Goal: Task Accomplishment & Management: Use online tool/utility

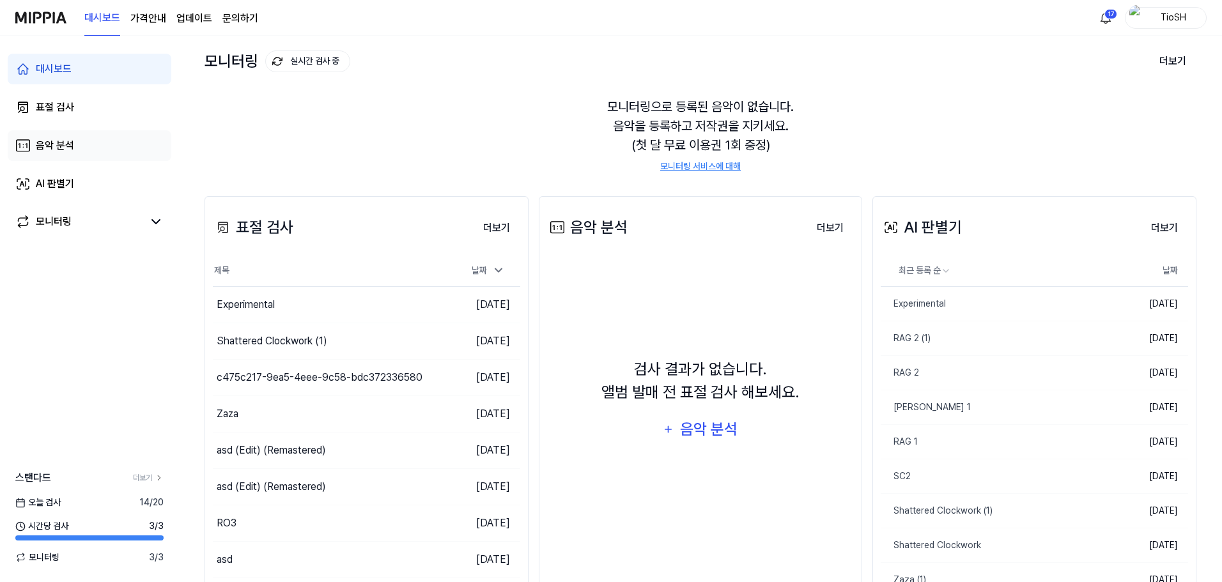
scroll to position [20, 0]
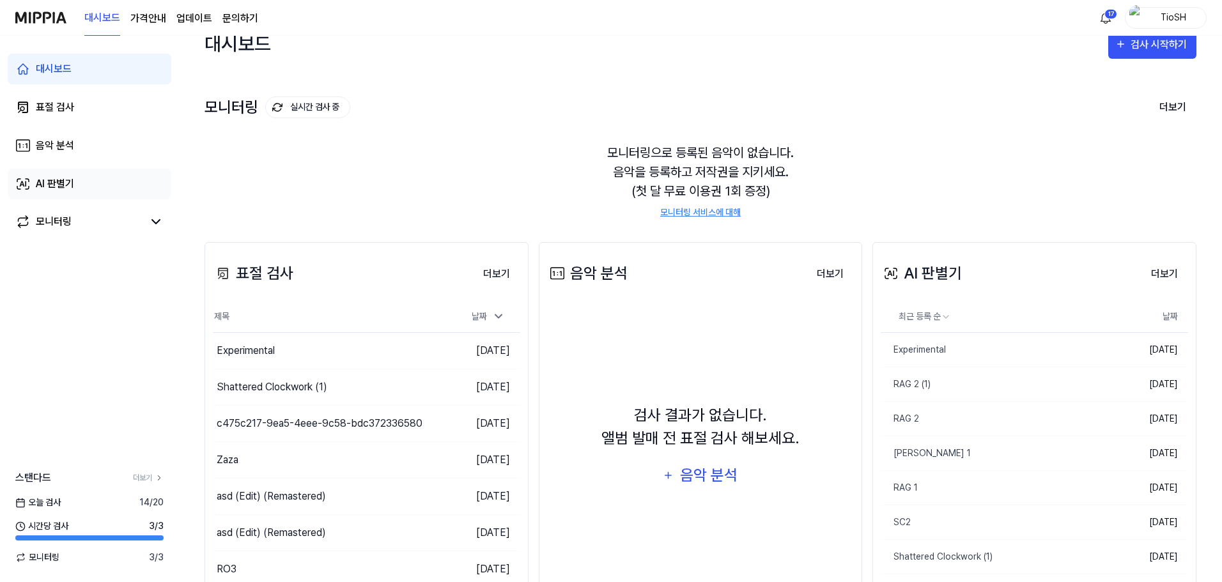
click at [58, 185] on div "AI 판별기" at bounding box center [55, 183] width 38 height 15
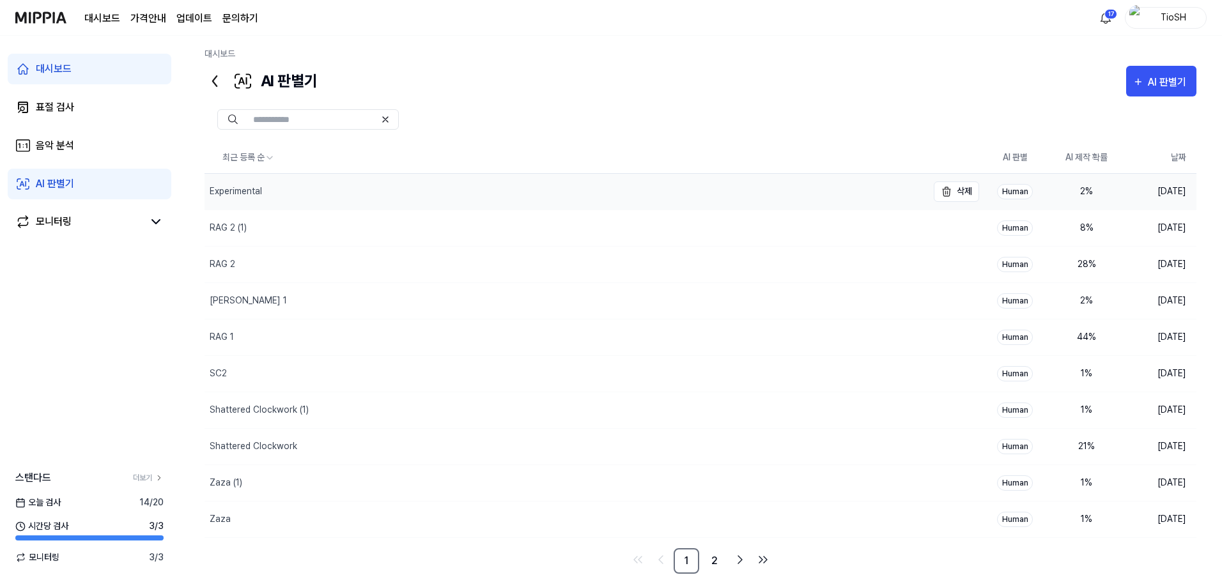
scroll to position [0, 0]
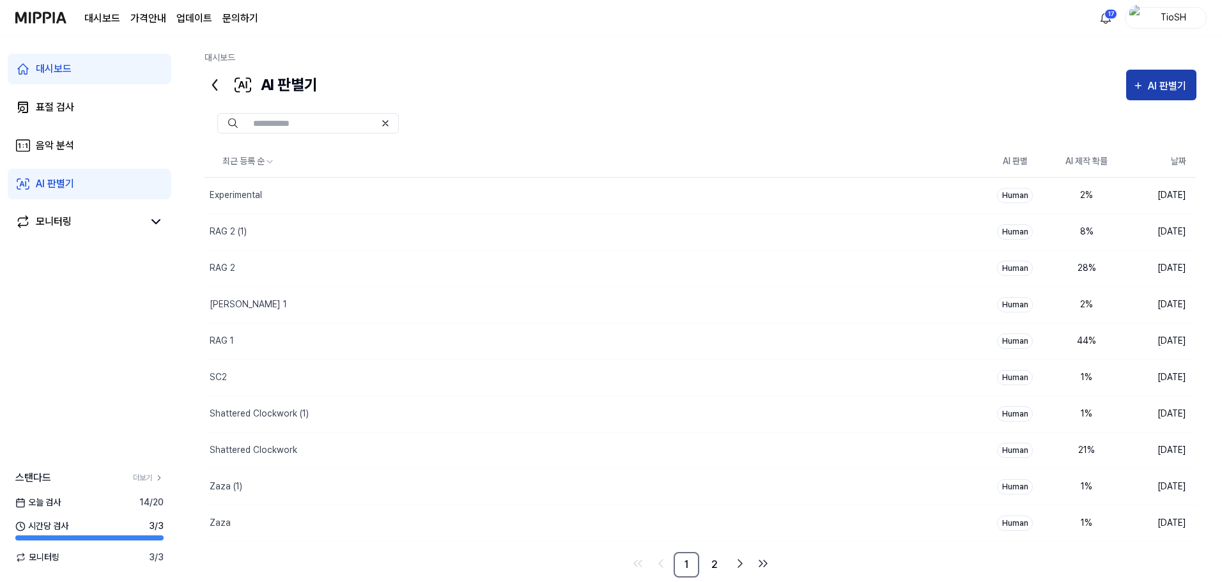
click at [1155, 85] on div "AI 판별기" at bounding box center [1169, 86] width 42 height 17
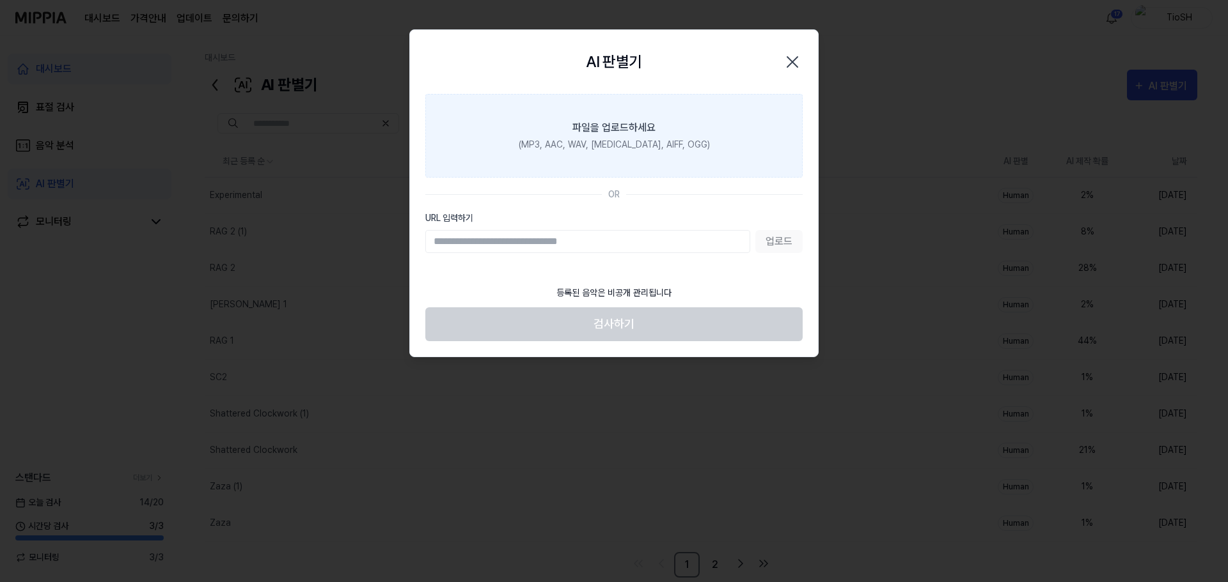
click at [623, 153] on label "파일을 업로드하세요 (MP3, AAC, WAV, FLAC, AIFF, OGG)" at bounding box center [613, 136] width 377 height 84
click at [0, 0] on input "파일을 업로드하세요 (MP3, AAC, WAV, FLAC, AIFF, OGG)" at bounding box center [0, 0] width 0 height 0
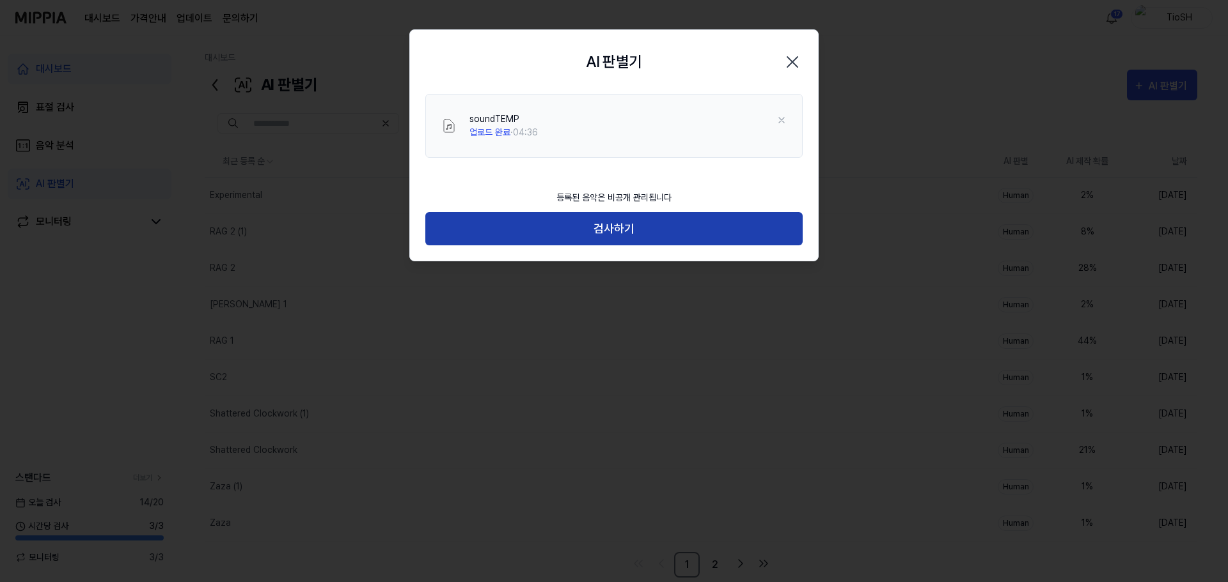
click at [588, 223] on button "검사하기" at bounding box center [613, 229] width 377 height 34
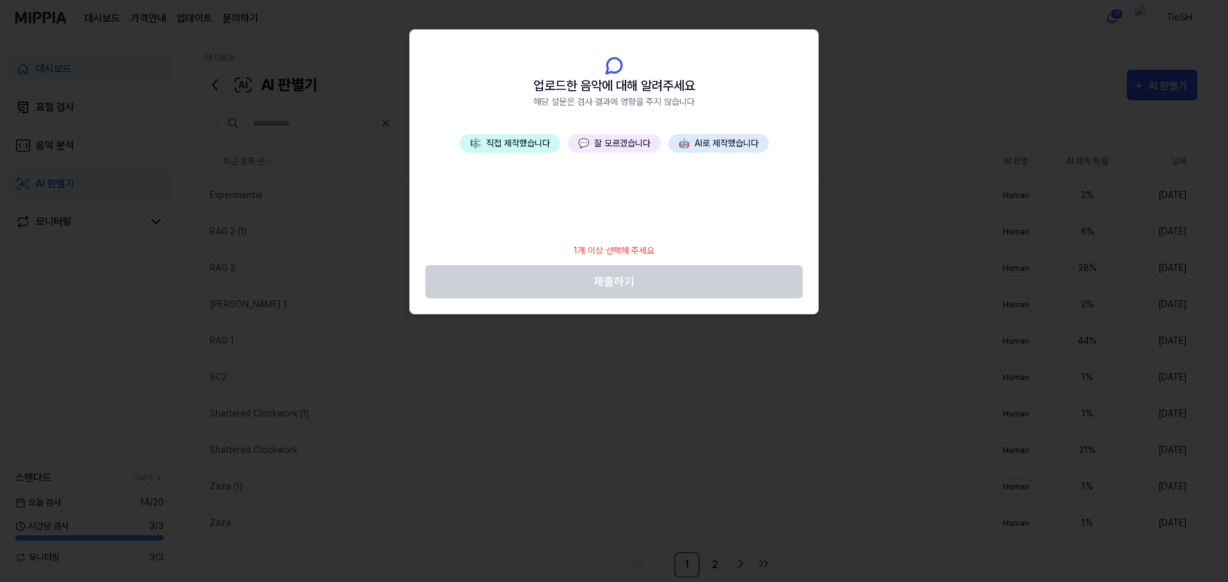
click at [519, 127] on header "업로드한 음악에 대해 알려주세요 해당 설문은 검사 결과에 영향을 주지 않습니다" at bounding box center [614, 82] width 408 height 104
drag, startPoint x: 519, startPoint y: 127, endPoint x: 735, endPoint y: 147, distance: 217.0
click at [639, 107] on header "업로드한 음악에 대해 알려주세요 해당 설문은 검사 결과에 영향을 주지 않습니다" at bounding box center [614, 82] width 408 height 104
click at [722, 139] on button "🤖 AI로 제작했습니다" at bounding box center [718, 143] width 100 height 19
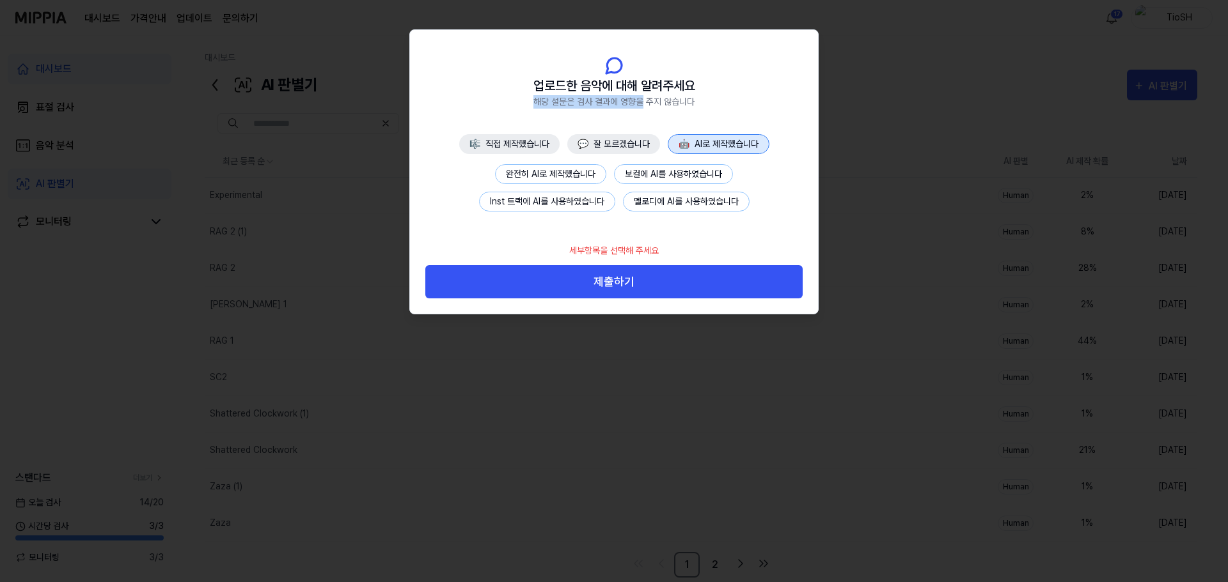
click at [588, 180] on button "완전히 AI로 제작했습니다" at bounding box center [550, 174] width 111 height 20
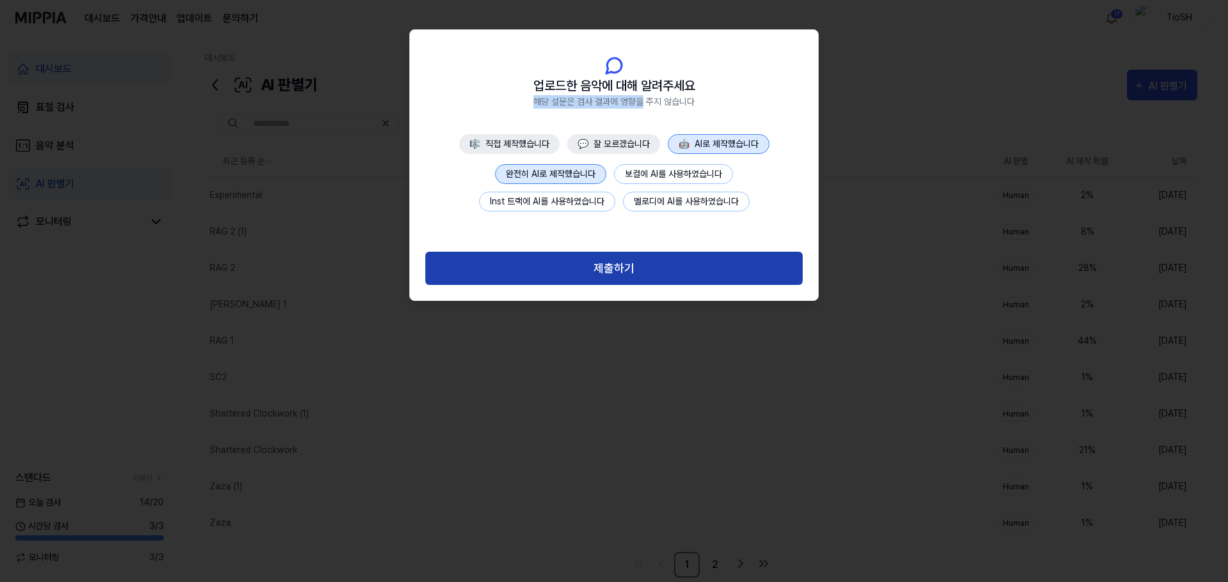
click at [627, 285] on button "제출하기" at bounding box center [613, 269] width 377 height 34
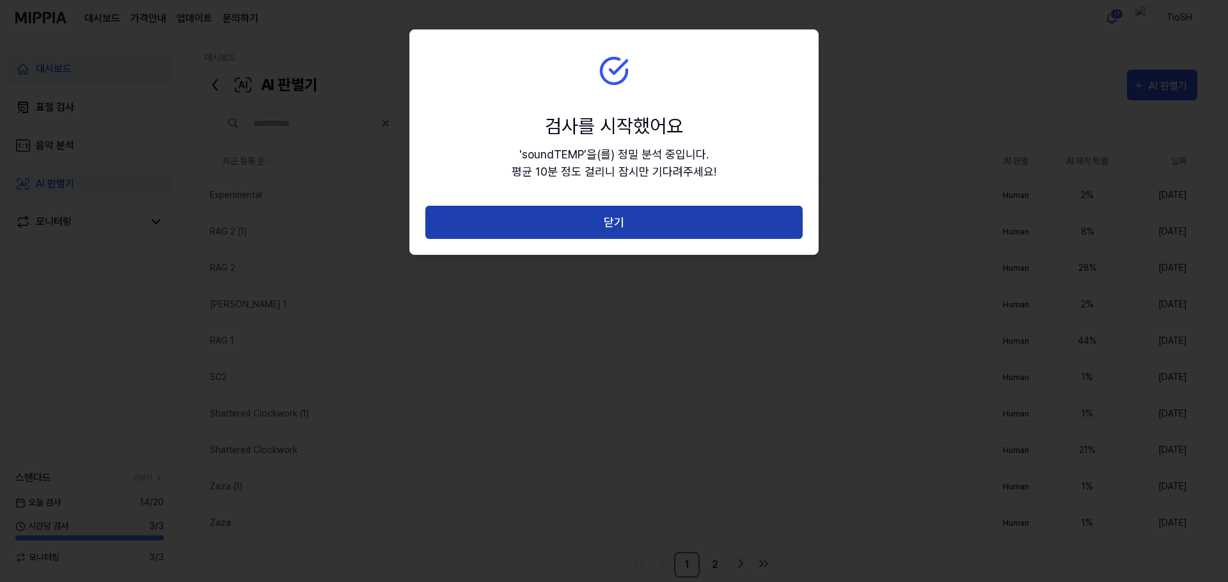
click at [633, 208] on button "닫기" at bounding box center [613, 223] width 377 height 34
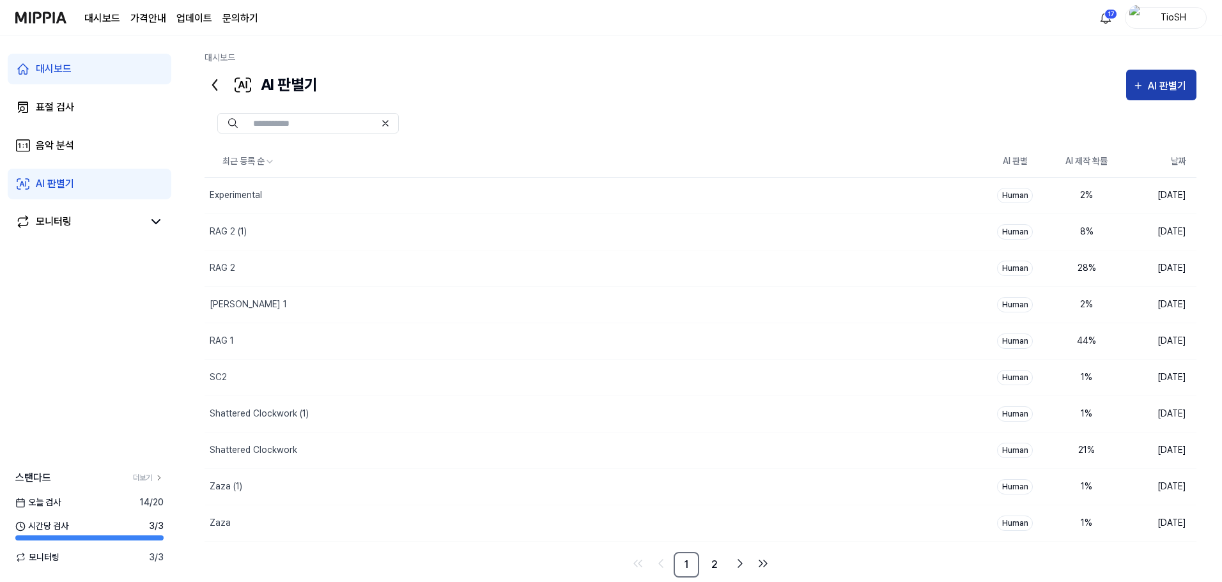
click at [1149, 91] on div "AI 판별기" at bounding box center [1169, 86] width 42 height 17
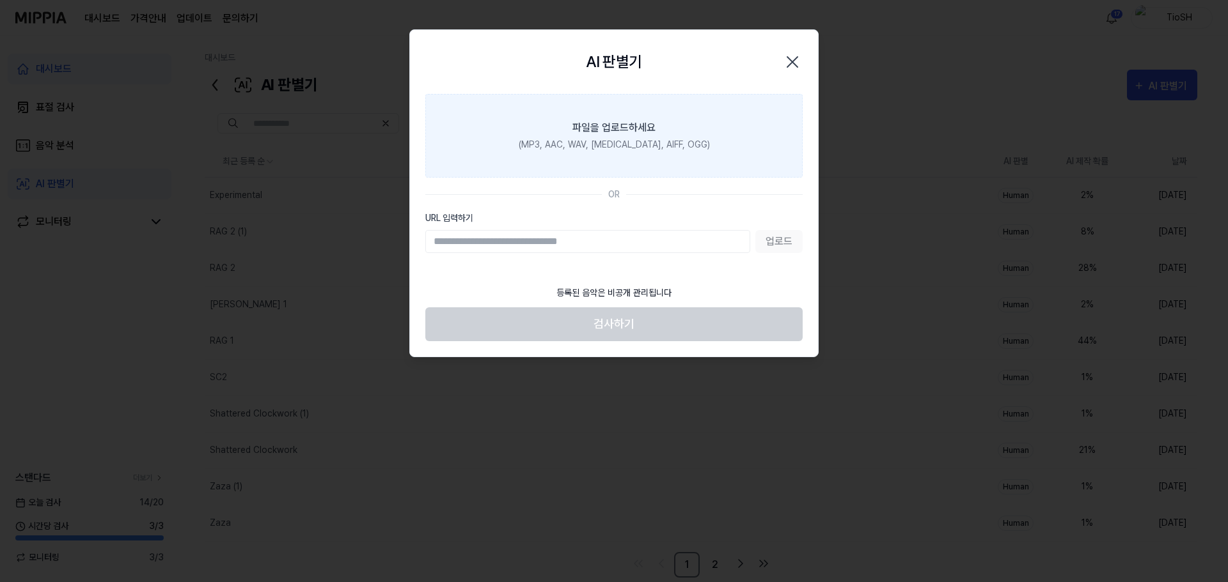
click at [628, 162] on label "파일을 업로드하세요 (MP3, AAC, WAV, FLAC, AIFF, OGG)" at bounding box center [613, 136] width 377 height 84
click at [0, 0] on input "파일을 업로드하세요 (MP3, AAC, WAV, FLAC, AIFF, OGG)" at bounding box center [0, 0] width 0 height 0
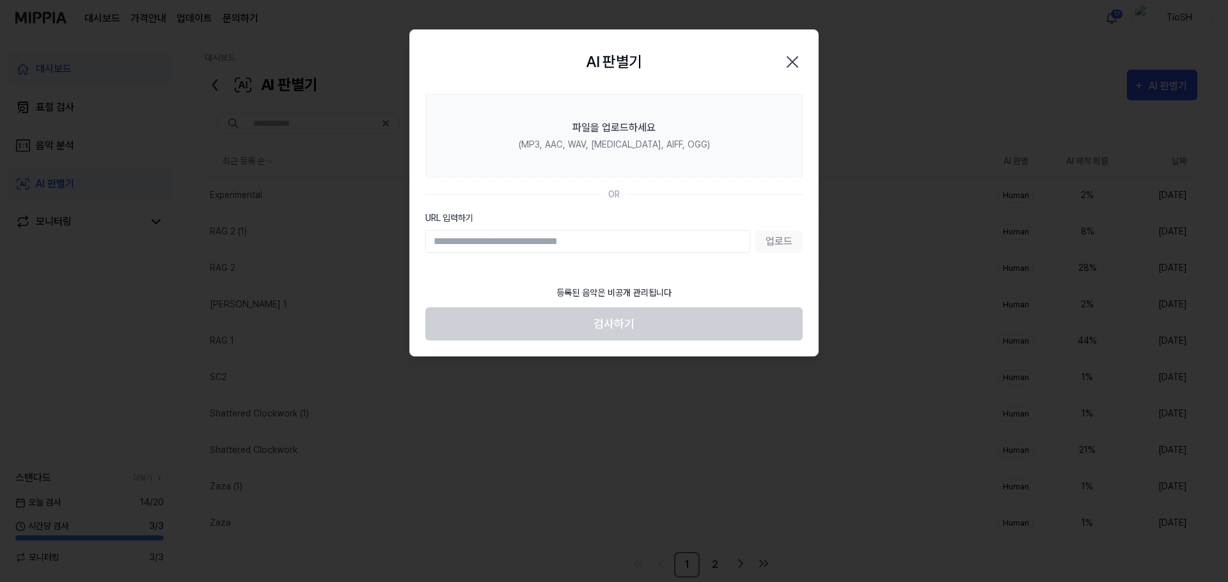
click at [793, 61] on icon "button" at bounding box center [792, 62] width 10 height 10
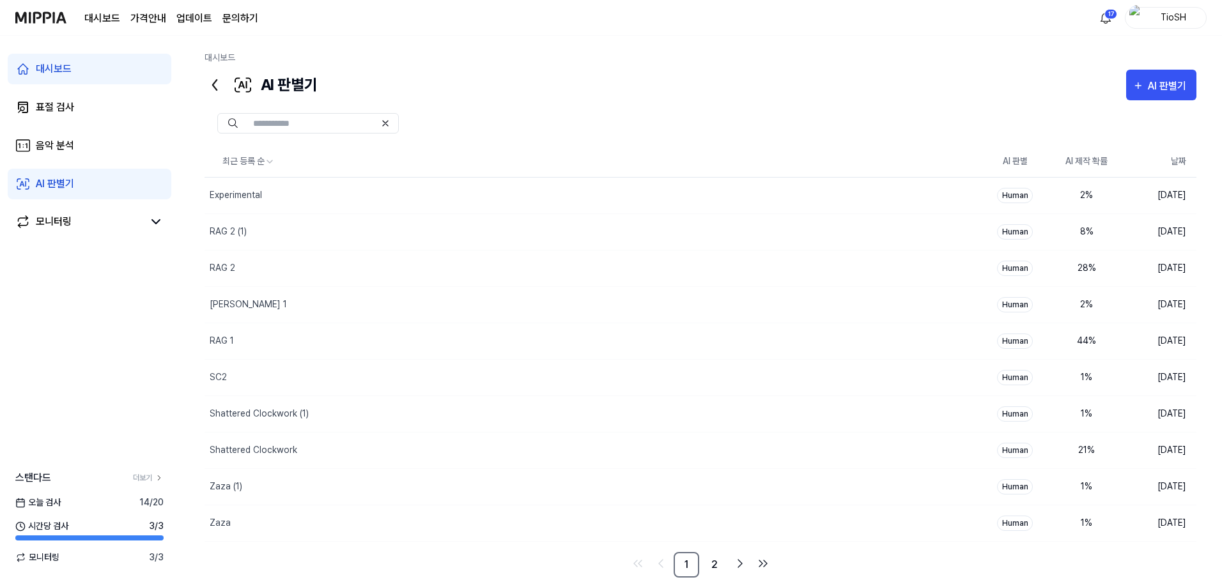
click at [50, 190] on div "AI 판별기" at bounding box center [55, 183] width 38 height 15
click at [59, 143] on div "음악 분석" at bounding box center [55, 145] width 38 height 15
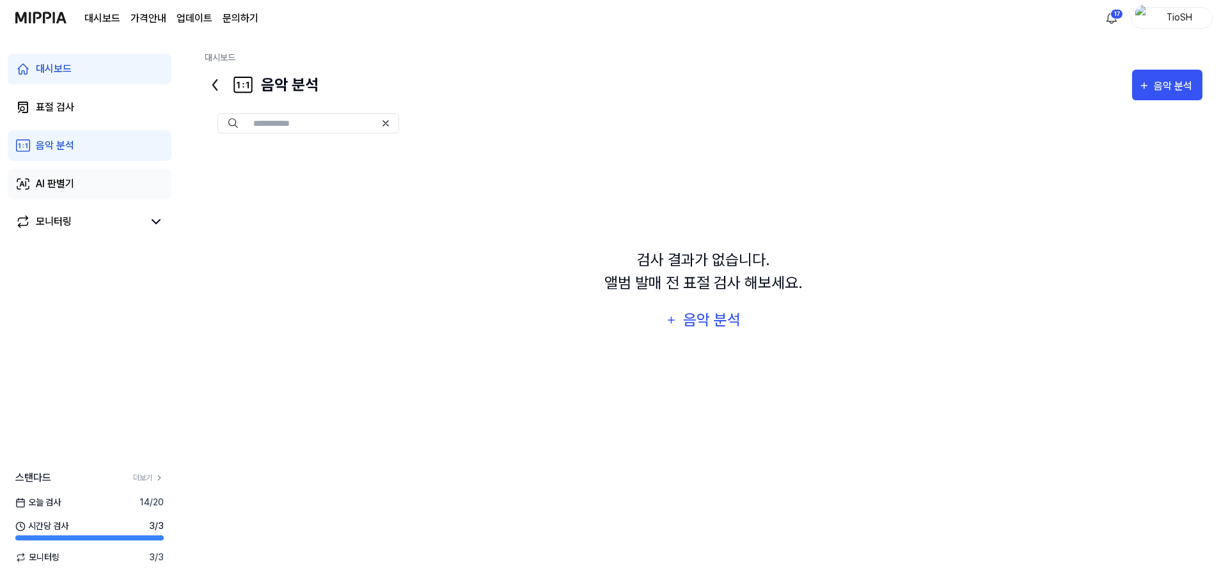
click at [108, 186] on link "AI 판별기" at bounding box center [90, 184] width 164 height 31
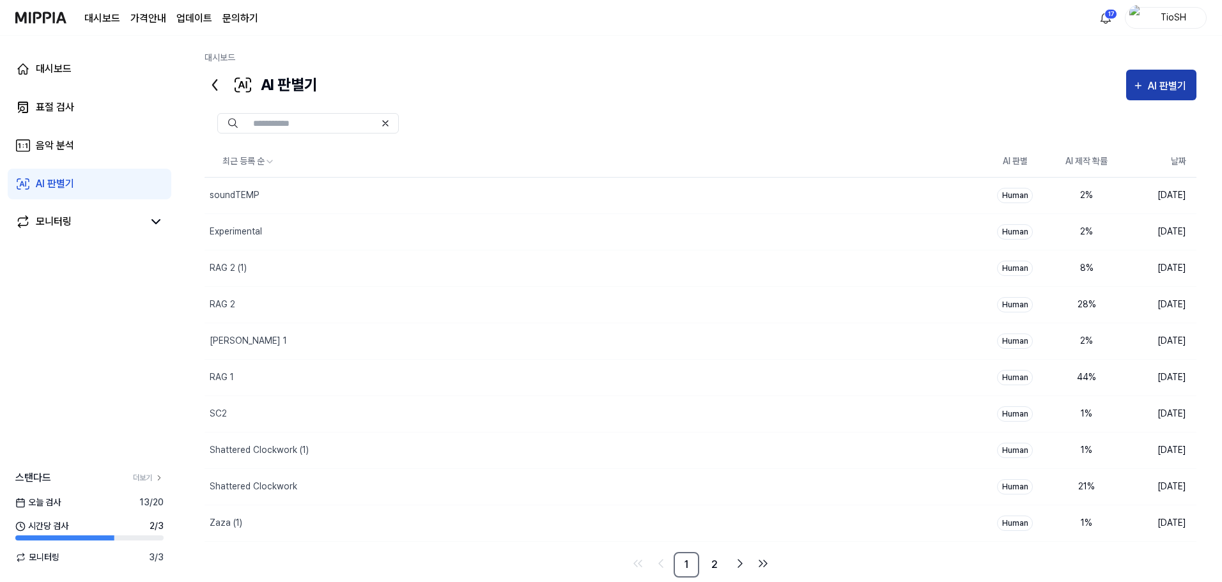
click at [1155, 85] on div "AI 판별기" at bounding box center [1169, 86] width 42 height 17
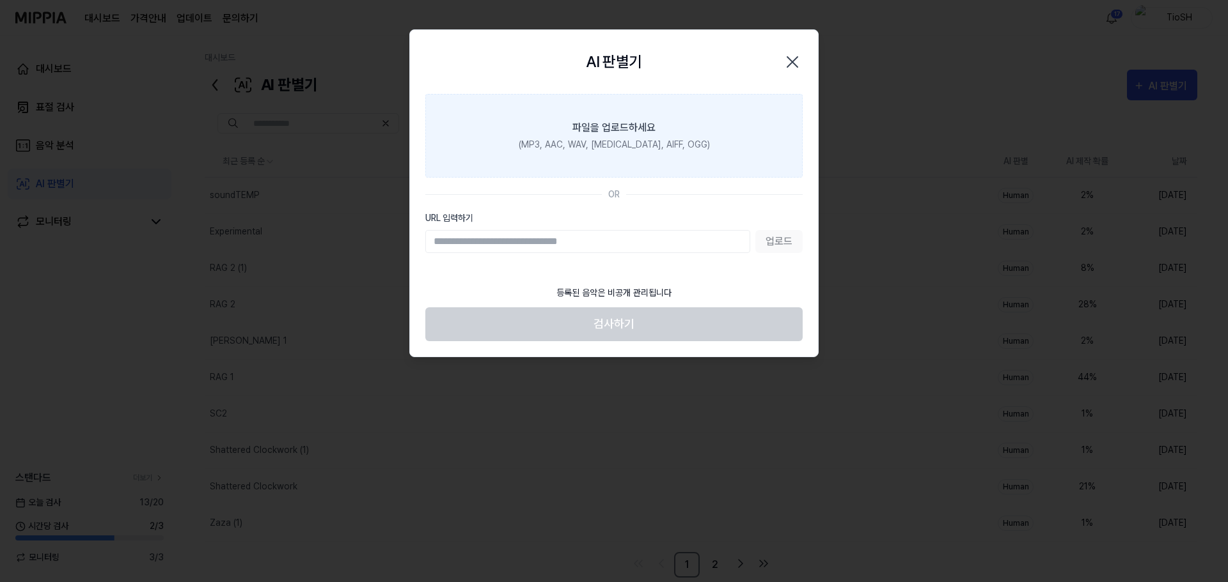
click at [661, 150] on div "(MP3, AAC, WAV, FLAC, AIFF, OGG)" at bounding box center [614, 144] width 191 height 13
click at [0, 0] on input "파일을 업로드하세요 (MP3, AAC, WAV, FLAC, AIFF, OGG)" at bounding box center [0, 0] width 0 height 0
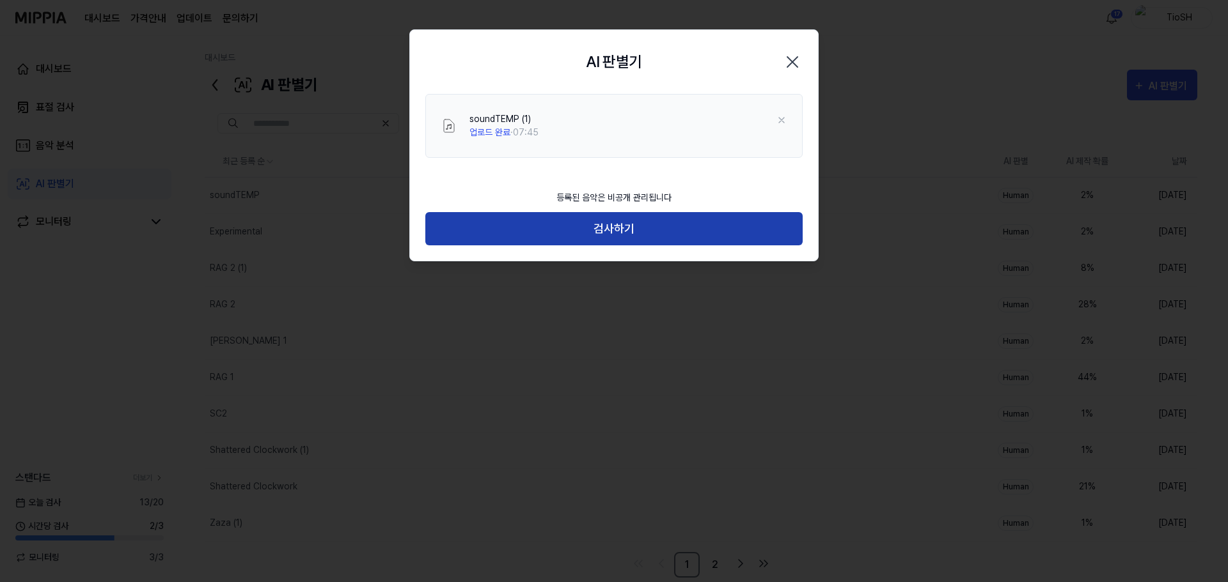
click at [581, 235] on button "검사하기" at bounding box center [613, 229] width 377 height 34
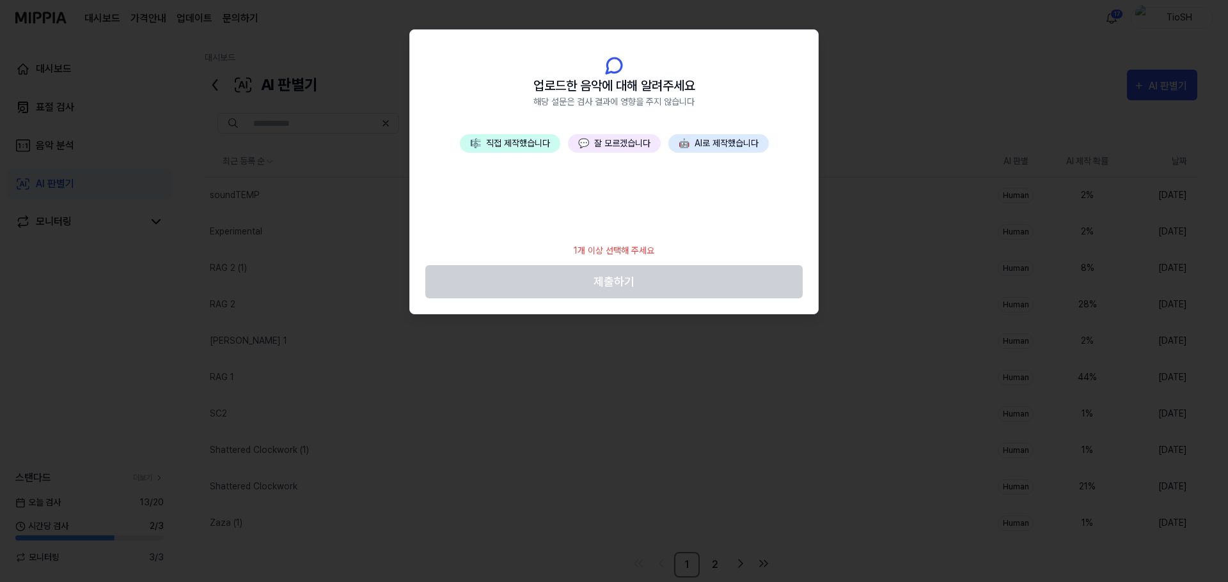
click at [749, 140] on button "🤖 AI로 제작했습니다" at bounding box center [718, 143] width 100 height 19
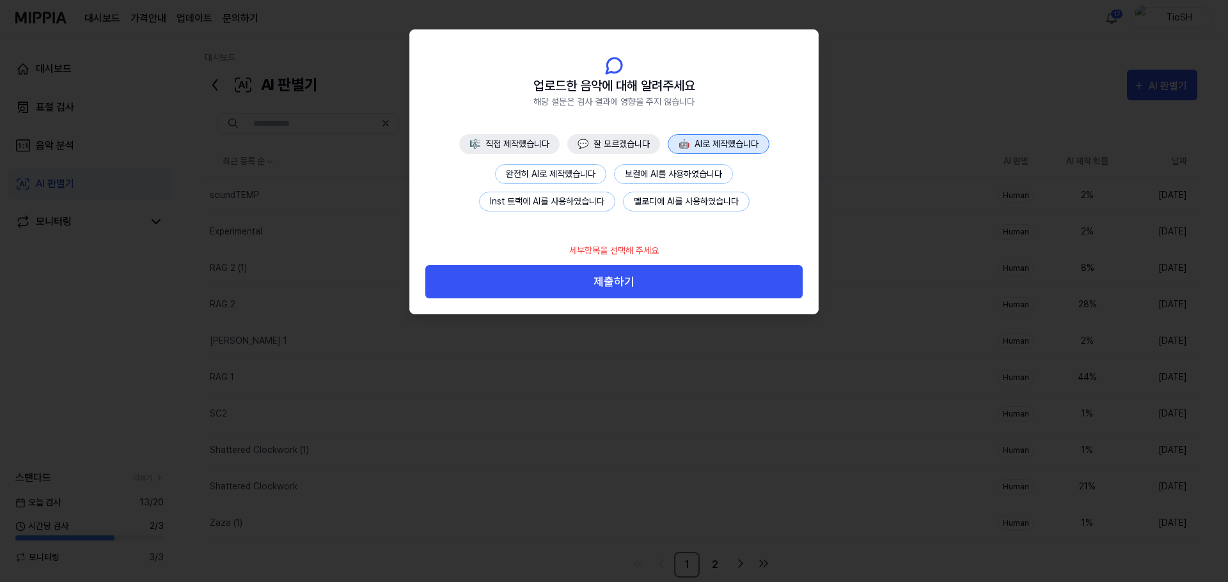
click at [545, 177] on button "완전히 AI로 제작했습니다" at bounding box center [550, 174] width 111 height 20
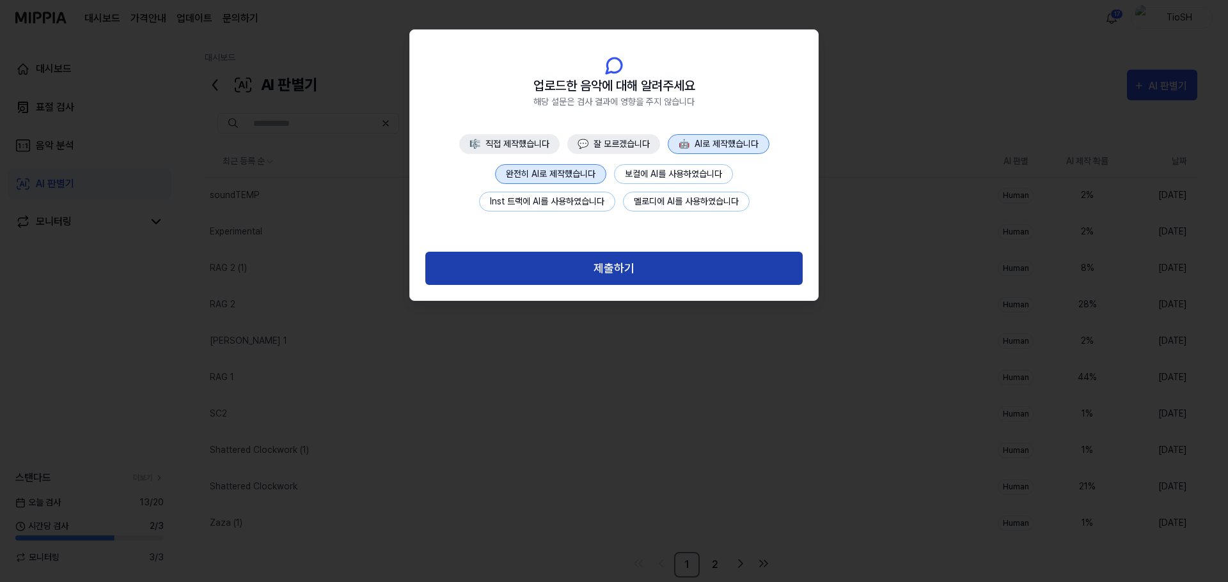
click at [597, 274] on button "제출하기" at bounding box center [613, 269] width 377 height 34
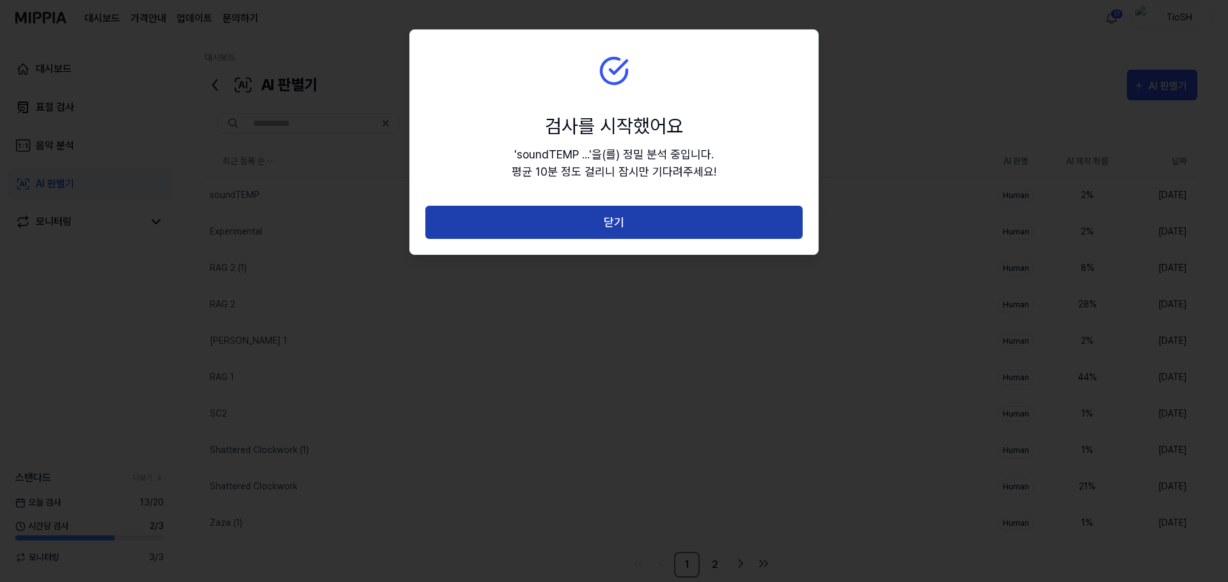
click at [622, 224] on button "닫기" at bounding box center [613, 223] width 377 height 34
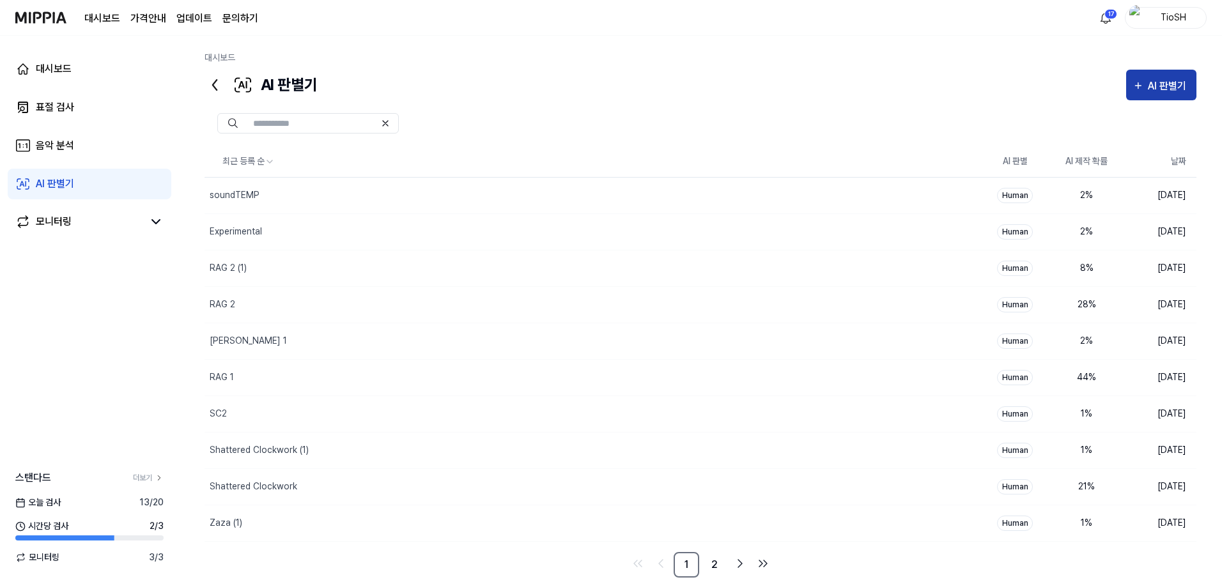
click at [1177, 84] on div "AI 판별기" at bounding box center [1169, 86] width 42 height 17
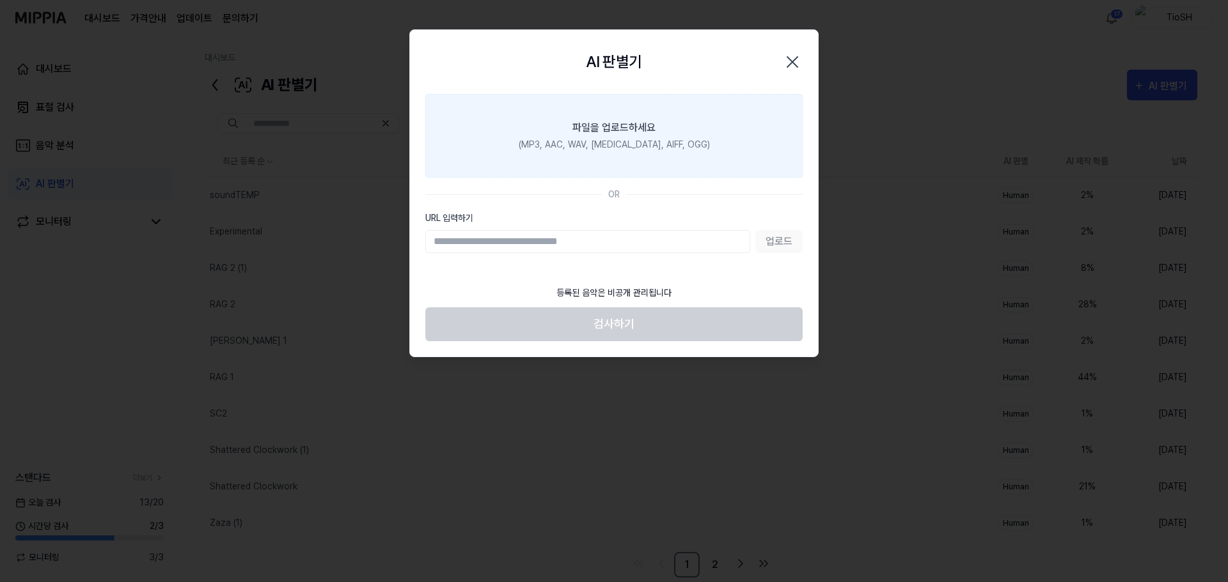
click at [692, 143] on label "파일을 업로드하세요 (MP3, AAC, WAV, FLAC, AIFF, OGG)" at bounding box center [613, 136] width 377 height 84
click at [0, 0] on input "파일을 업로드하세요 (MP3, AAC, WAV, FLAC, AIFF, OGG)" at bounding box center [0, 0] width 0 height 0
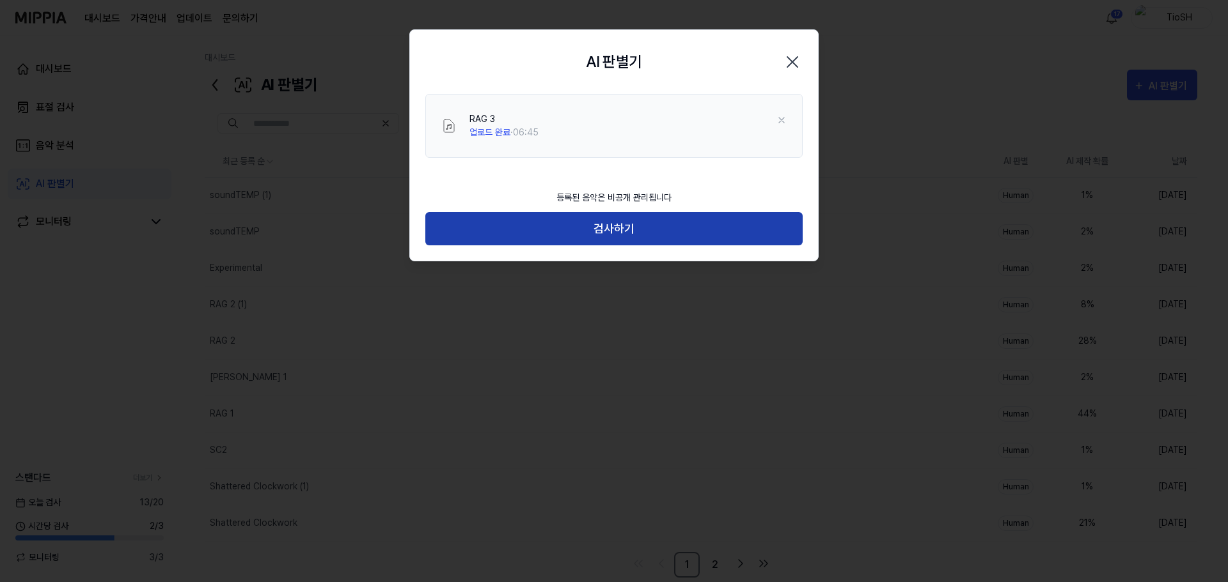
click at [595, 228] on button "검사하기" at bounding box center [613, 229] width 377 height 34
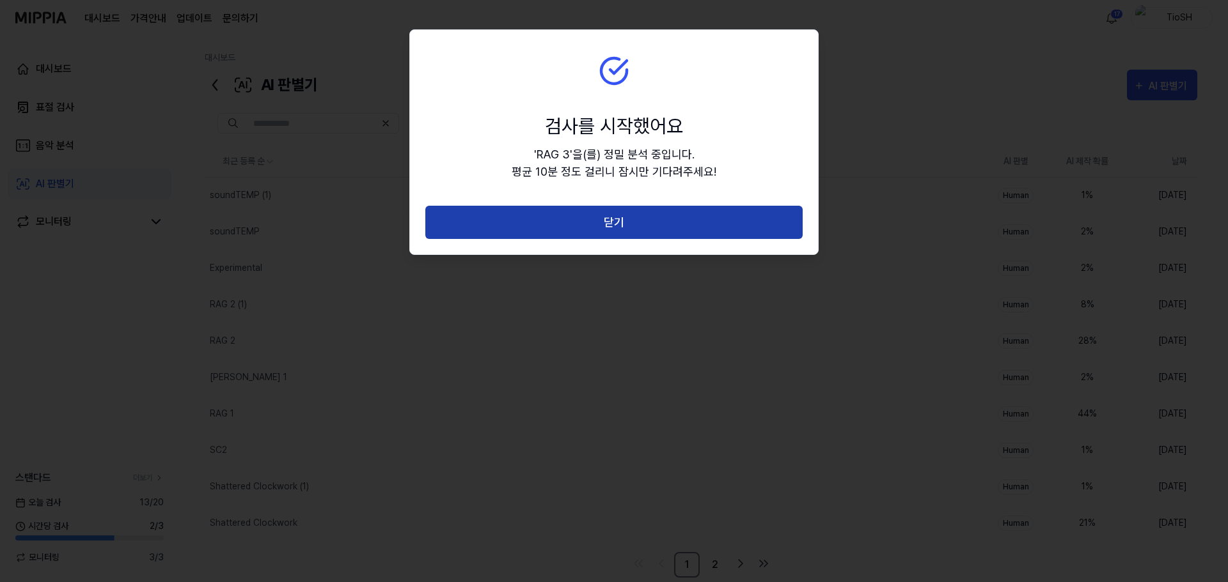
click at [581, 231] on button "닫기" at bounding box center [613, 223] width 377 height 34
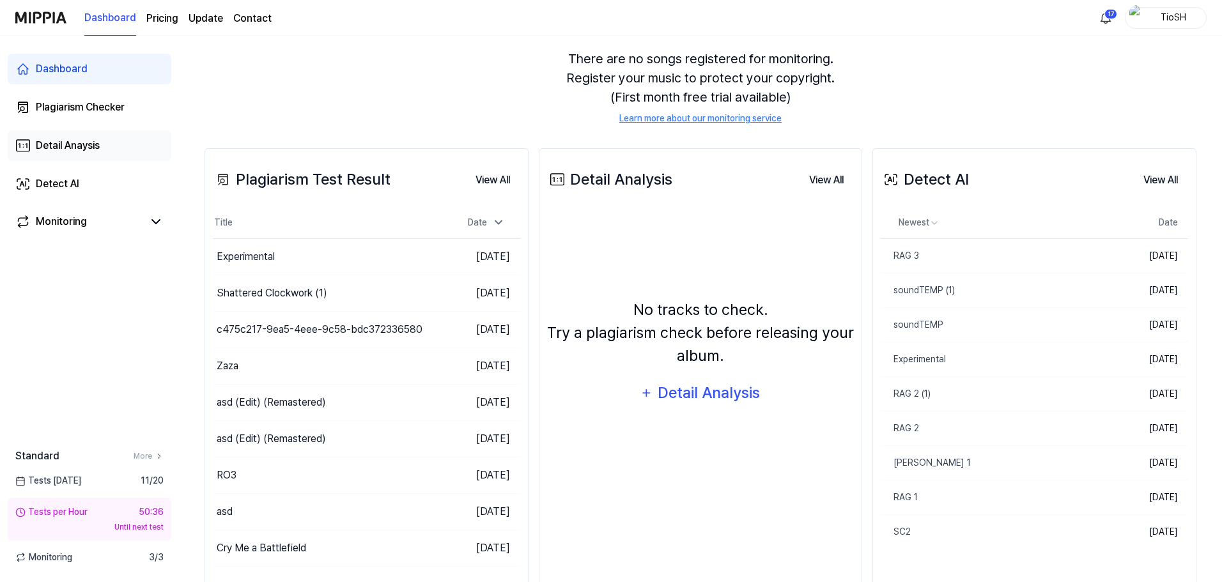
scroll to position [128, 0]
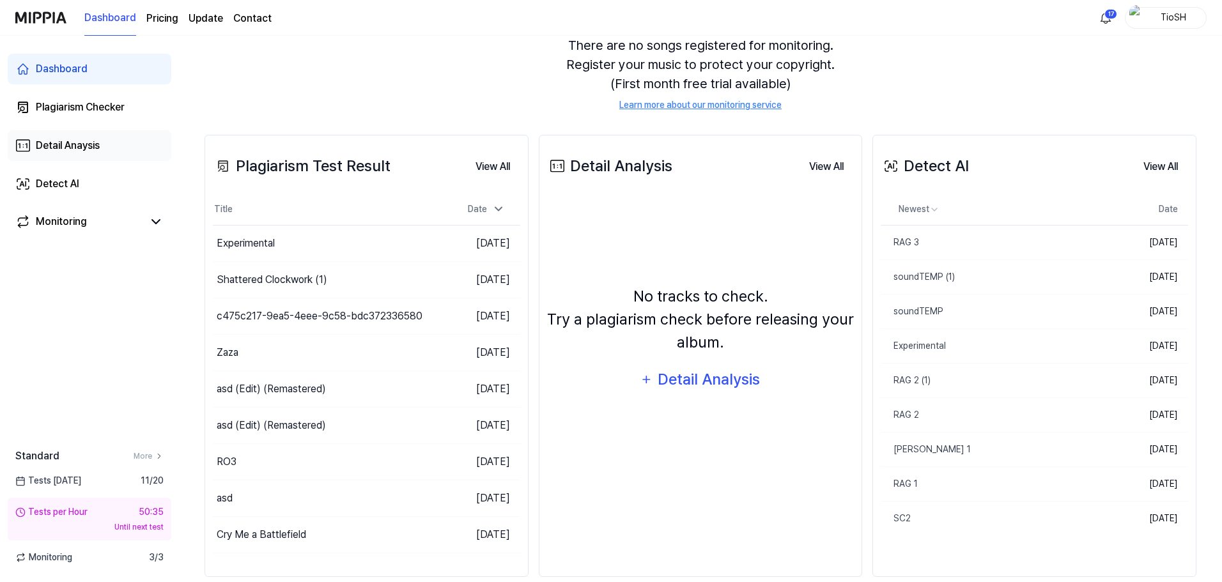
click at [74, 151] on div "Detail Anaysis" at bounding box center [68, 145] width 64 height 15
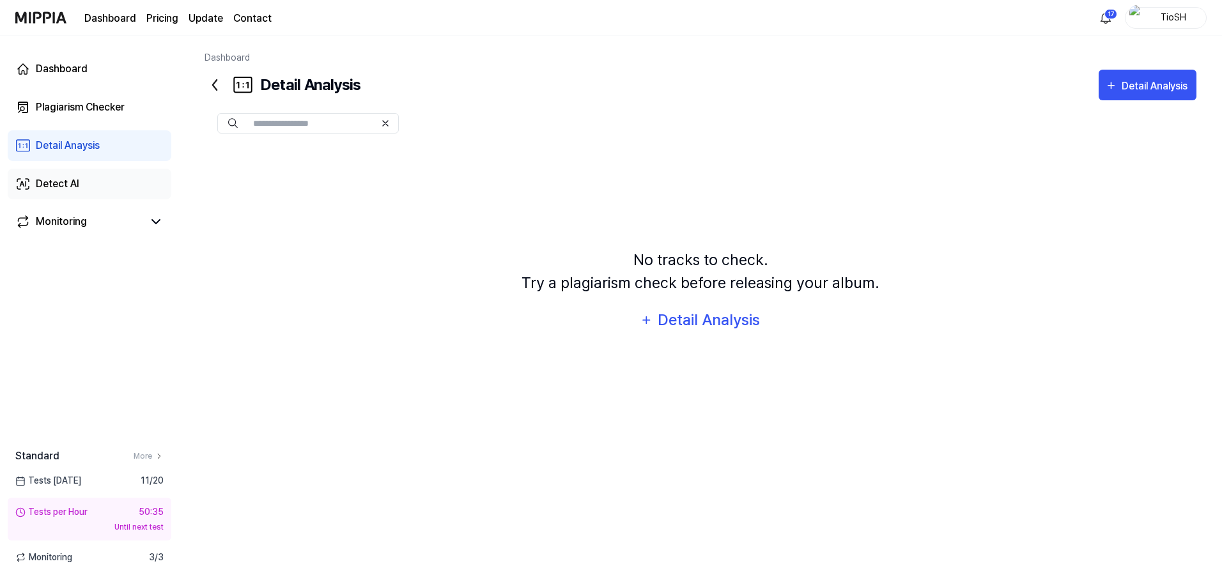
scroll to position [0, 0]
click at [74, 190] on div "Detect AI" at bounding box center [57, 183] width 43 height 15
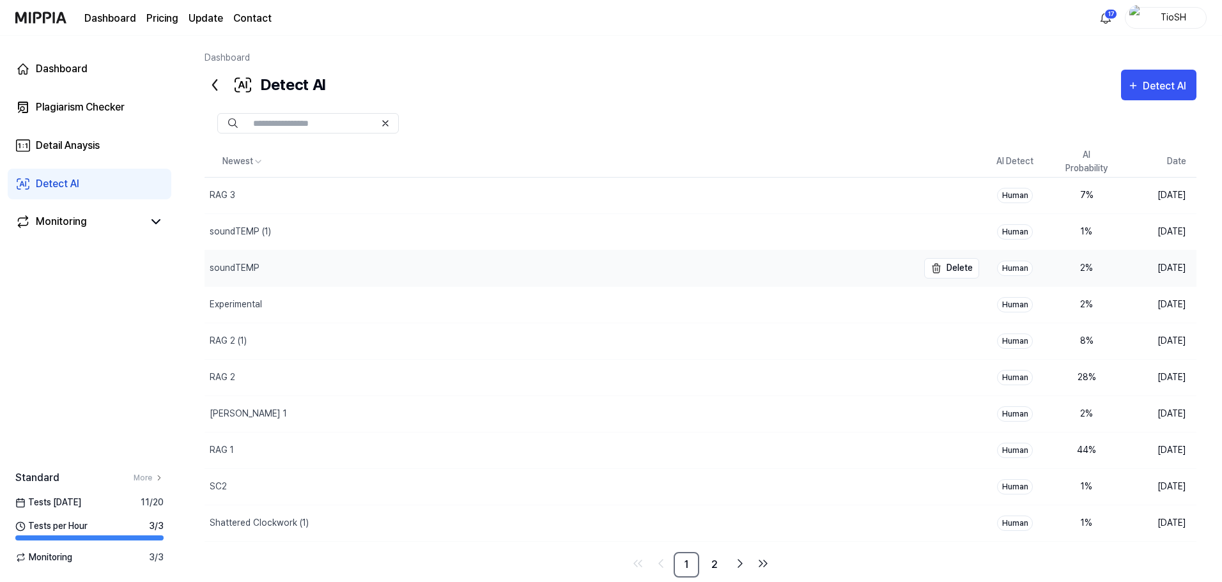
click at [476, 265] on div "soundTEMP" at bounding box center [562, 269] width 714 height 36
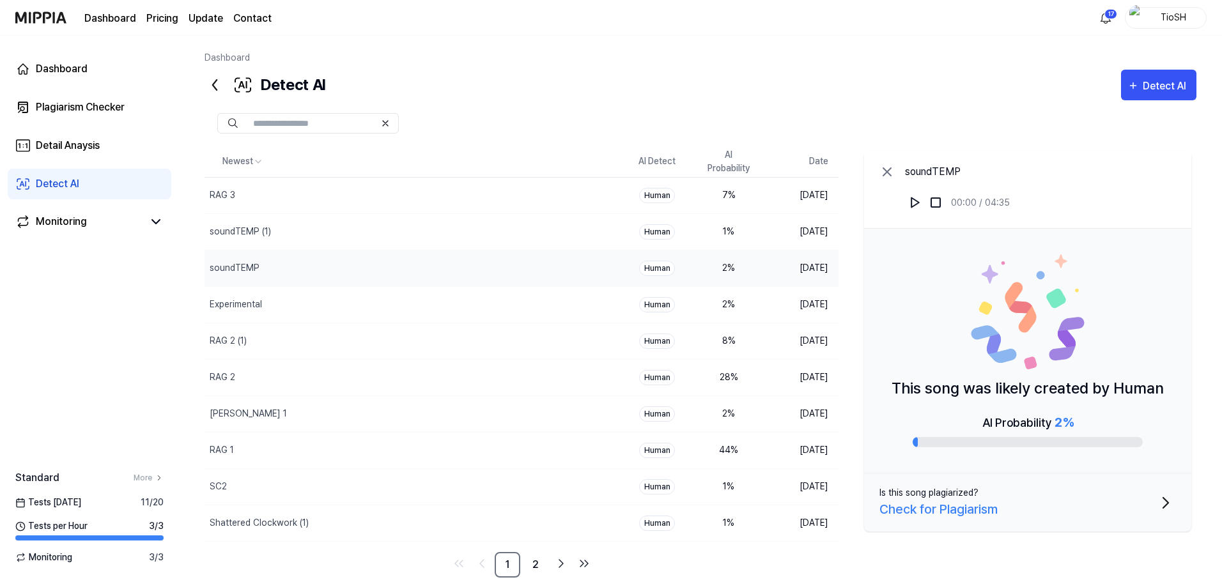
click at [572, 85] on div "Detect AI Detect AI" at bounding box center [701, 85] width 992 height 31
click at [887, 173] on icon at bounding box center [888, 172] width 8 height 8
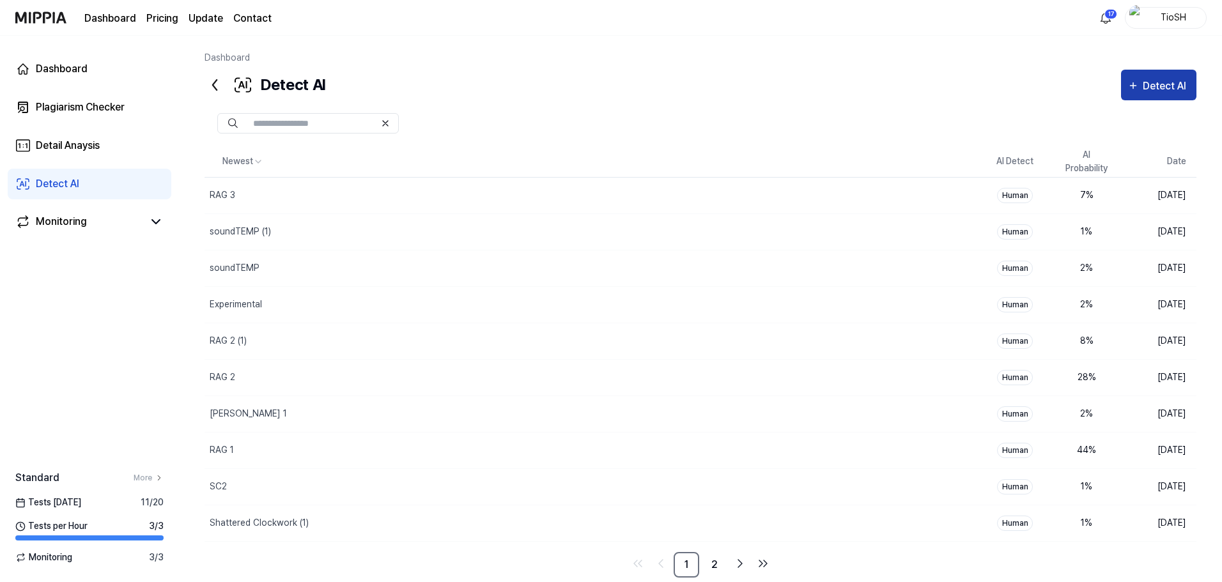
click at [1151, 93] on div "Detect AI" at bounding box center [1166, 86] width 47 height 17
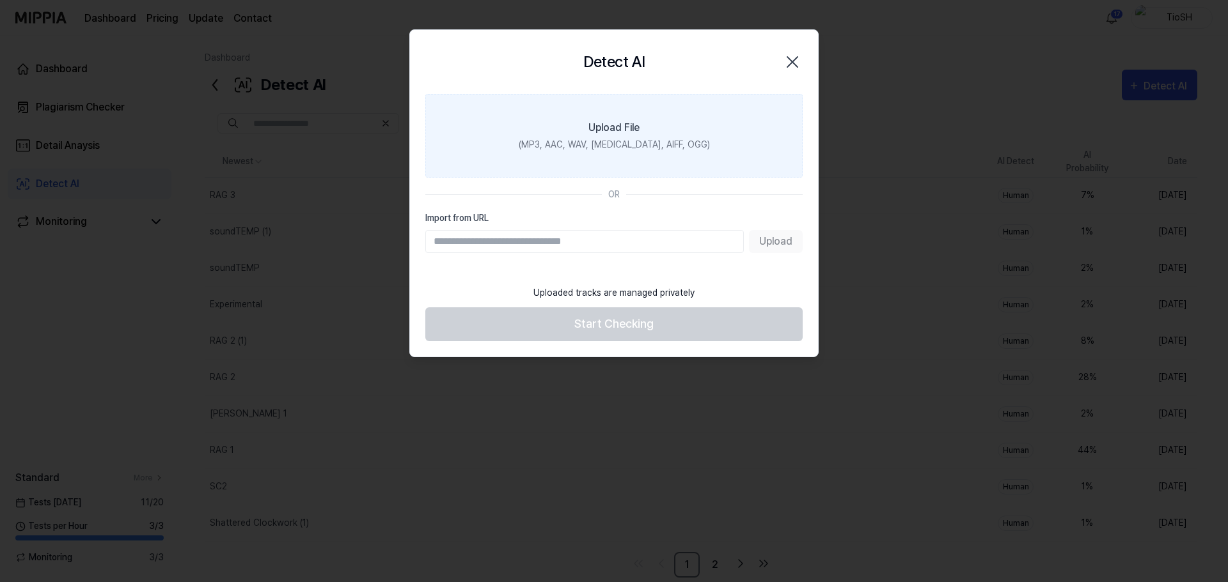
click at [644, 130] on label "Upload File (MP3, AAC, WAV, FLAC, AIFF, OGG)" at bounding box center [613, 136] width 377 height 84
click at [0, 0] on input "Upload File (MP3, AAC, WAV, FLAC, AIFF, OGG)" at bounding box center [0, 0] width 0 height 0
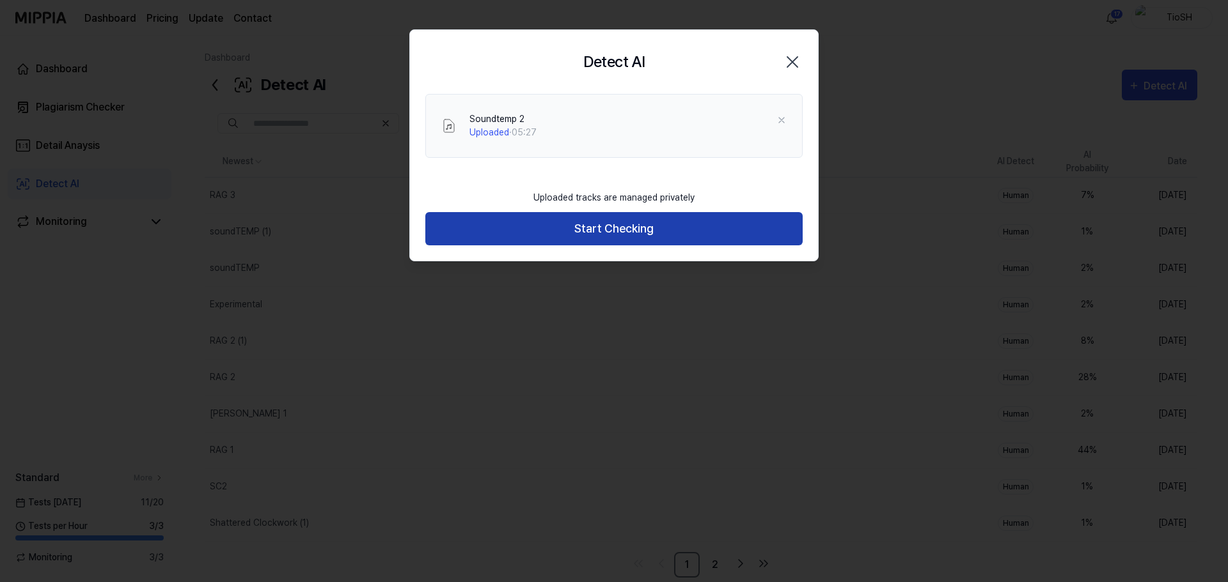
click at [592, 221] on button "Start Checking" at bounding box center [613, 229] width 377 height 34
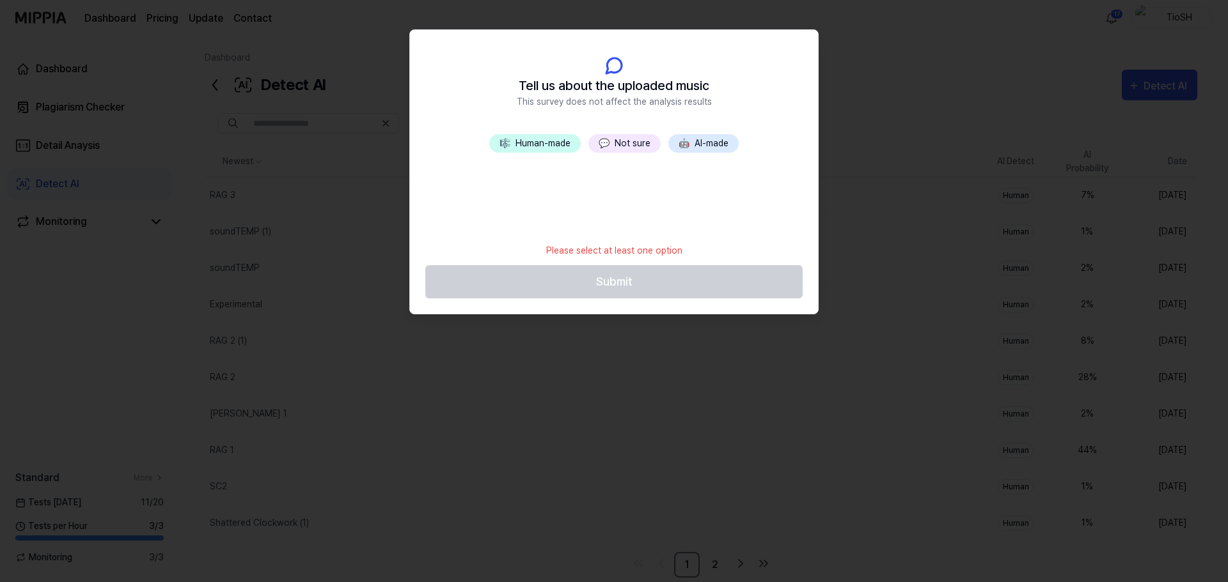
click at [531, 142] on button "🎼 Human-made" at bounding box center [534, 143] width 91 height 19
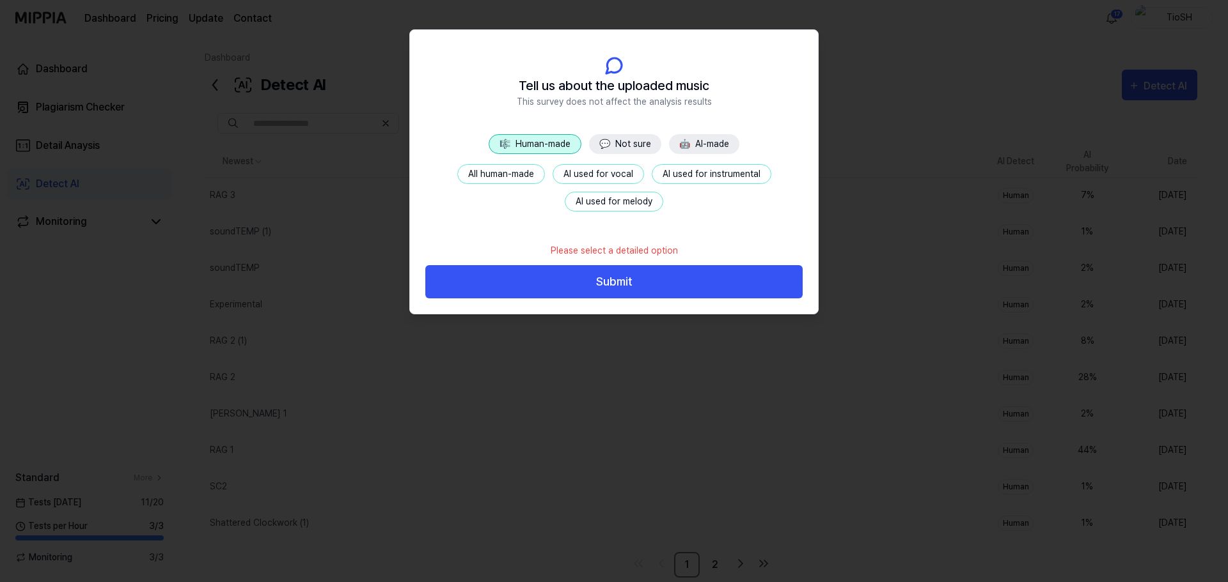
click at [700, 146] on button "🤖 AI-made" at bounding box center [704, 144] width 70 height 20
click at [527, 169] on button "Fully AI-made" at bounding box center [501, 174] width 76 height 20
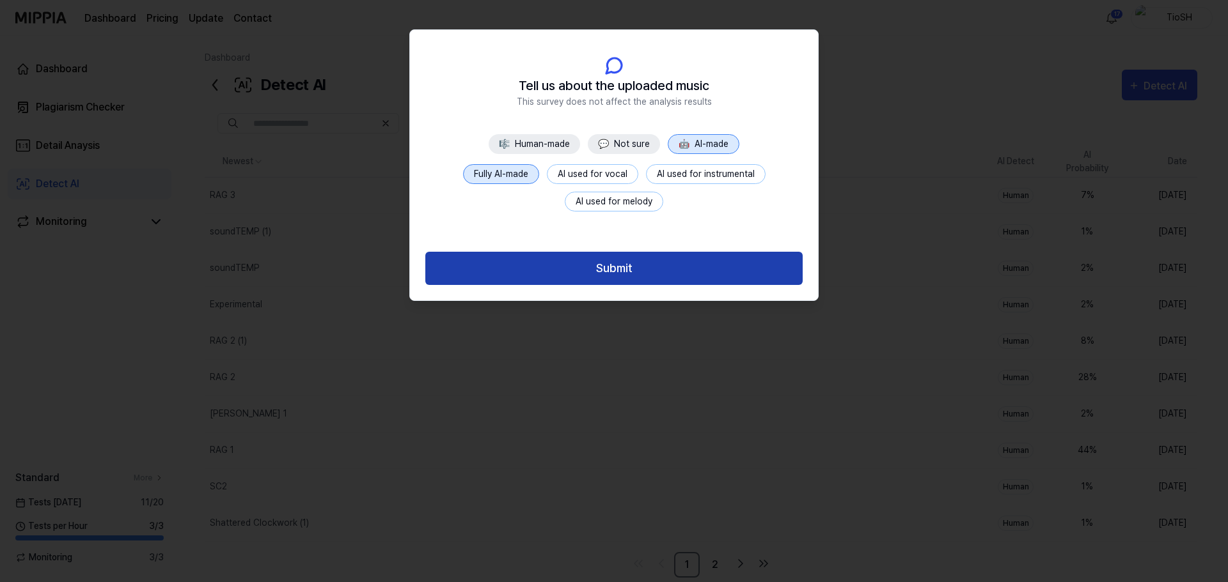
click at [589, 265] on button "Submit" at bounding box center [613, 269] width 377 height 34
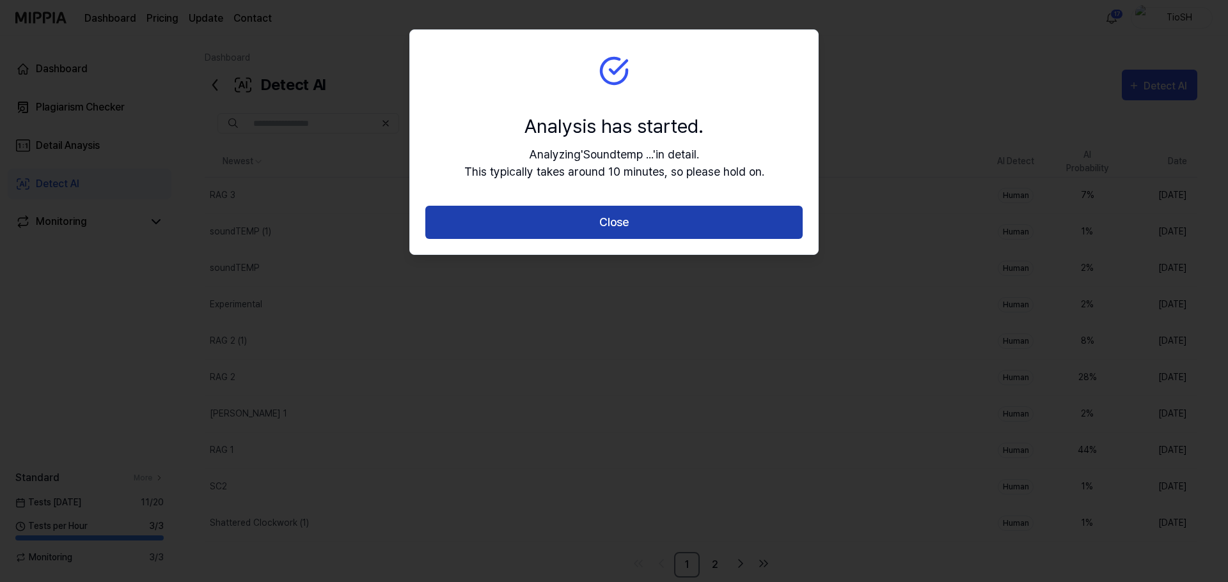
click at [595, 238] on button "Close" at bounding box center [613, 223] width 377 height 34
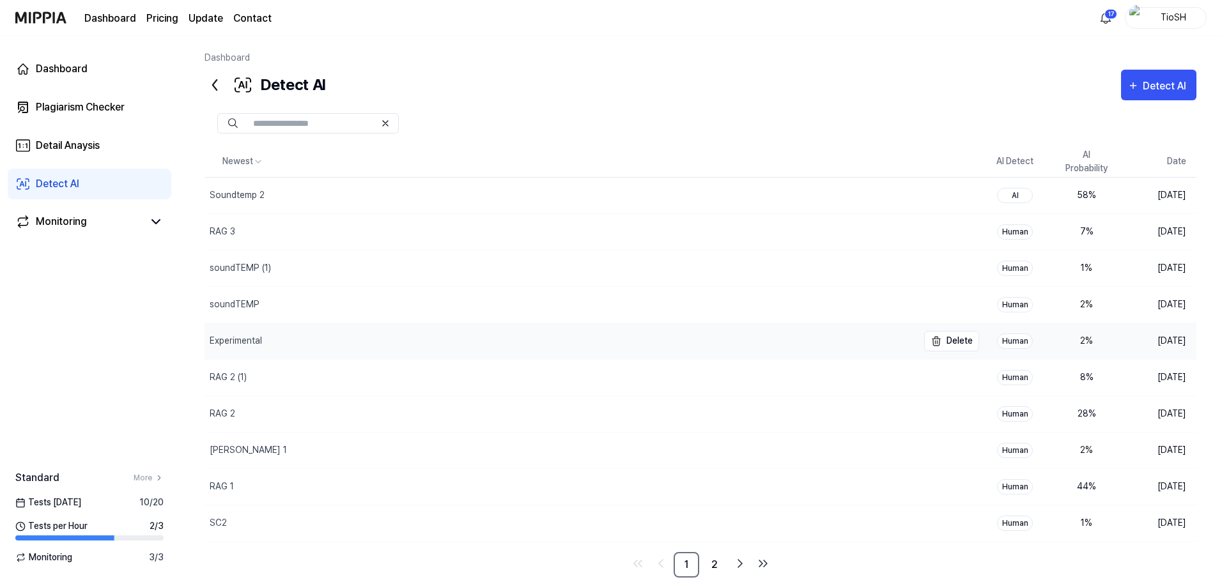
click at [357, 350] on div "Experimental" at bounding box center [562, 342] width 714 height 36
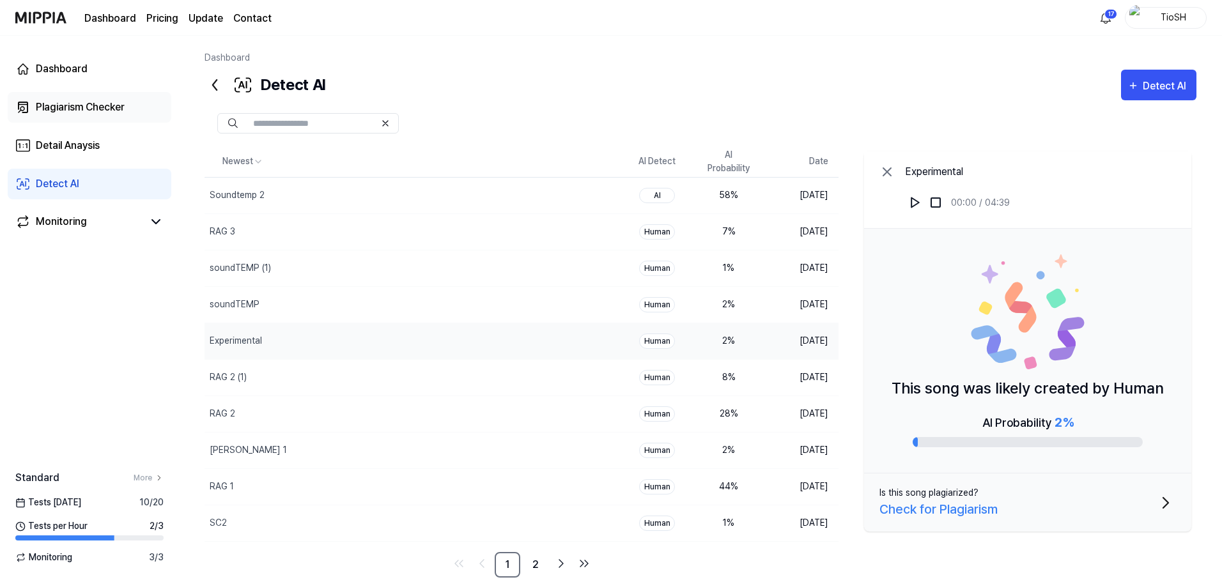
click at [98, 93] on link "Plagiarism Checker" at bounding box center [90, 107] width 164 height 31
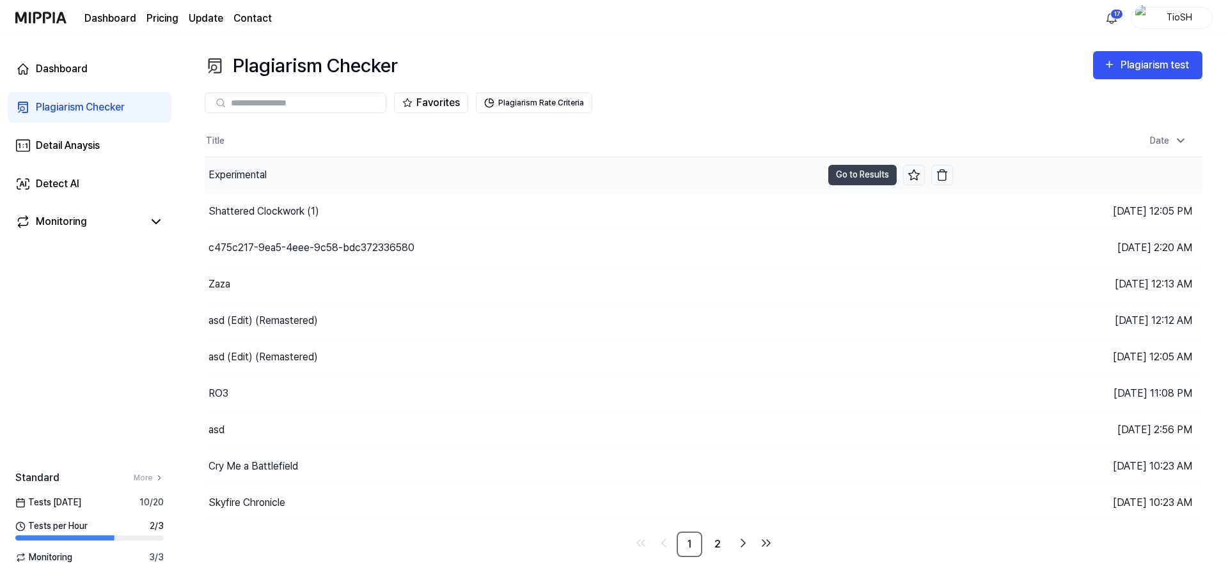
click at [405, 186] on div "Experimental" at bounding box center [513, 175] width 617 height 36
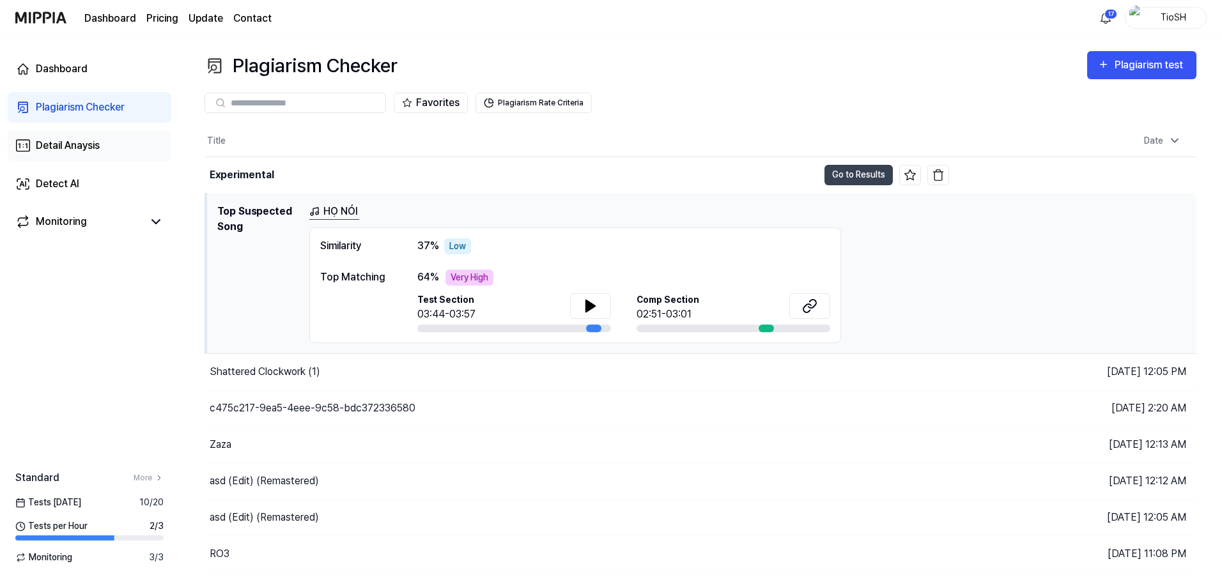
click at [65, 149] on div "Detail Anaysis" at bounding box center [68, 145] width 64 height 15
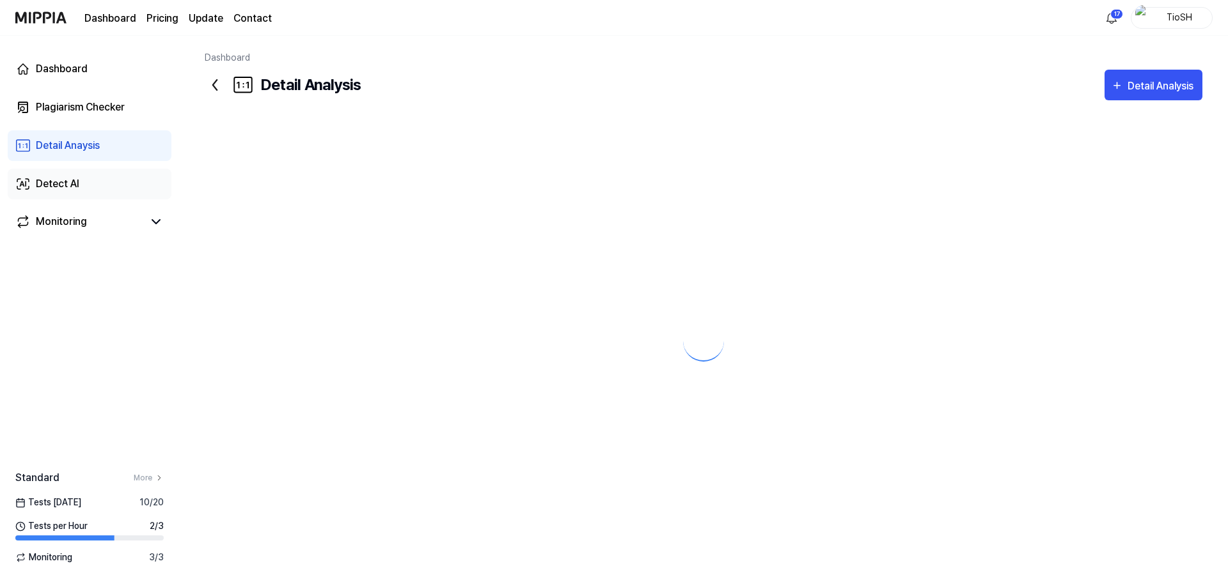
click at [72, 180] on div "Detect AI" at bounding box center [57, 183] width 43 height 15
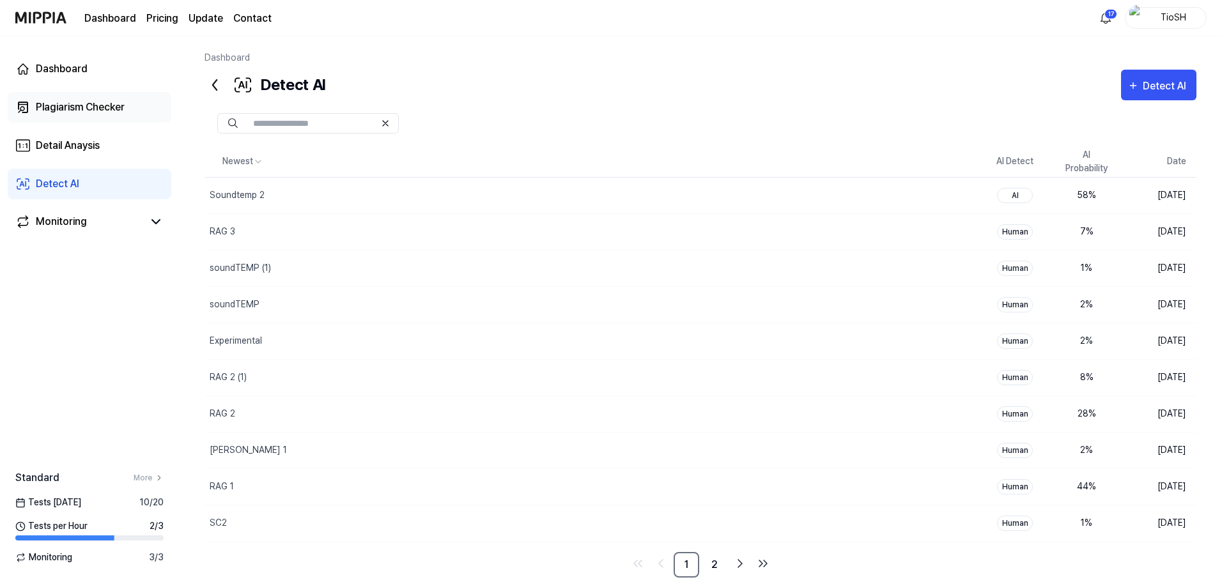
click at [116, 105] on div "Plagiarism Checker" at bounding box center [80, 107] width 89 height 15
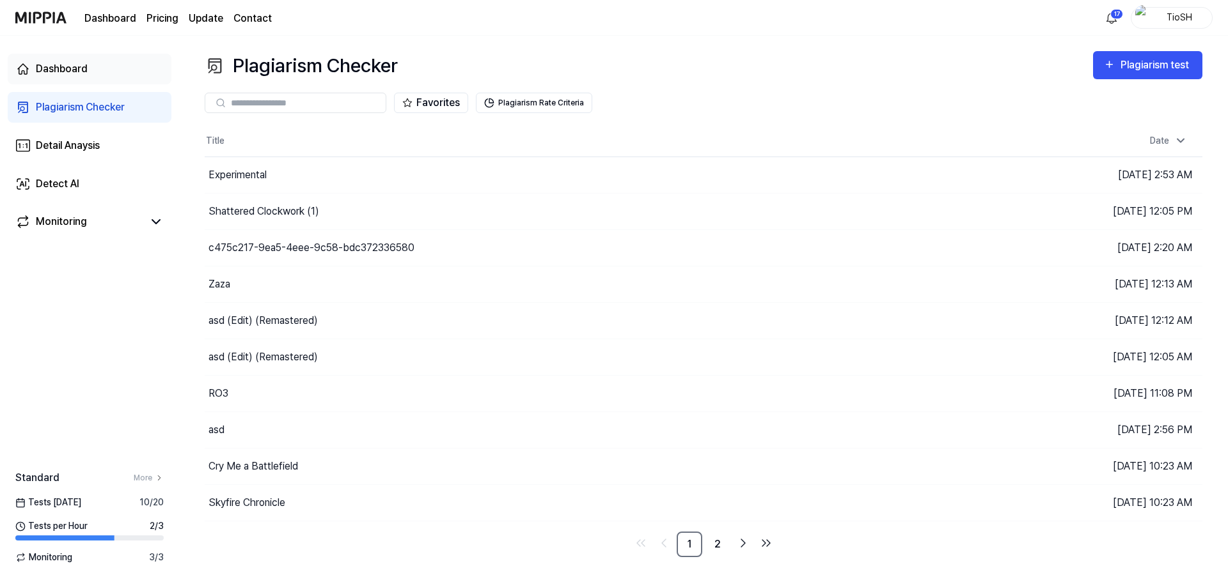
click at [100, 66] on link "Dashboard" at bounding box center [90, 69] width 164 height 31
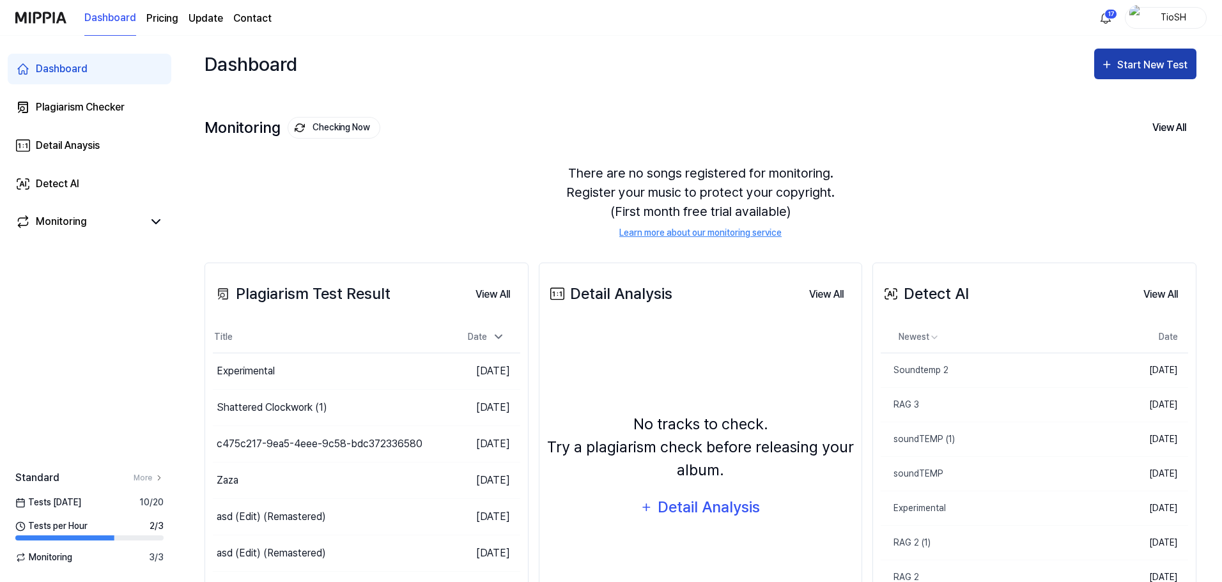
click at [1136, 54] on button "Start New Test" at bounding box center [1146, 64] width 102 height 31
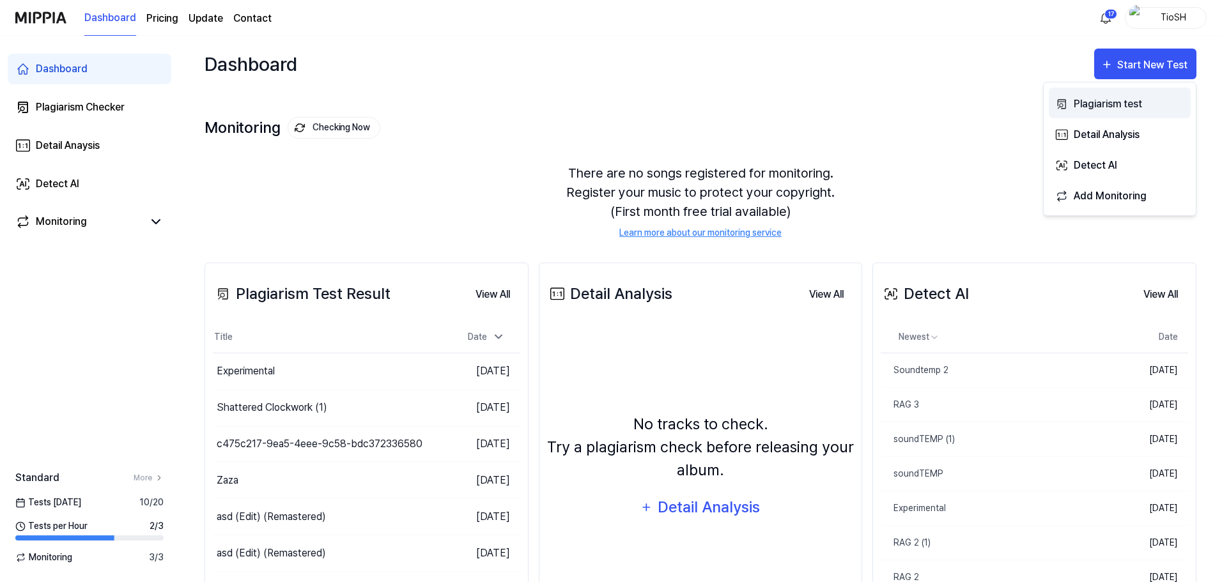
click at [1098, 102] on div "Plagiarism test" at bounding box center [1129, 104] width 111 height 17
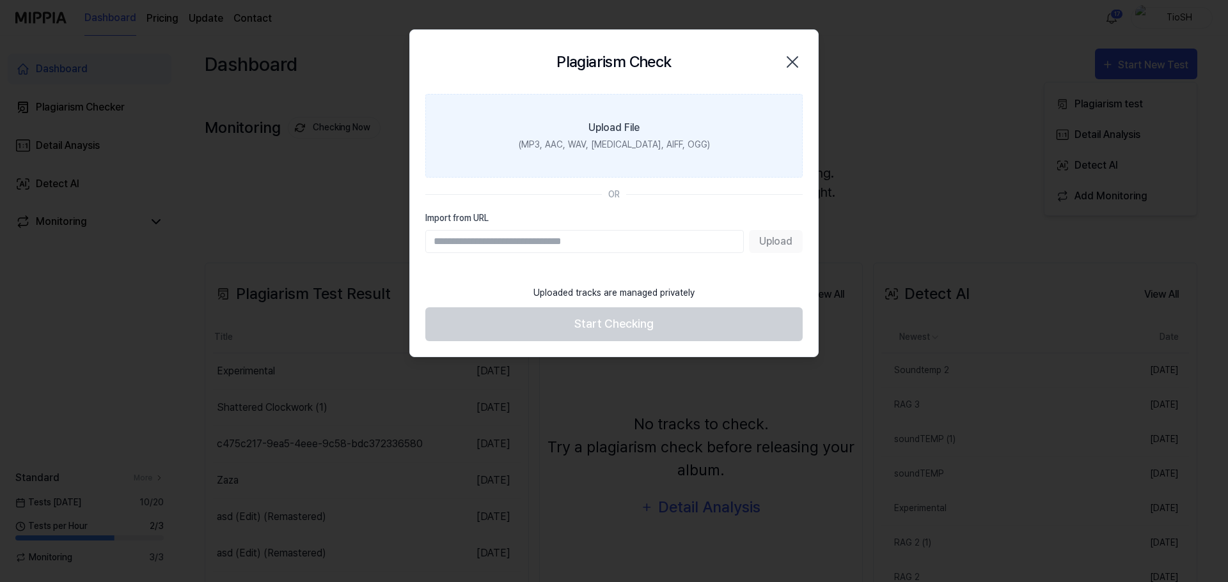
click at [630, 152] on label "Upload File (MP3, AAC, WAV, [MEDICAL_DATA], AIFF, OGG)" at bounding box center [613, 136] width 377 height 84
click at [0, 0] on input "Upload File (MP3, AAC, WAV, [MEDICAL_DATA], AIFF, OGG)" at bounding box center [0, 0] width 0 height 0
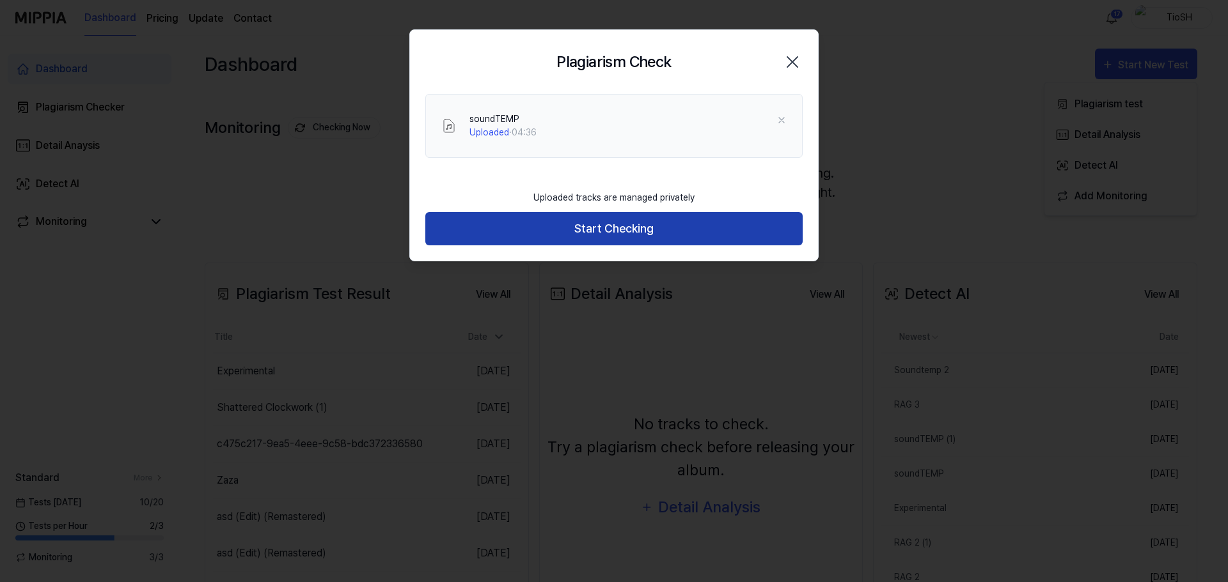
click at [611, 227] on button "Start Checking" at bounding box center [613, 229] width 377 height 34
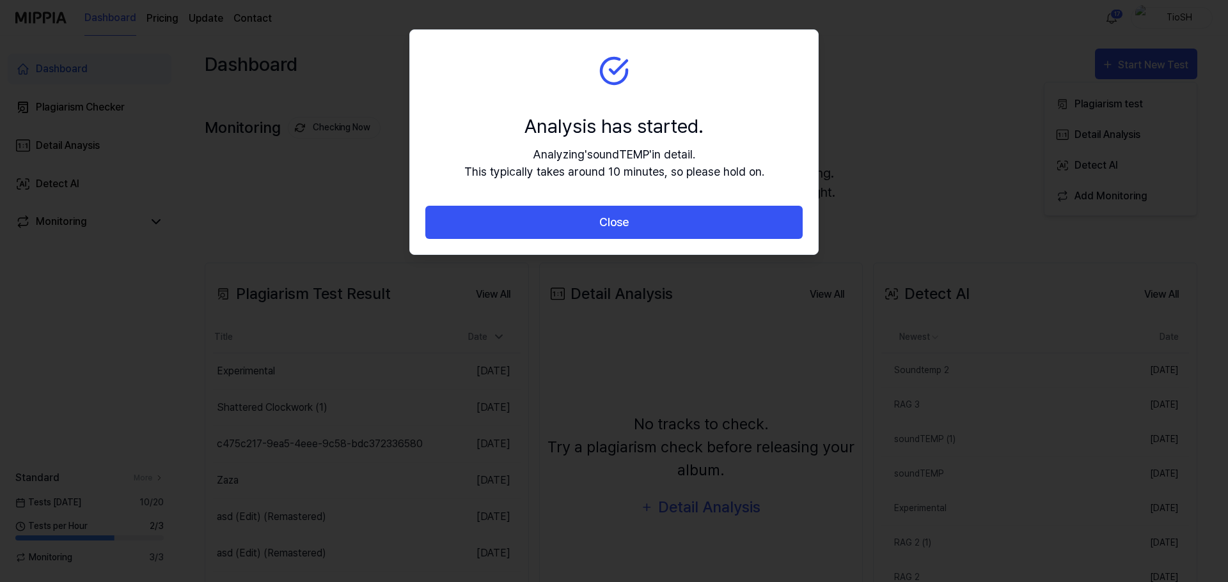
click at [613, 227] on button "Close" at bounding box center [613, 223] width 377 height 34
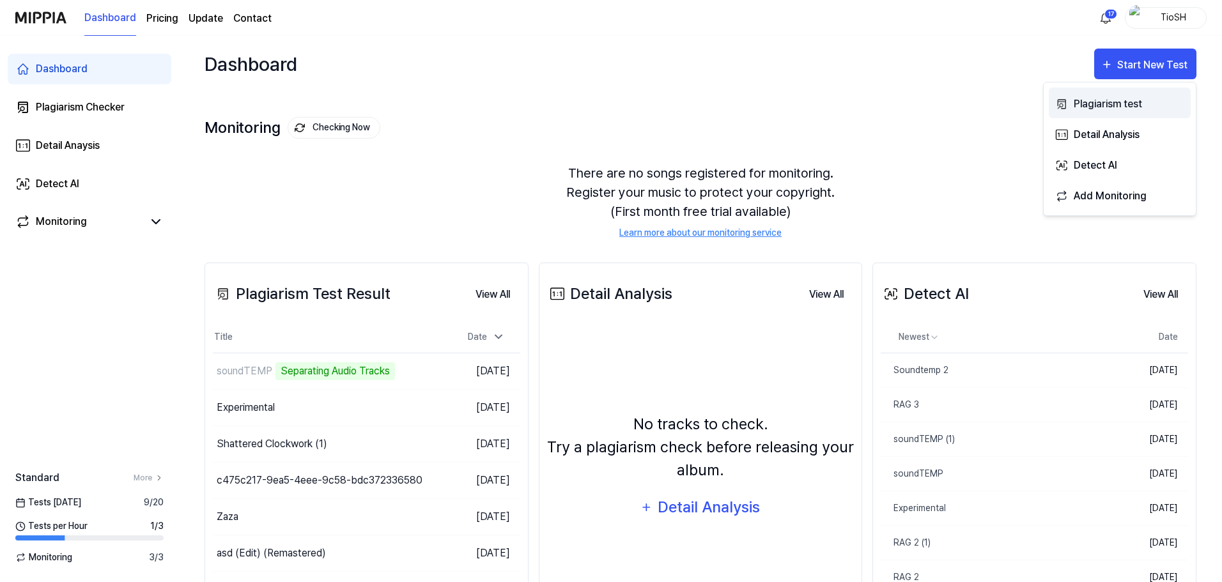
click at [1114, 111] on div "Plagiarism test" at bounding box center [1129, 104] width 111 height 17
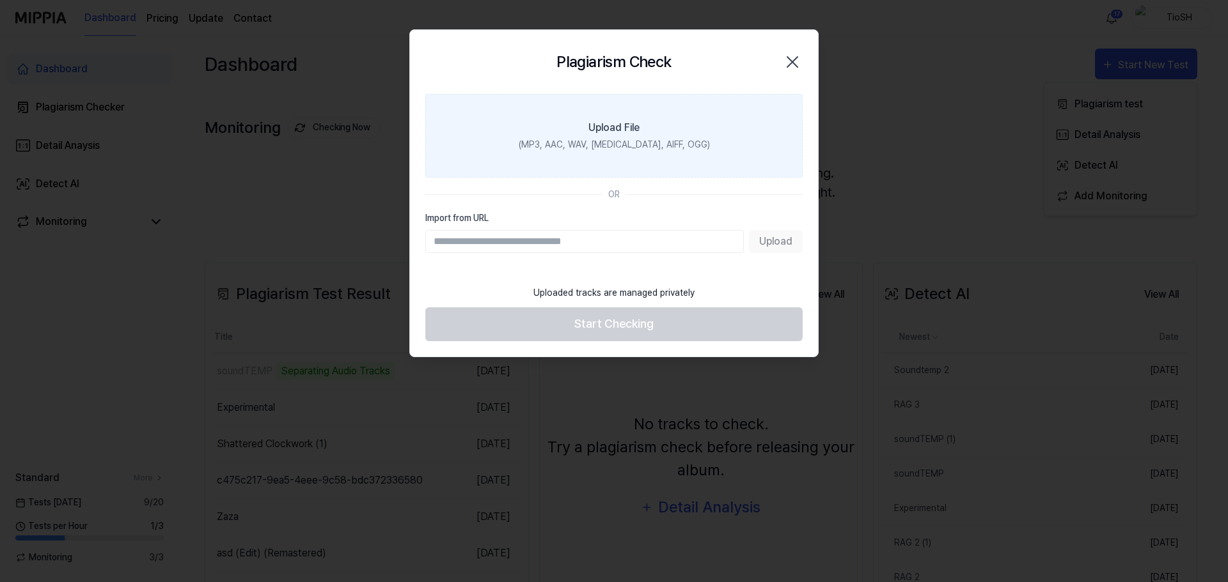
click at [624, 123] on div "Upload File" at bounding box center [613, 127] width 51 height 15
click at [0, 0] on input "Upload File (MP3, AAC, WAV, [MEDICAL_DATA], AIFF, OGG)" at bounding box center [0, 0] width 0 height 0
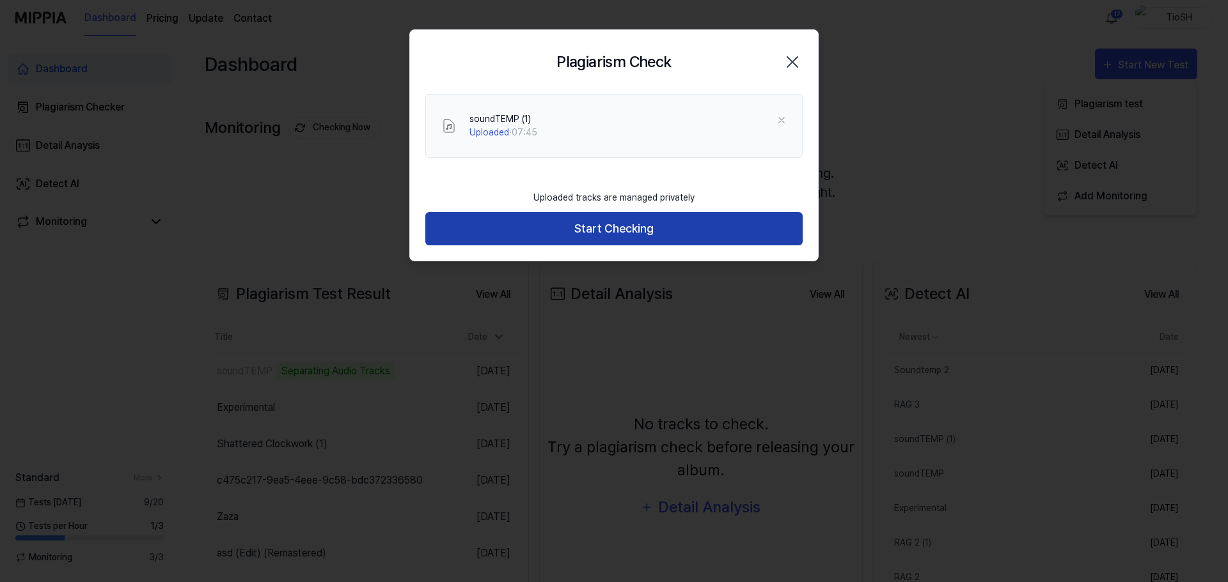
click at [676, 228] on button "Start Checking" at bounding box center [613, 229] width 377 height 34
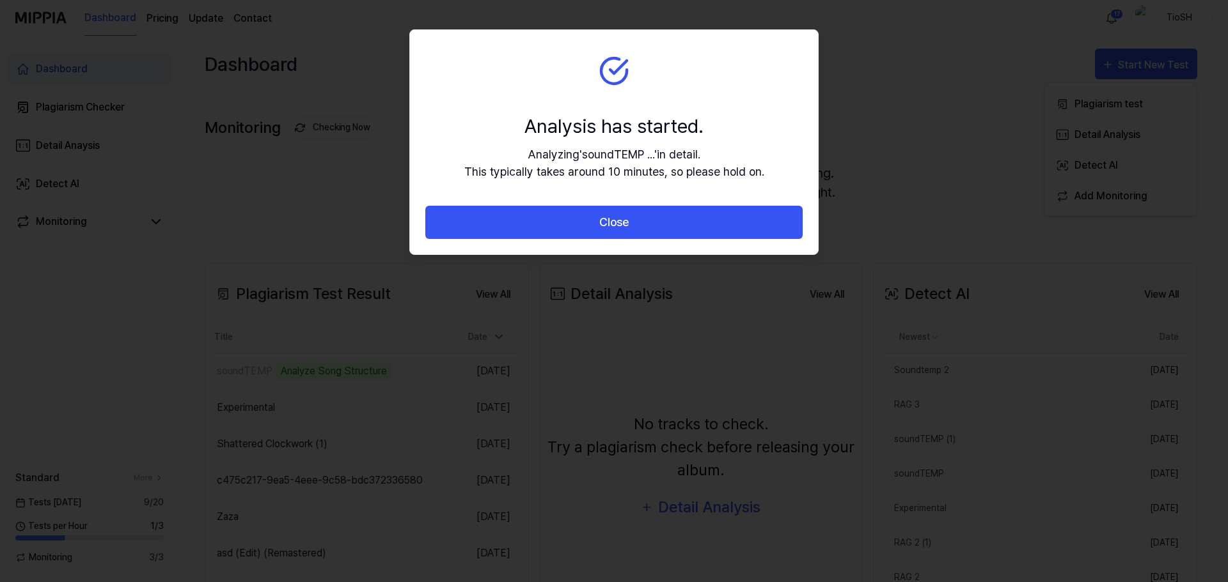
click at [673, 223] on button "Close" at bounding box center [613, 223] width 377 height 34
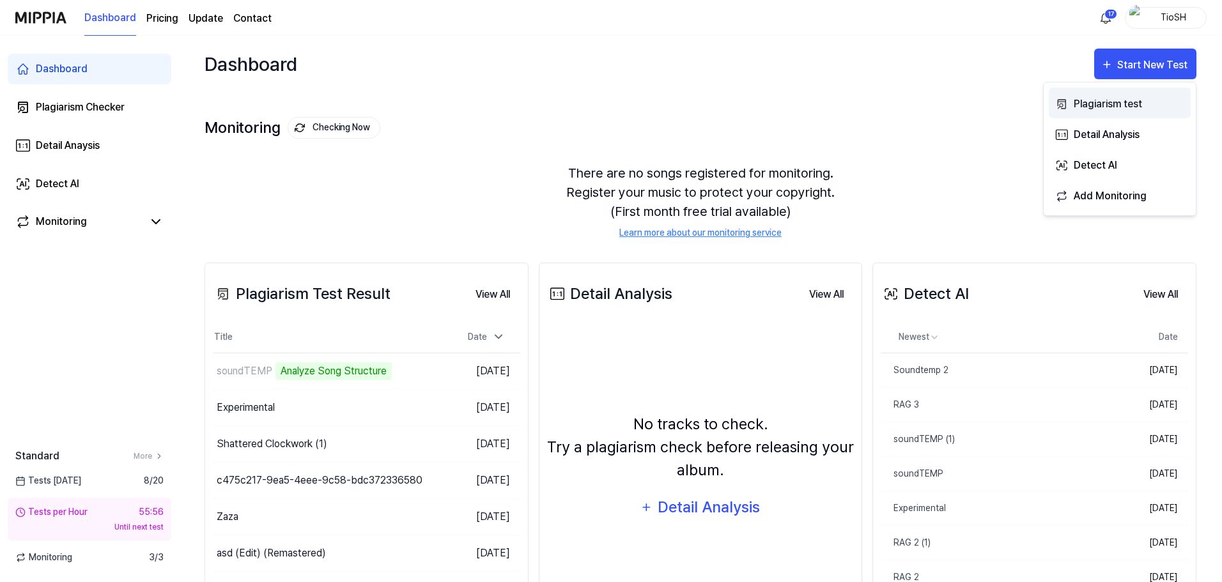
click at [1132, 104] on div "Plagiarism test" at bounding box center [1129, 104] width 111 height 17
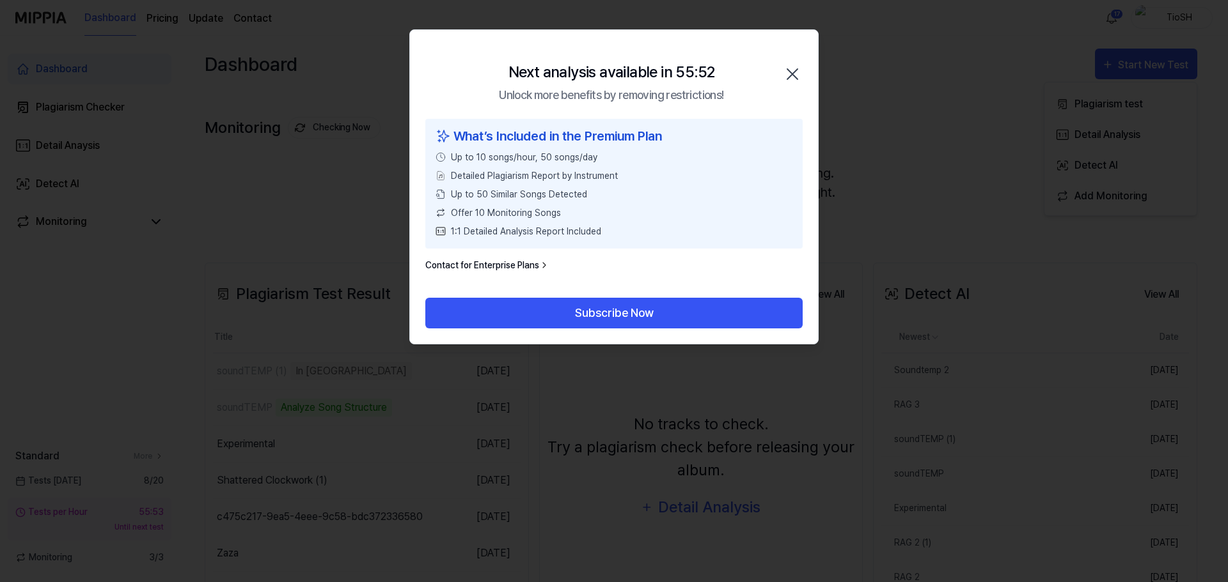
click at [799, 75] on icon "button" at bounding box center [792, 74] width 20 height 20
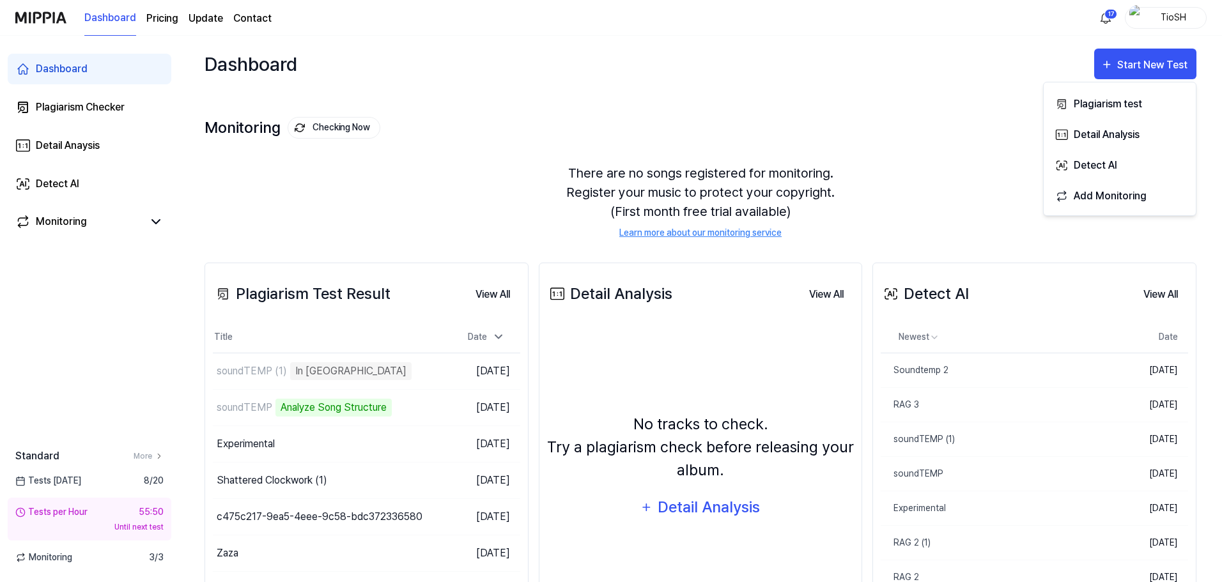
click at [958, 135] on div "Monitoring Checking Now View All" at bounding box center [701, 128] width 992 height 20
click at [56, 178] on div "Detect AI" at bounding box center [57, 183] width 43 height 15
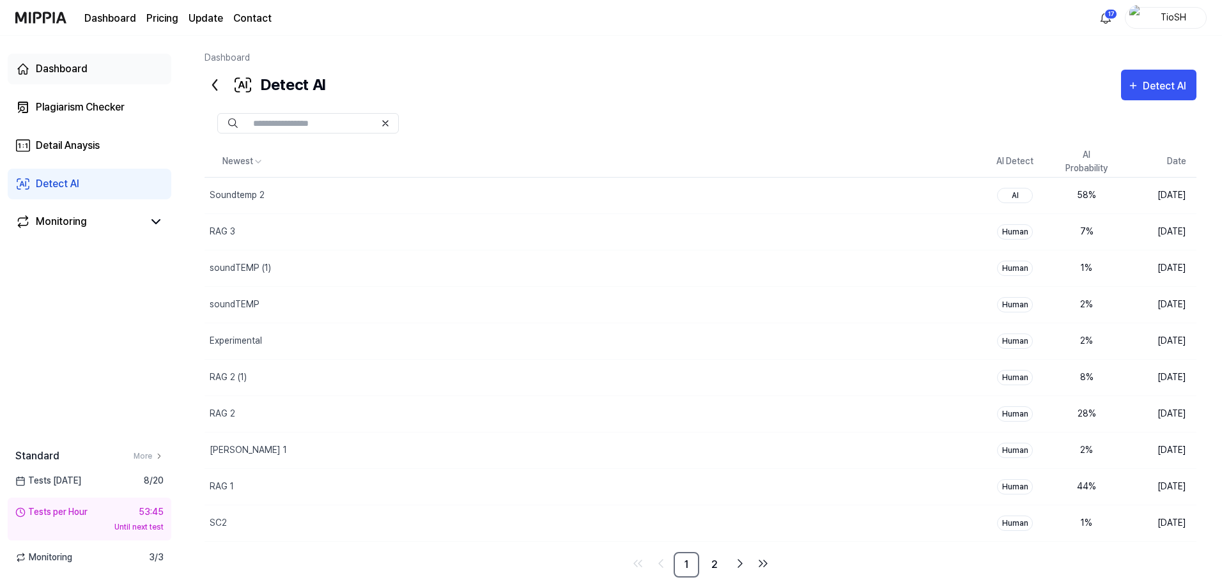
click at [93, 64] on link "Dashboard" at bounding box center [90, 69] width 164 height 31
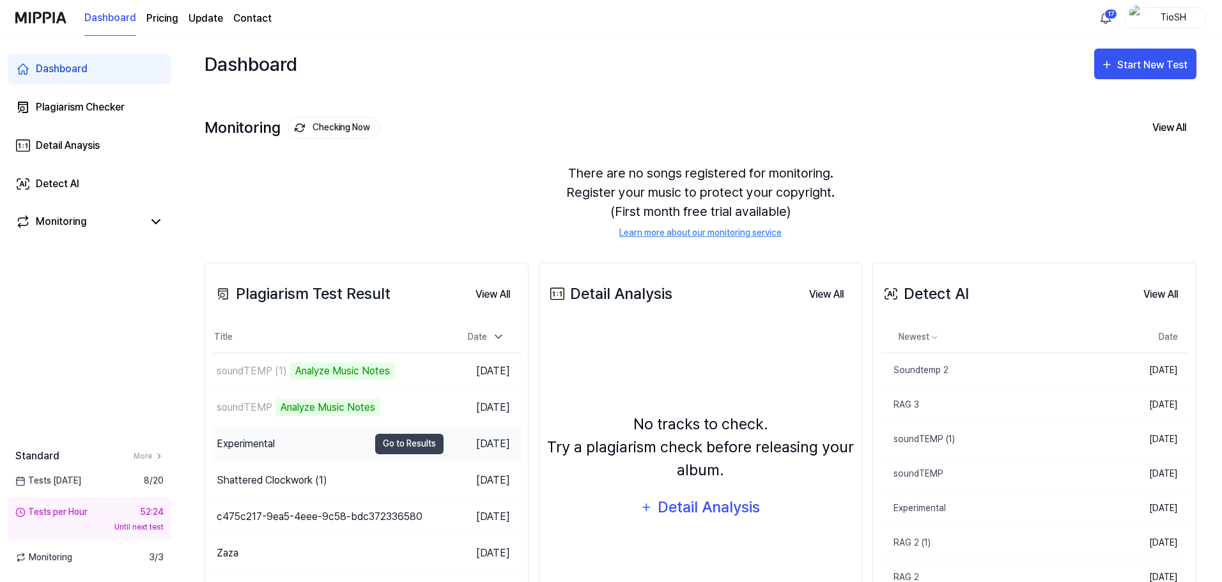
click at [256, 437] on div "Experimental" at bounding box center [246, 444] width 58 height 15
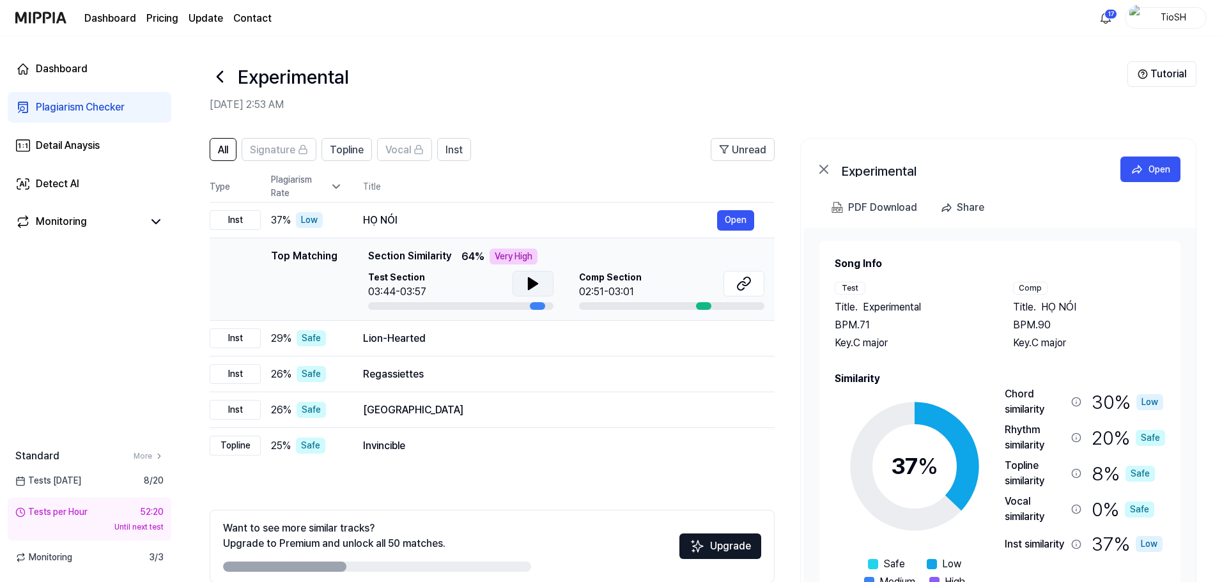
click at [542, 288] on button at bounding box center [533, 284] width 41 height 26
click at [491, 338] on div "Lion-Hearted" at bounding box center [540, 338] width 354 height 15
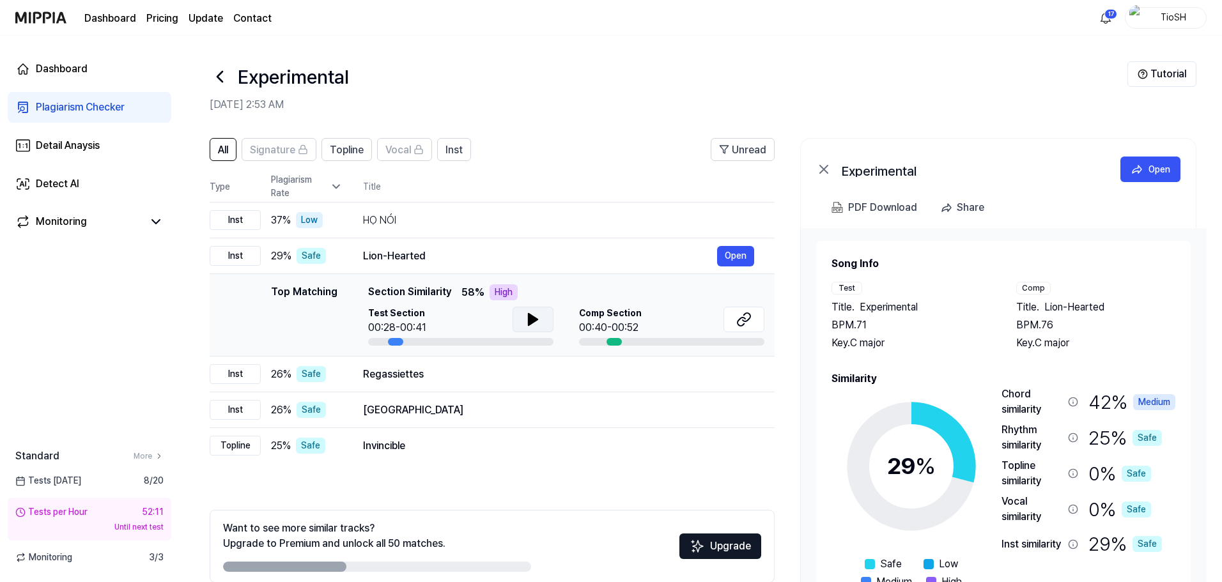
click at [530, 320] on icon at bounding box center [533, 320] width 9 height 12
click at [545, 320] on button at bounding box center [533, 320] width 41 height 26
click at [737, 315] on icon at bounding box center [744, 319] width 15 height 15
click at [409, 387] on td "Regassiettes Open" at bounding box center [559, 375] width 432 height 36
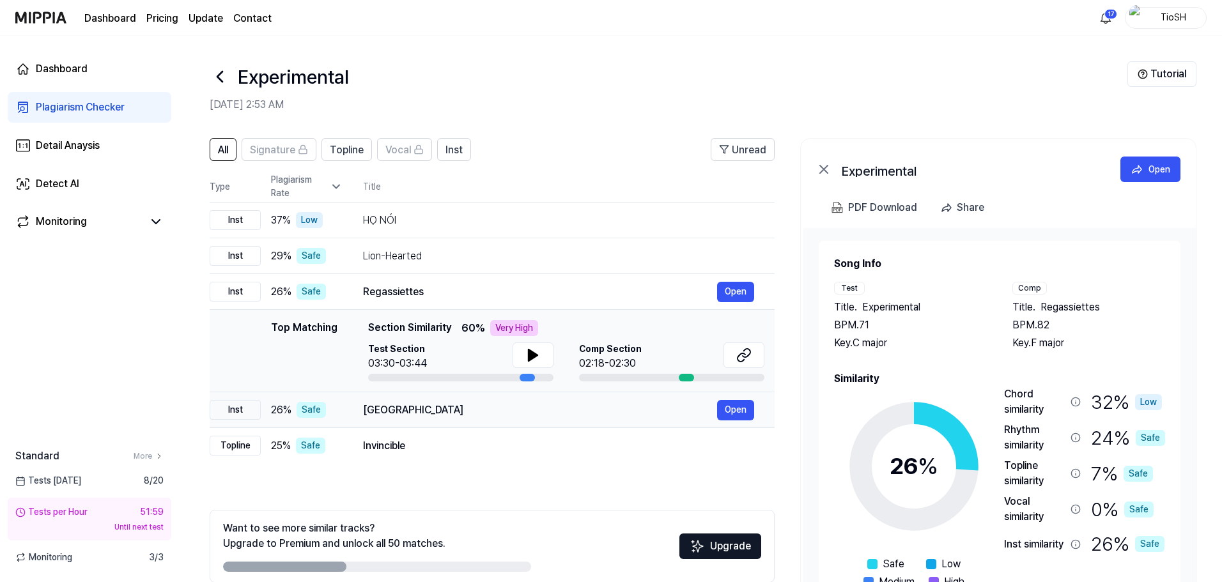
scroll to position [62, 0]
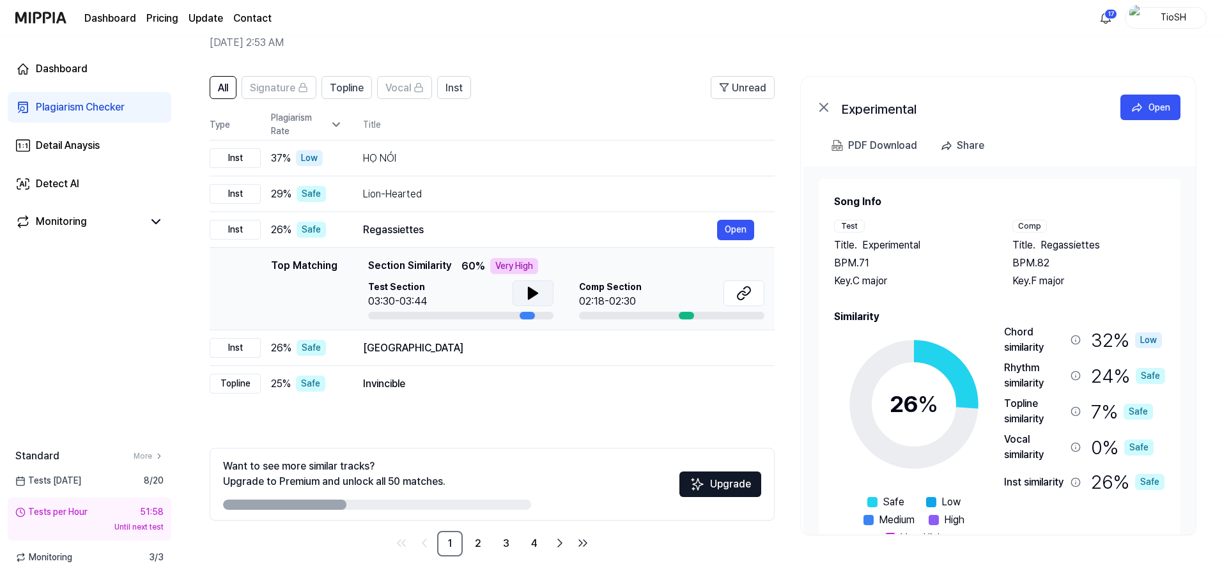
click at [517, 302] on button at bounding box center [533, 294] width 41 height 26
click at [533, 301] on icon at bounding box center [533, 293] width 15 height 15
click at [730, 299] on button at bounding box center [744, 294] width 41 height 26
click at [515, 359] on td "Rain Street Open" at bounding box center [559, 349] width 432 height 36
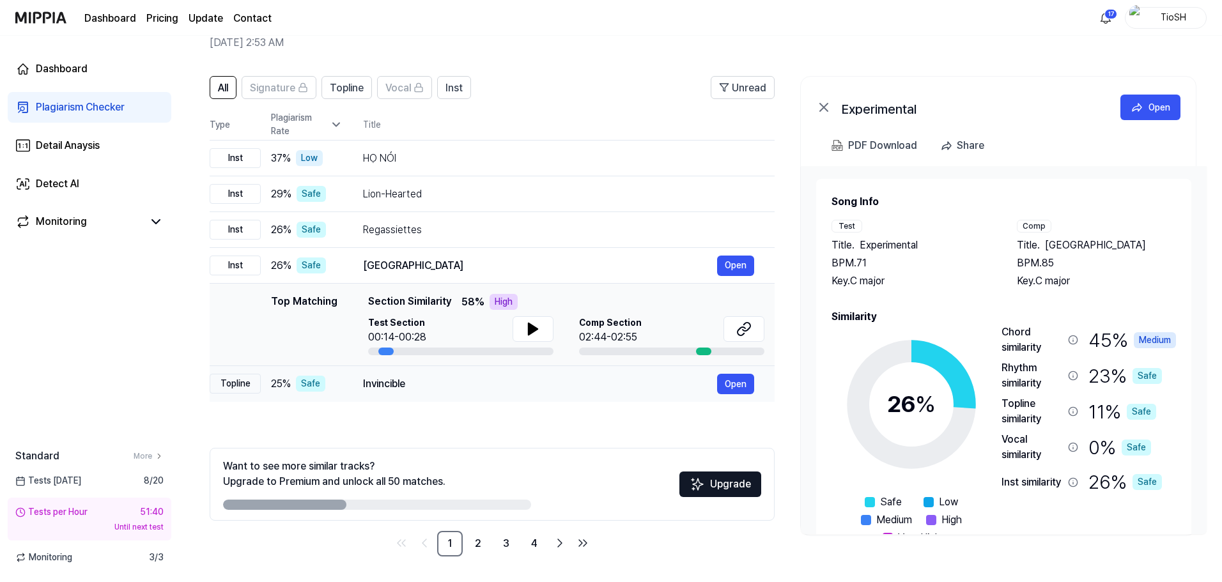
click at [607, 379] on div "Invincible" at bounding box center [540, 384] width 354 height 15
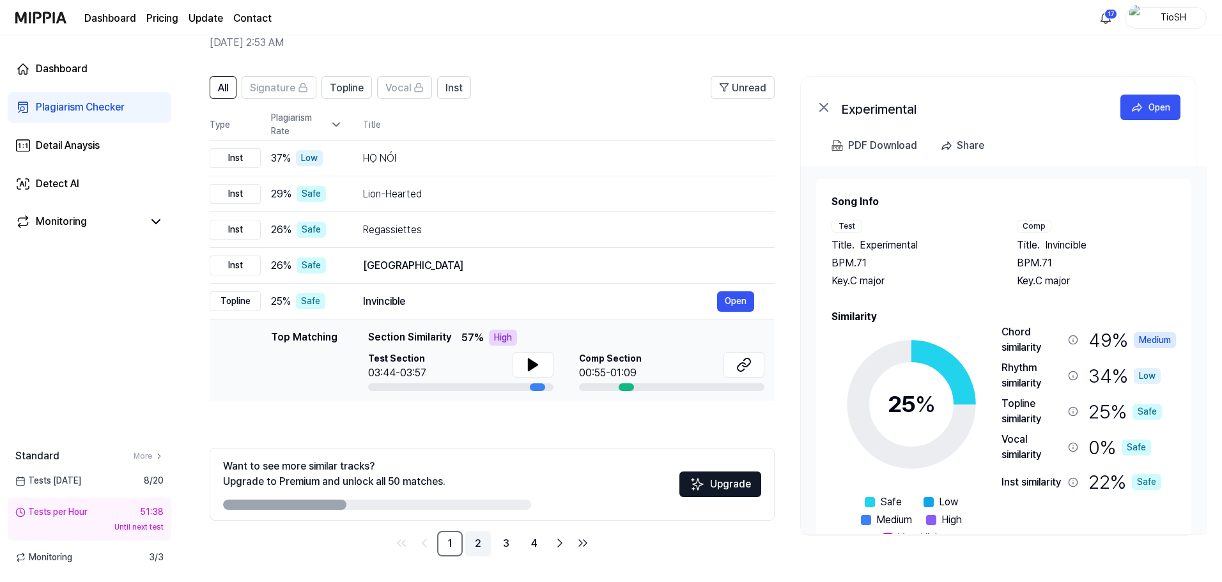
click at [478, 555] on link "2" at bounding box center [478, 544] width 26 height 26
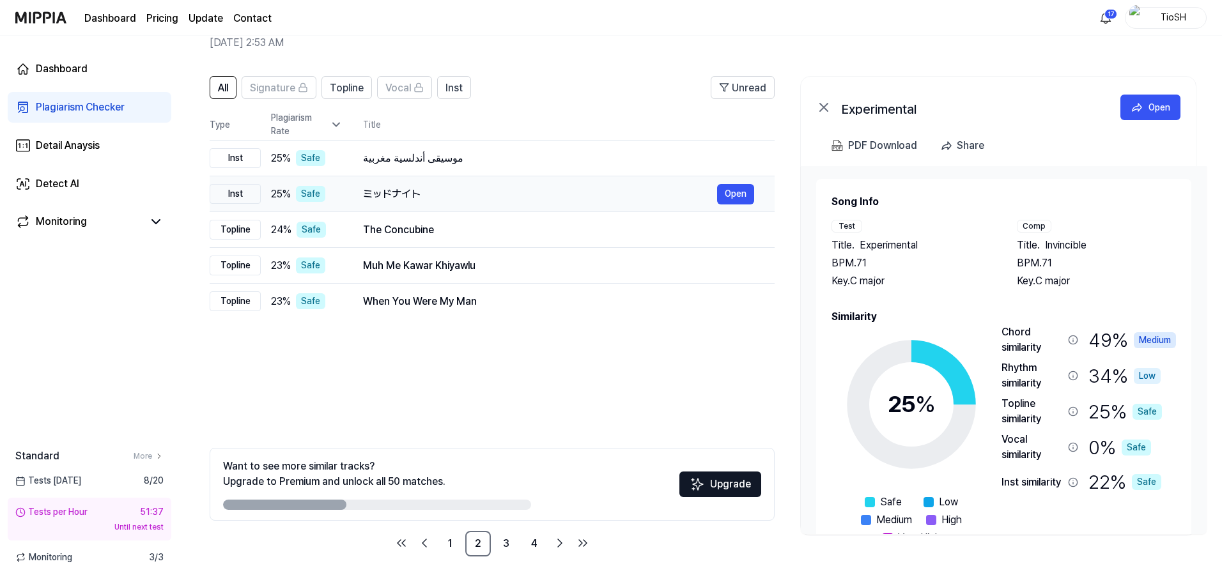
click at [555, 189] on div "ミッドナイト" at bounding box center [540, 194] width 354 height 15
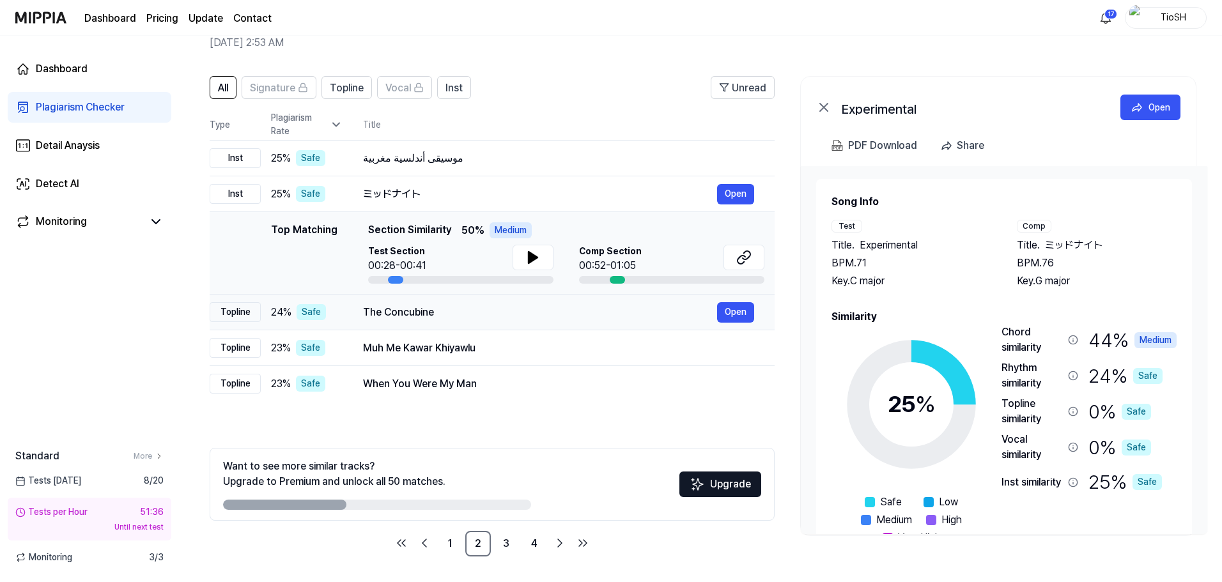
click at [572, 306] on div "The Concubine" at bounding box center [540, 312] width 354 height 15
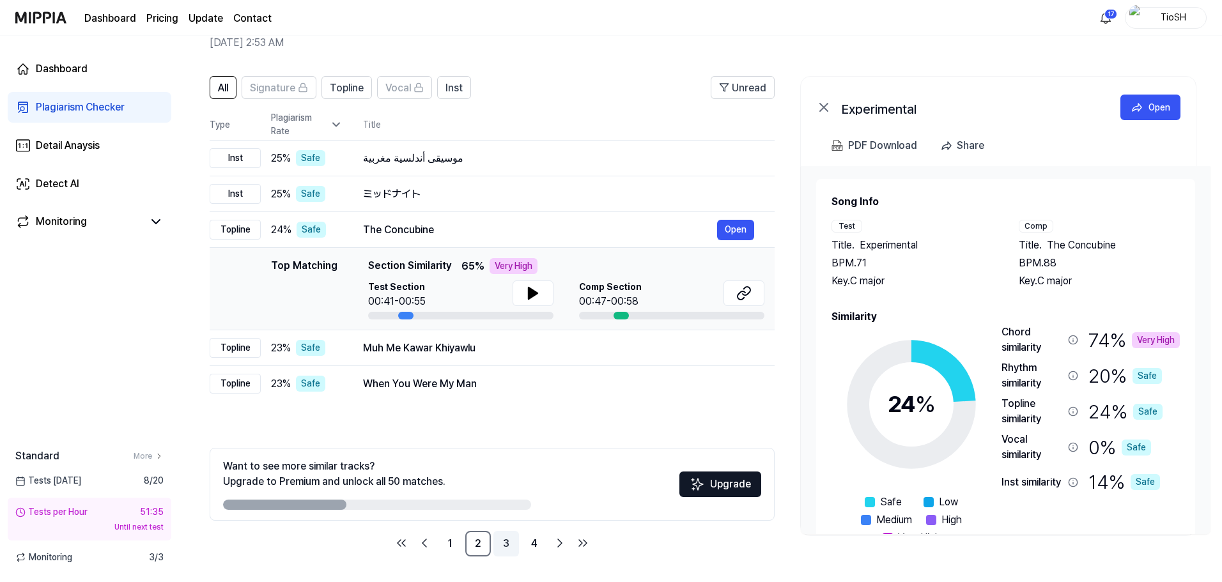
click at [519, 540] on link "3" at bounding box center [507, 544] width 26 height 26
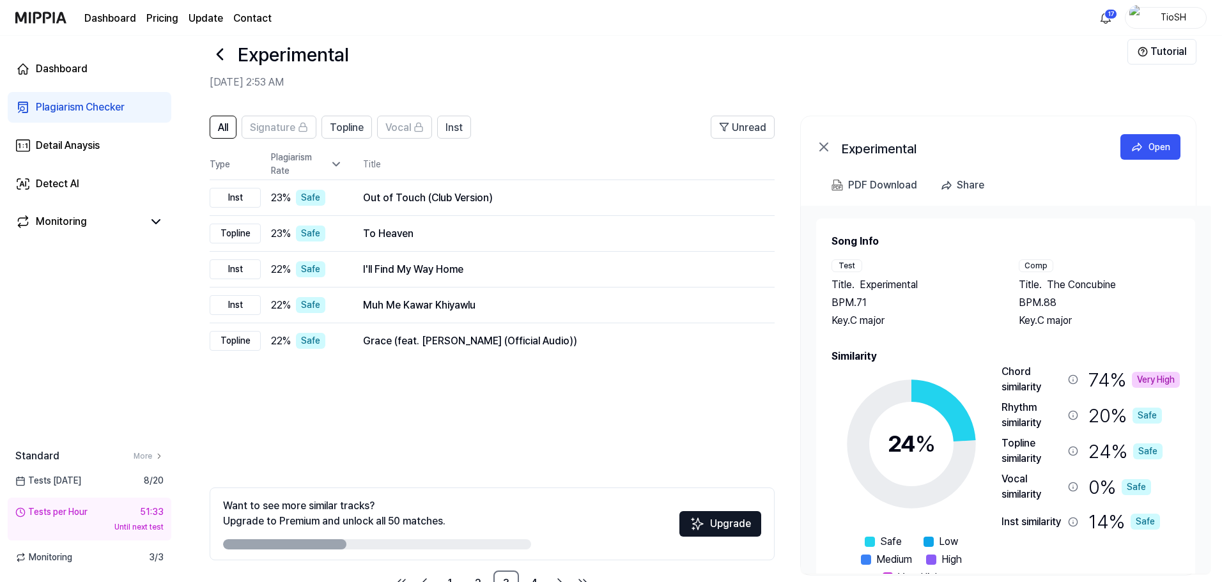
scroll to position [0, 0]
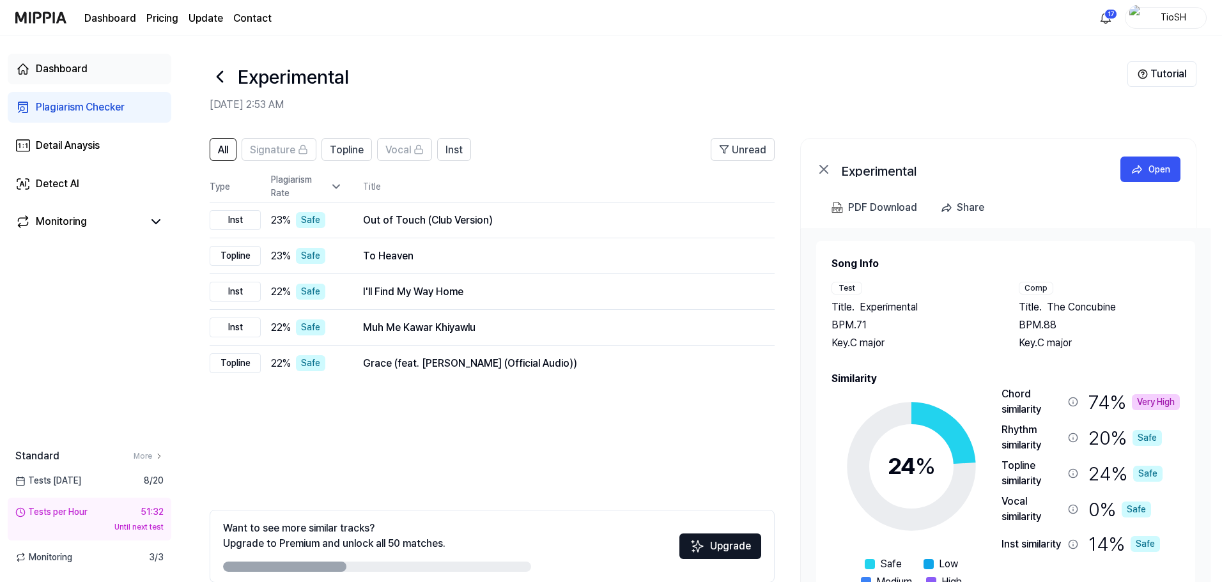
click at [90, 74] on link "Dashboard" at bounding box center [90, 69] width 164 height 31
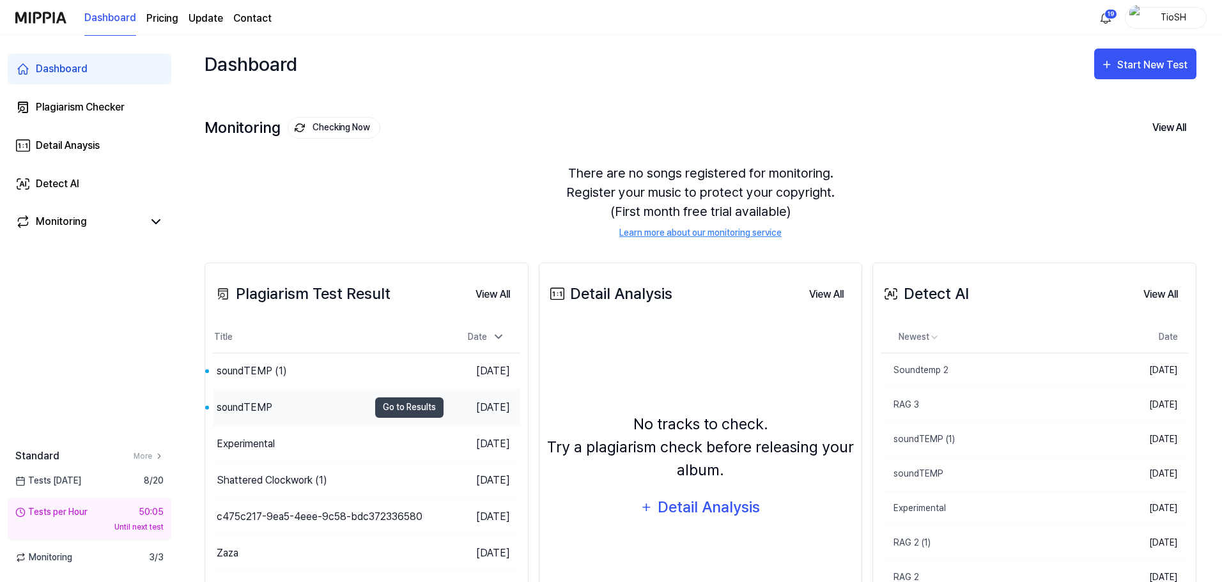
click at [322, 416] on div "soundTEMP" at bounding box center [291, 408] width 156 height 36
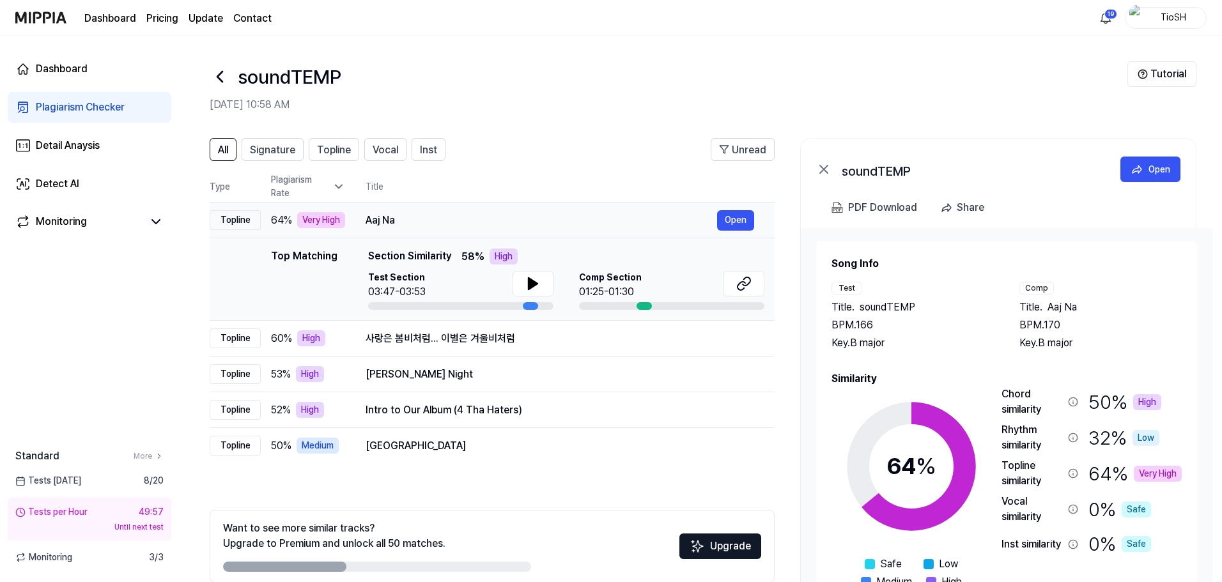
click at [465, 223] on div "Aaj Na" at bounding box center [542, 220] width 352 height 15
click at [526, 280] on icon at bounding box center [533, 283] width 15 height 15
click at [557, 280] on div "Test Section 03:47-03:53 Comp Section 01:25-01:30" at bounding box center [566, 290] width 396 height 39
click at [545, 281] on button at bounding box center [533, 284] width 41 height 26
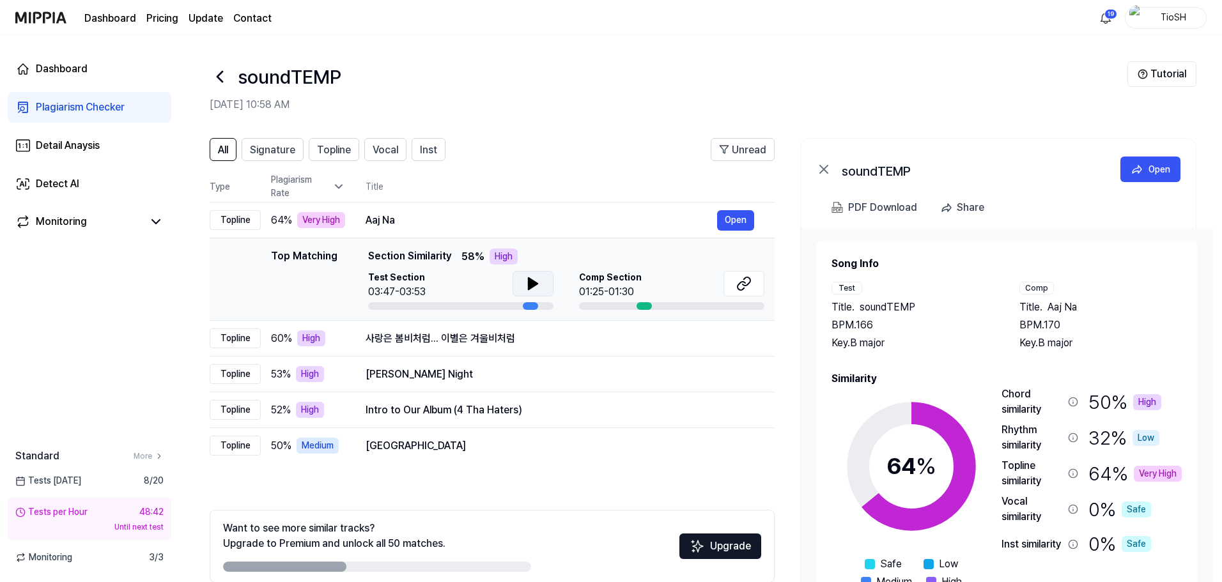
click at [526, 289] on icon at bounding box center [533, 283] width 15 height 15
click at [744, 286] on icon at bounding box center [744, 283] width 15 height 15
click at [501, 335] on div "사랑은 봄비처럼... 이별은 겨울비처럼" at bounding box center [542, 338] width 352 height 15
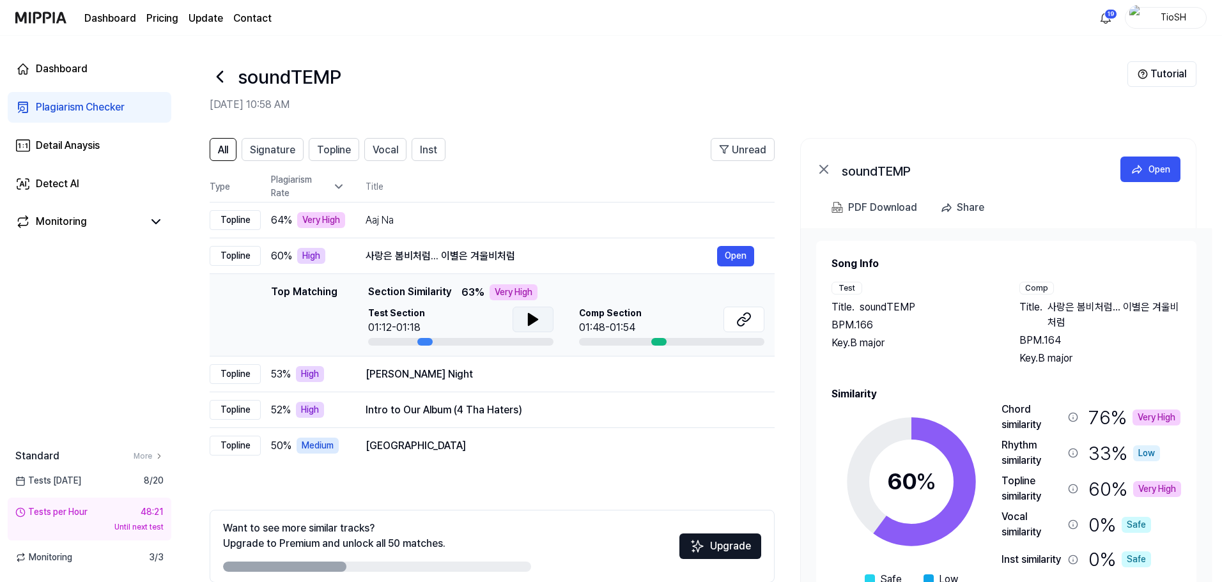
click at [526, 315] on icon at bounding box center [533, 319] width 15 height 15
click at [535, 318] on icon at bounding box center [536, 320] width 3 height 10
click at [749, 325] on icon at bounding box center [744, 319] width 15 height 15
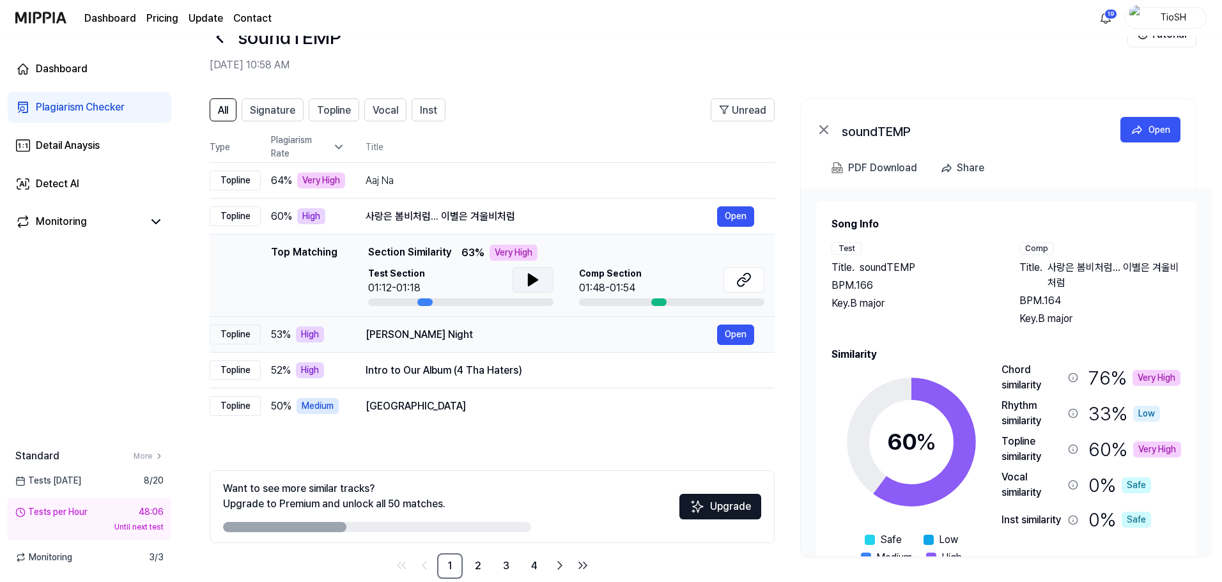
scroll to position [62, 0]
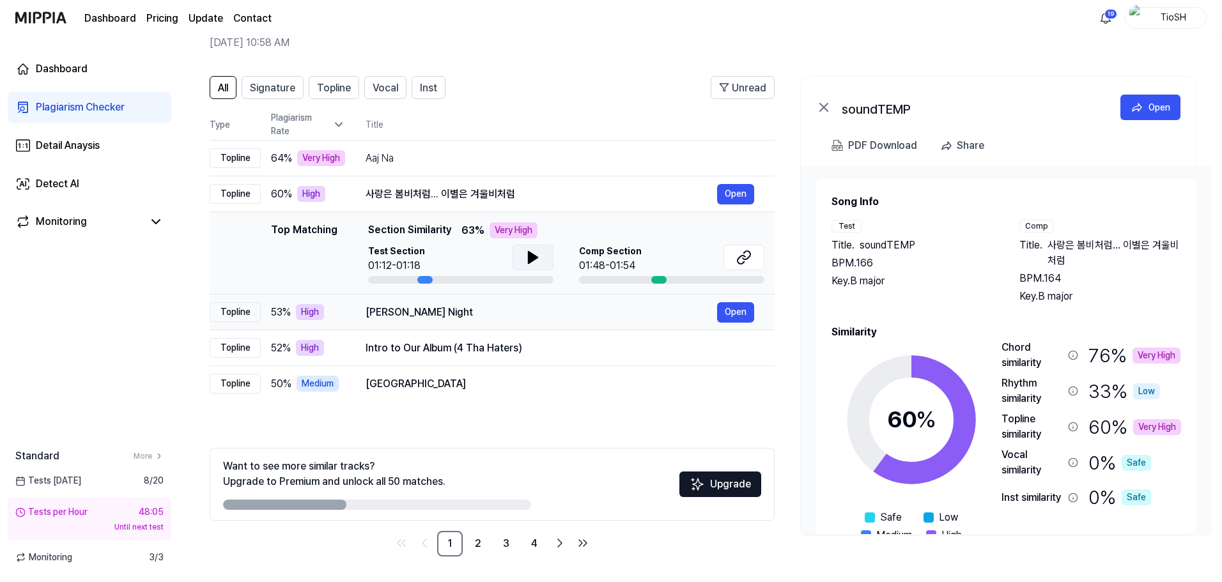
click at [515, 305] on div "Bala Essa Night" at bounding box center [542, 312] width 352 height 15
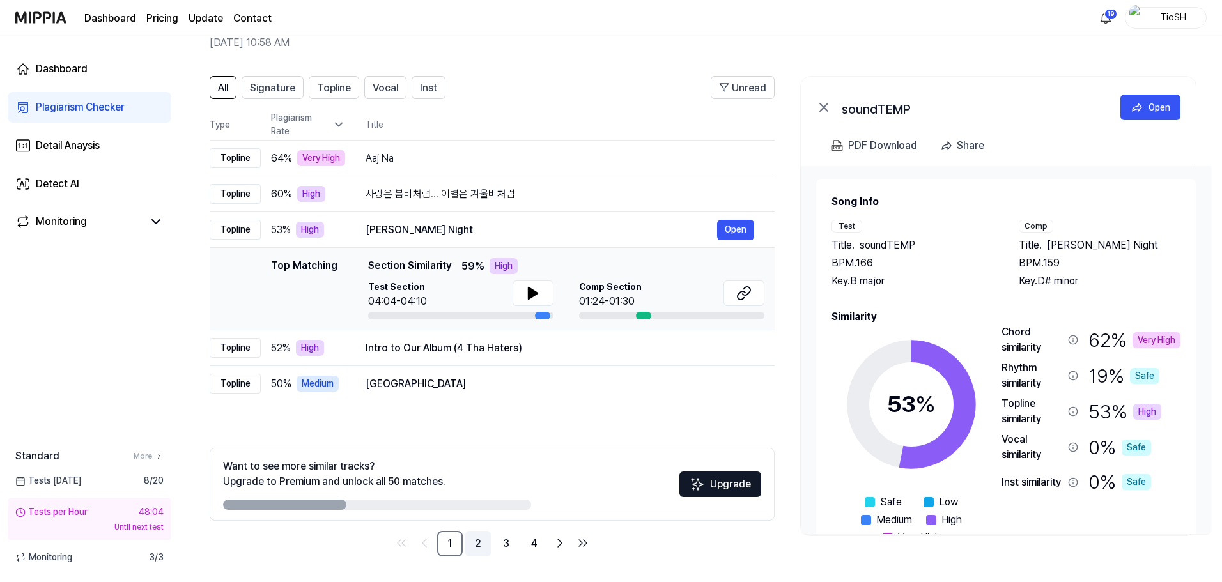
click at [478, 550] on link "2" at bounding box center [478, 544] width 26 height 26
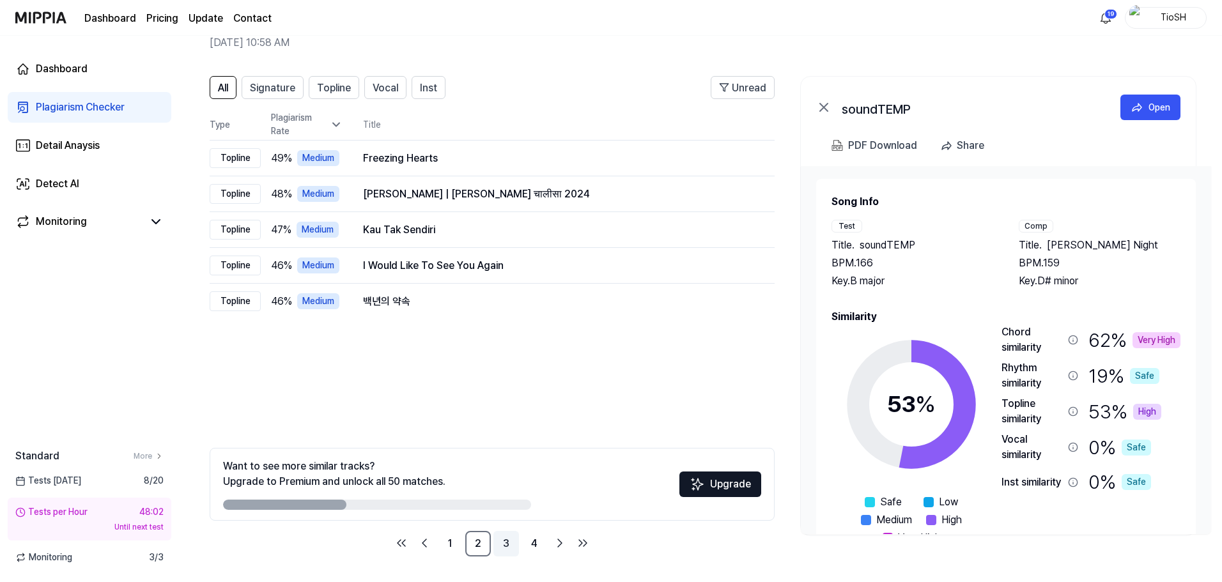
click at [499, 540] on link "3" at bounding box center [507, 544] width 26 height 26
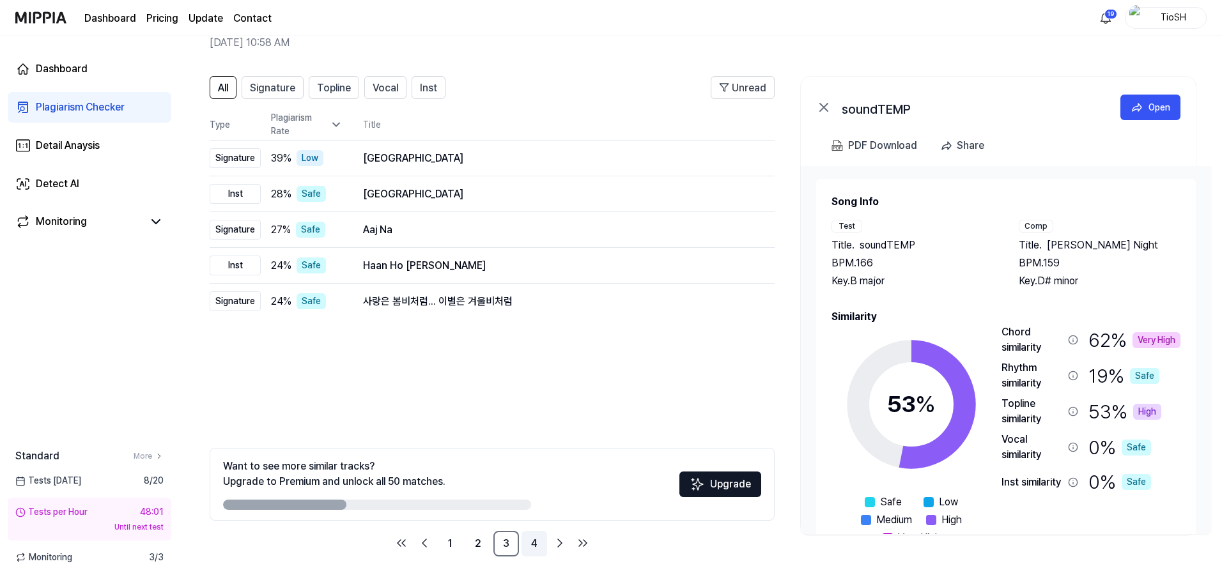
click at [530, 552] on link "4" at bounding box center [535, 544] width 26 height 26
click at [567, 546] on icon "Go to next page" at bounding box center [559, 543] width 15 height 15
click at [451, 547] on link "1" at bounding box center [450, 544] width 26 height 26
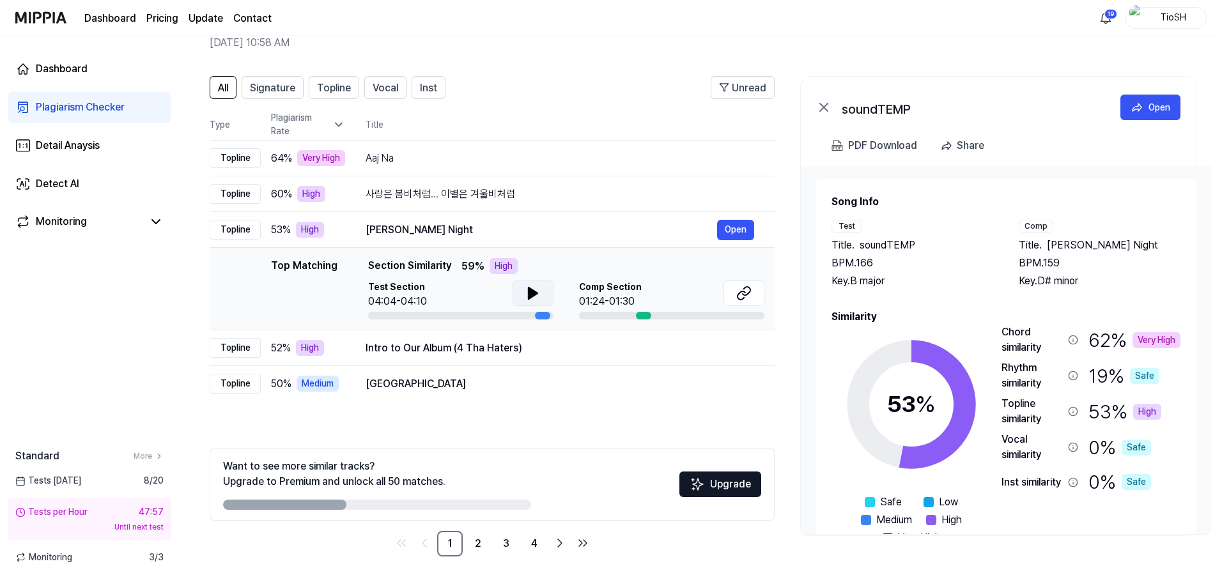
click at [539, 292] on icon at bounding box center [533, 293] width 15 height 15
click at [743, 295] on icon at bounding box center [744, 293] width 15 height 15
click at [527, 347] on div "Intro to Our Album (4 Tha Haters)" at bounding box center [542, 348] width 352 height 15
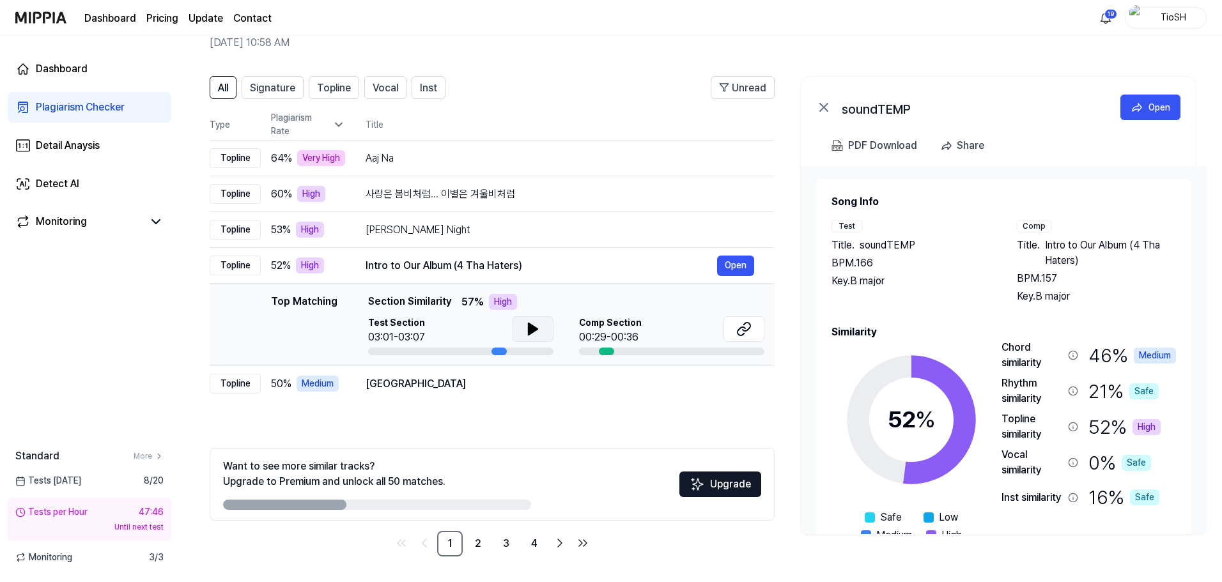
click at [545, 326] on button at bounding box center [533, 329] width 41 height 26
click at [746, 332] on icon at bounding box center [744, 329] width 15 height 15
click at [389, 382] on div "Bali" at bounding box center [542, 384] width 352 height 15
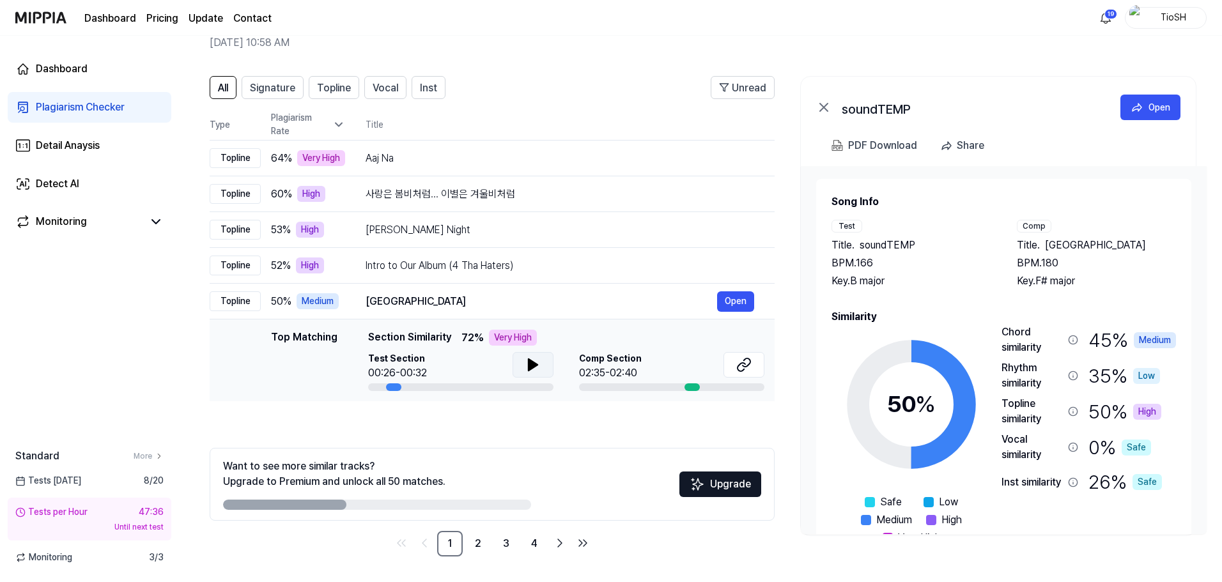
click at [536, 365] on icon at bounding box center [533, 365] width 9 height 12
click at [536, 365] on icon at bounding box center [536, 365] width 3 height 10
click at [737, 369] on icon at bounding box center [744, 364] width 15 height 15
click at [482, 545] on link "2" at bounding box center [478, 544] width 26 height 26
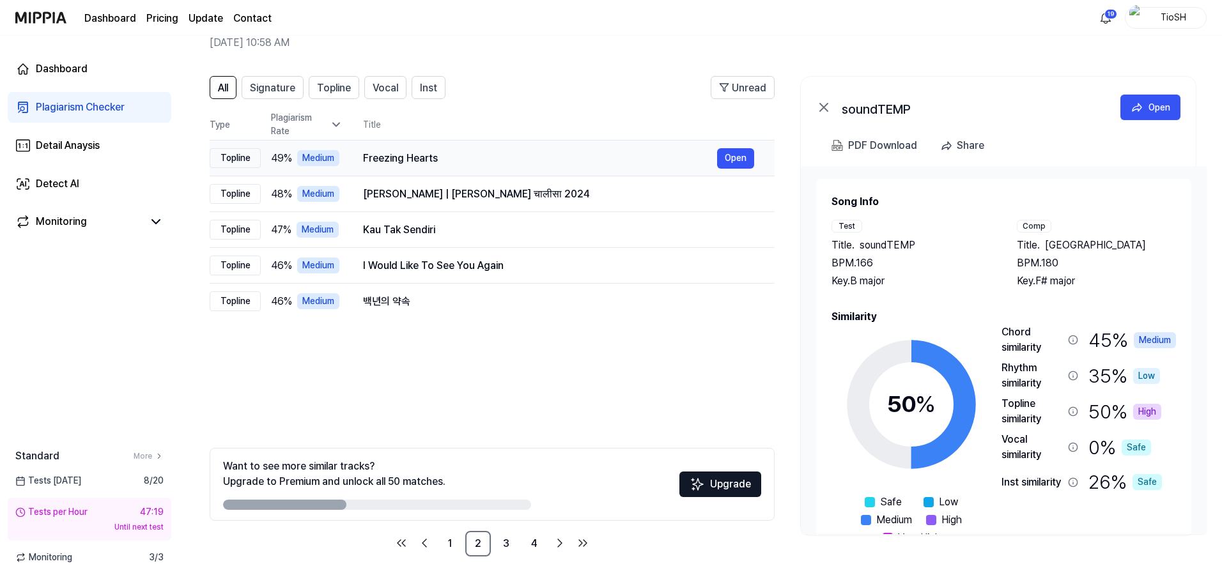
click at [473, 155] on div "Freezing Hearts" at bounding box center [540, 158] width 354 height 15
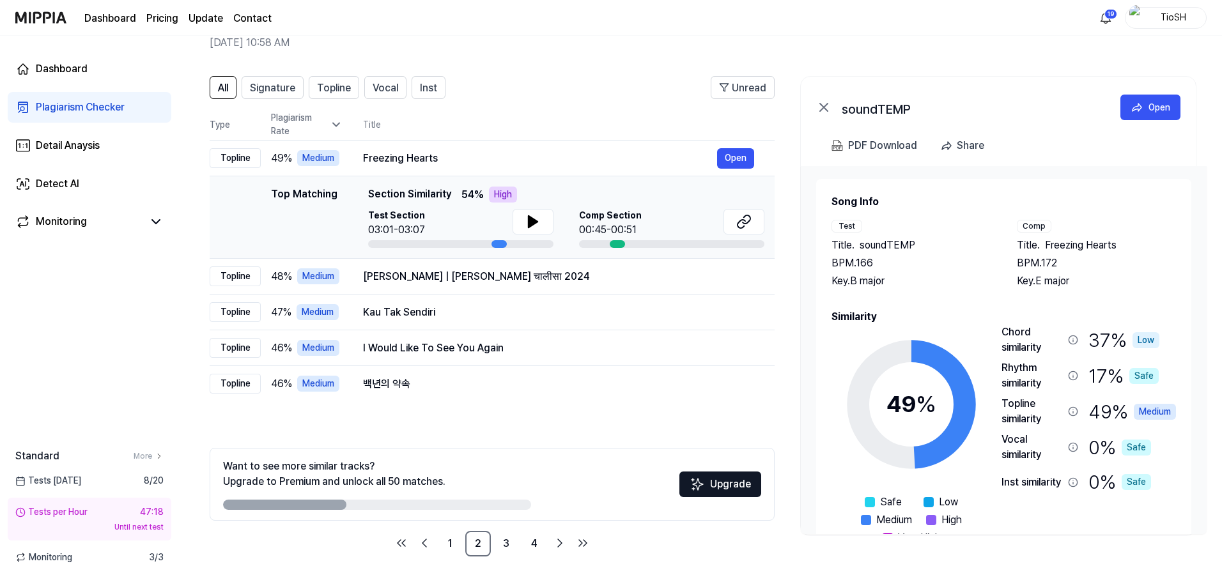
click at [517, 238] on div "Test Section 03:01-03:07" at bounding box center [460, 228] width 185 height 39
click at [547, 237] on div at bounding box center [533, 223] width 41 height 29
click at [540, 227] on icon at bounding box center [533, 221] width 15 height 15
click at [538, 224] on icon at bounding box center [533, 221] width 15 height 15
click at [744, 217] on icon at bounding box center [747, 219] width 8 height 8
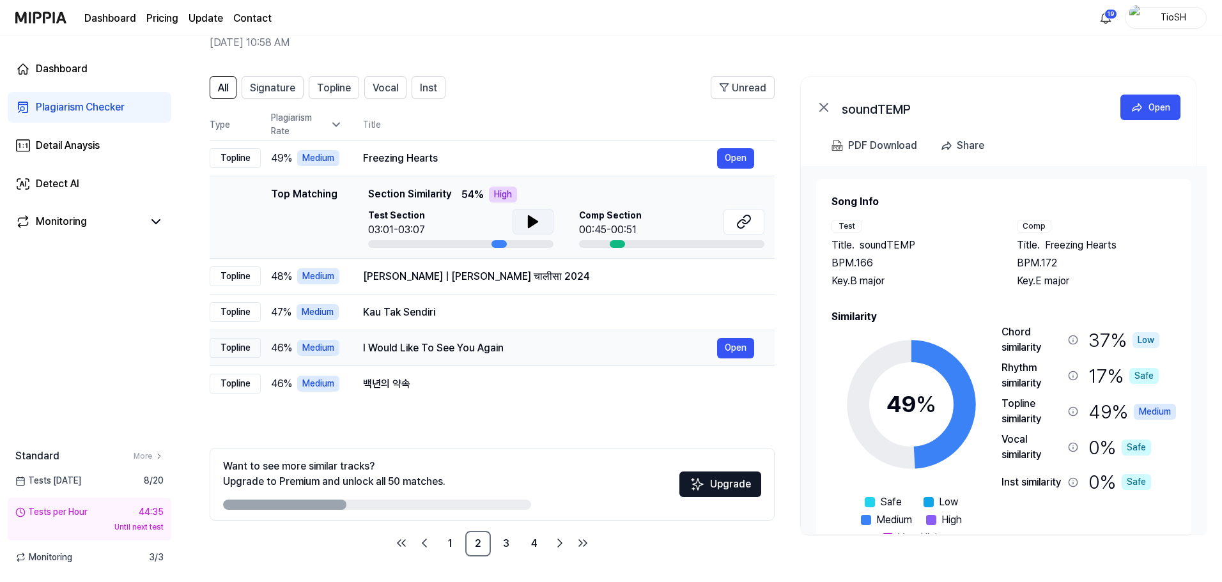
click at [431, 362] on td "I Would Like To See You Again Open" at bounding box center [559, 349] width 432 height 36
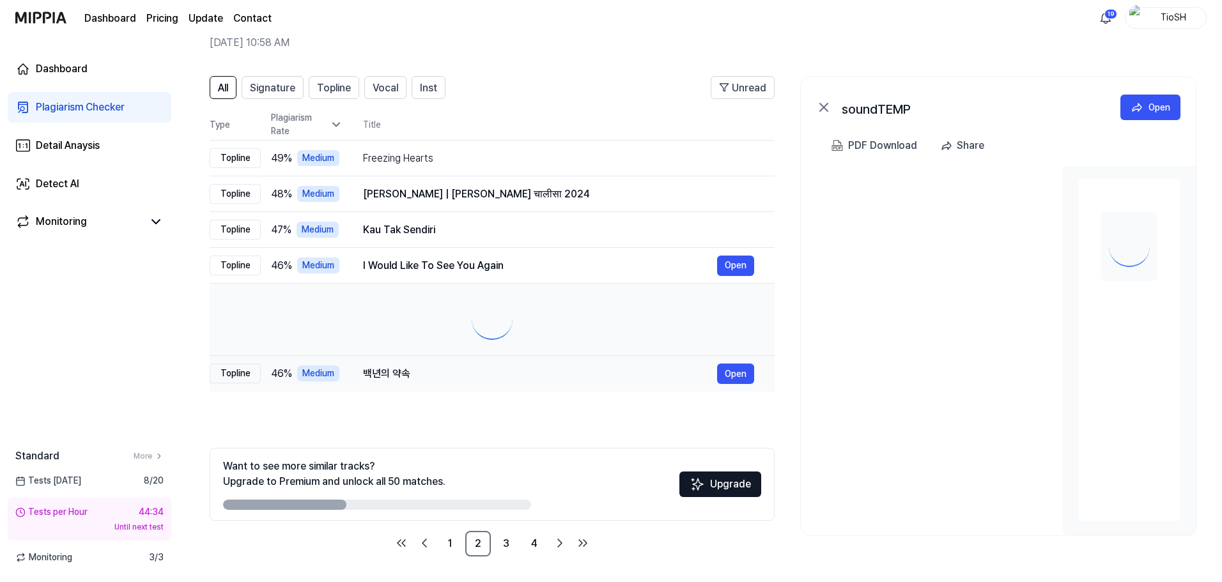
click at [456, 379] on div "백년의 약속" at bounding box center [540, 373] width 354 height 15
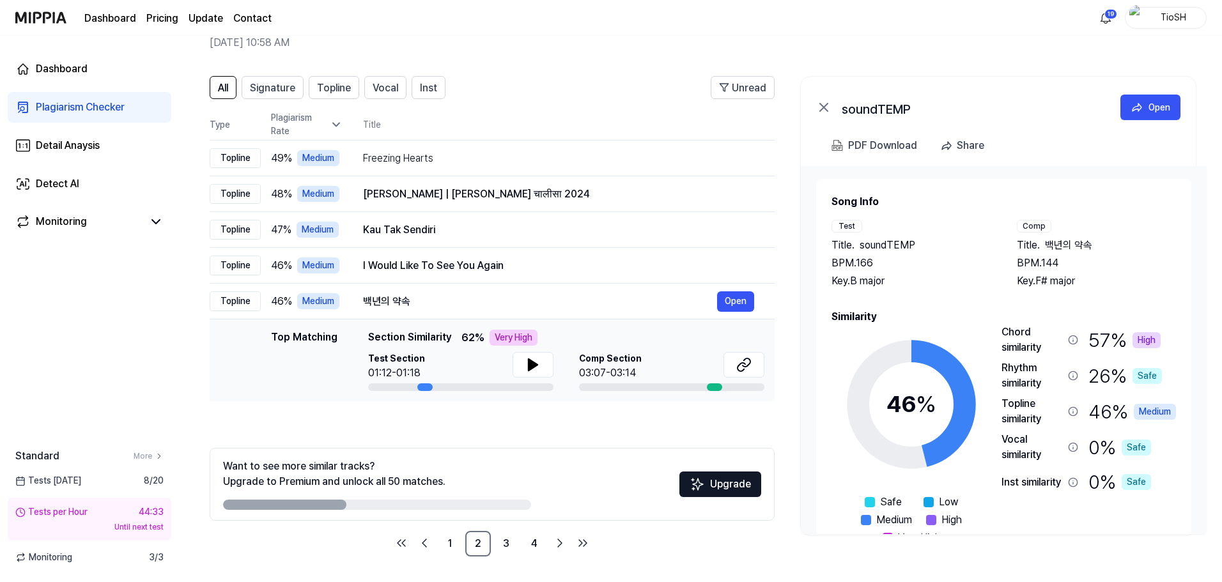
click at [520, 370] on button at bounding box center [533, 365] width 41 height 26
click at [522, 370] on button at bounding box center [533, 365] width 41 height 26
click at [500, 546] on link "3" at bounding box center [507, 544] width 26 height 26
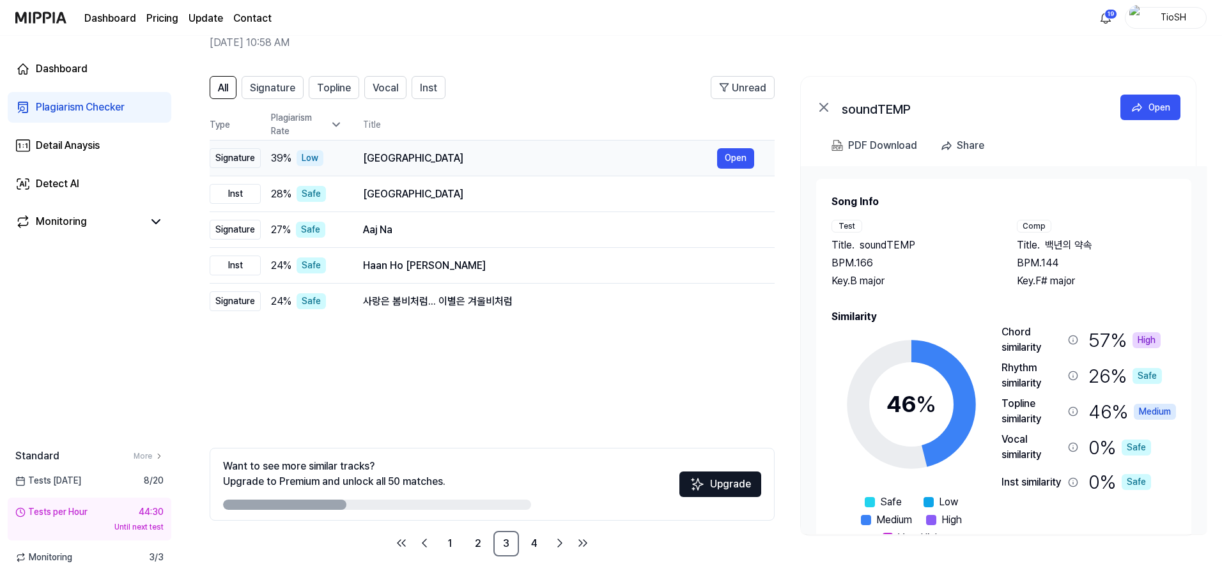
click at [390, 157] on div "Bali" at bounding box center [540, 158] width 354 height 15
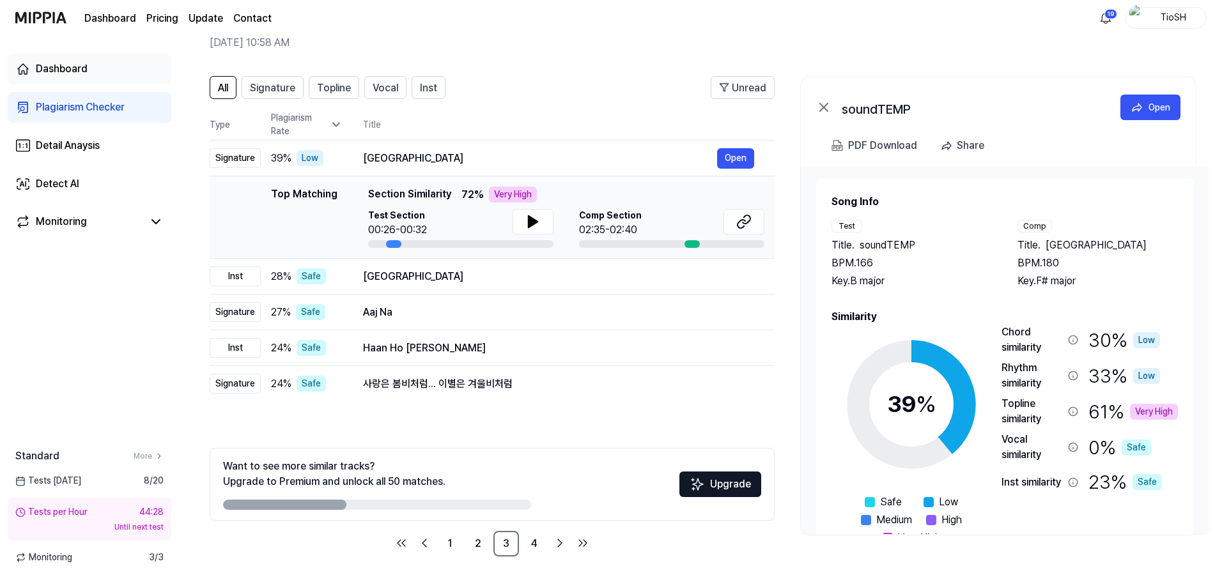
click at [97, 82] on link "Dashboard" at bounding box center [90, 69] width 164 height 31
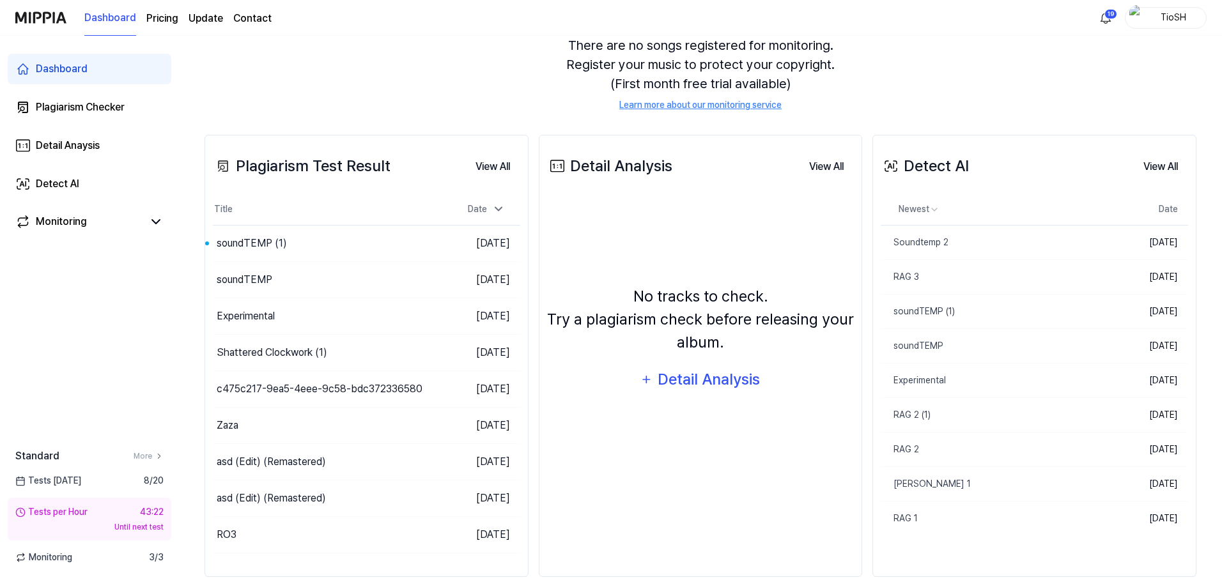
scroll to position [0, 0]
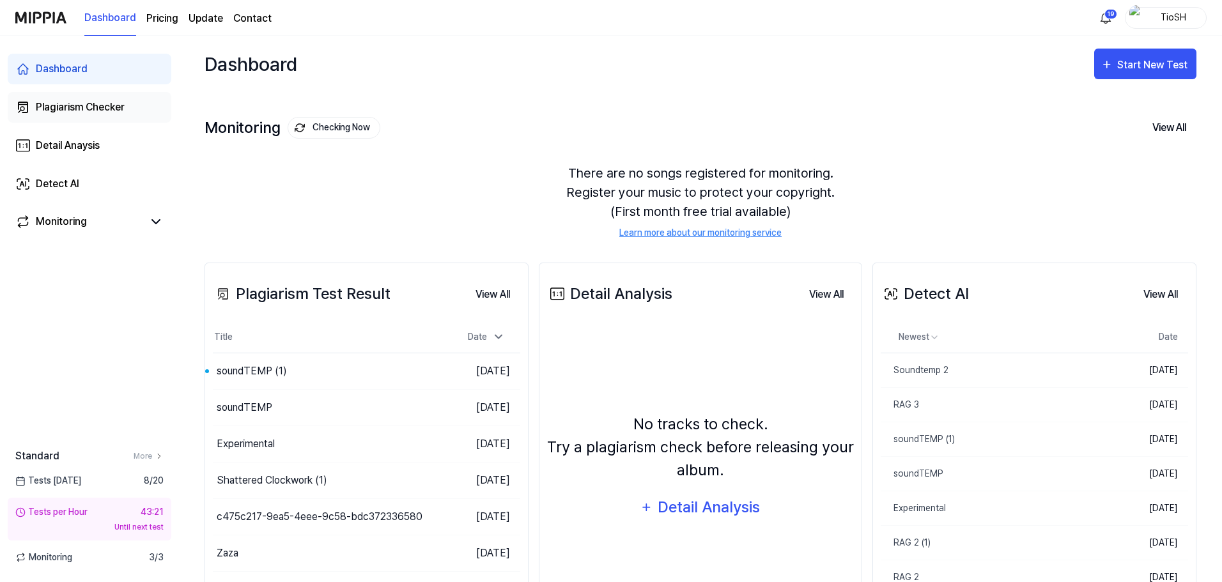
click at [108, 104] on div "Plagiarism Checker" at bounding box center [80, 107] width 89 height 15
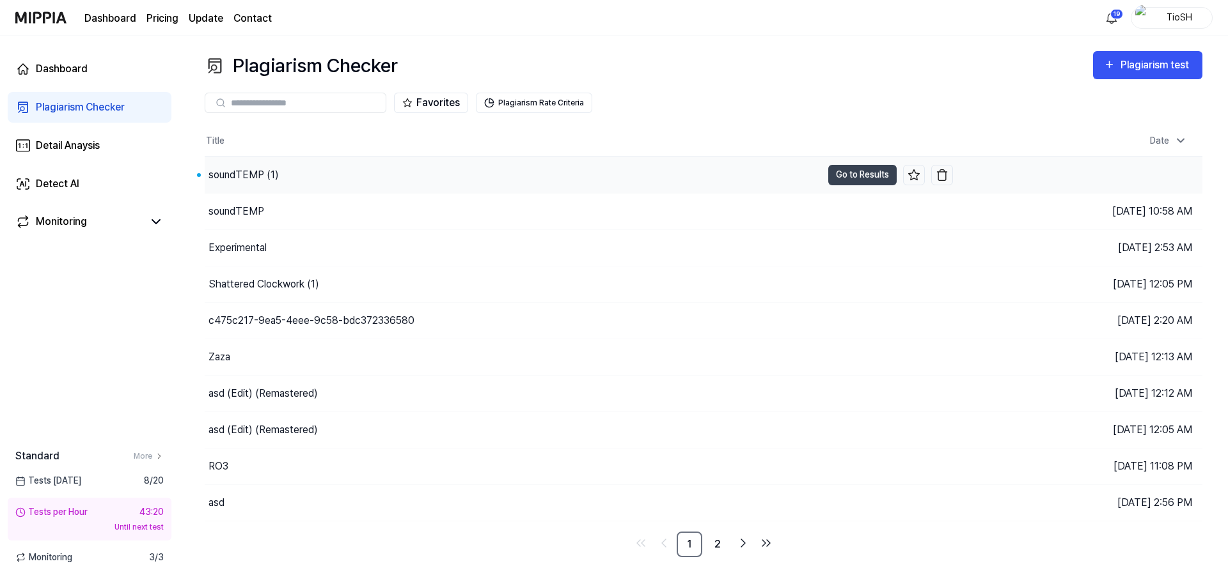
click at [231, 176] on div "soundTEMP (1)" at bounding box center [243, 175] width 70 height 15
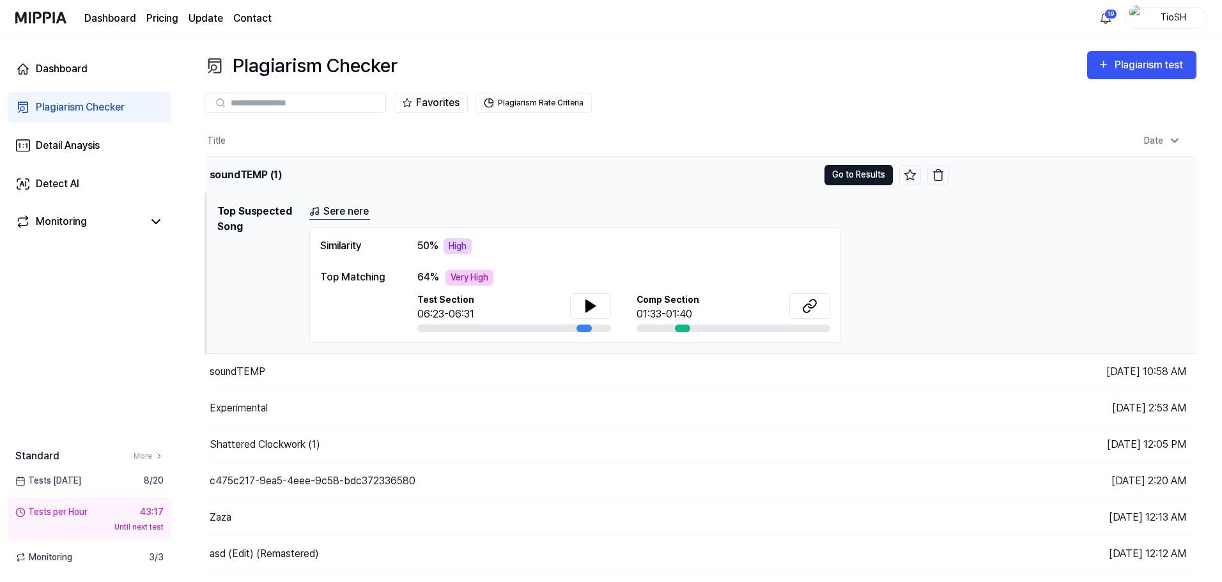
click at [827, 167] on button "Go to Results" at bounding box center [859, 175] width 68 height 20
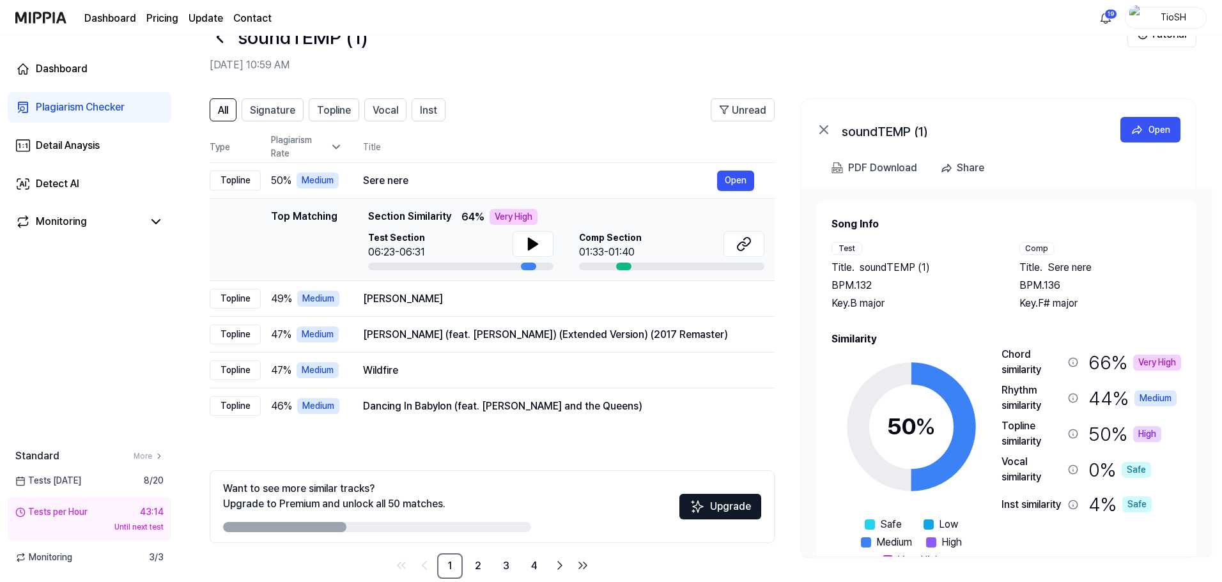
scroll to position [62, 0]
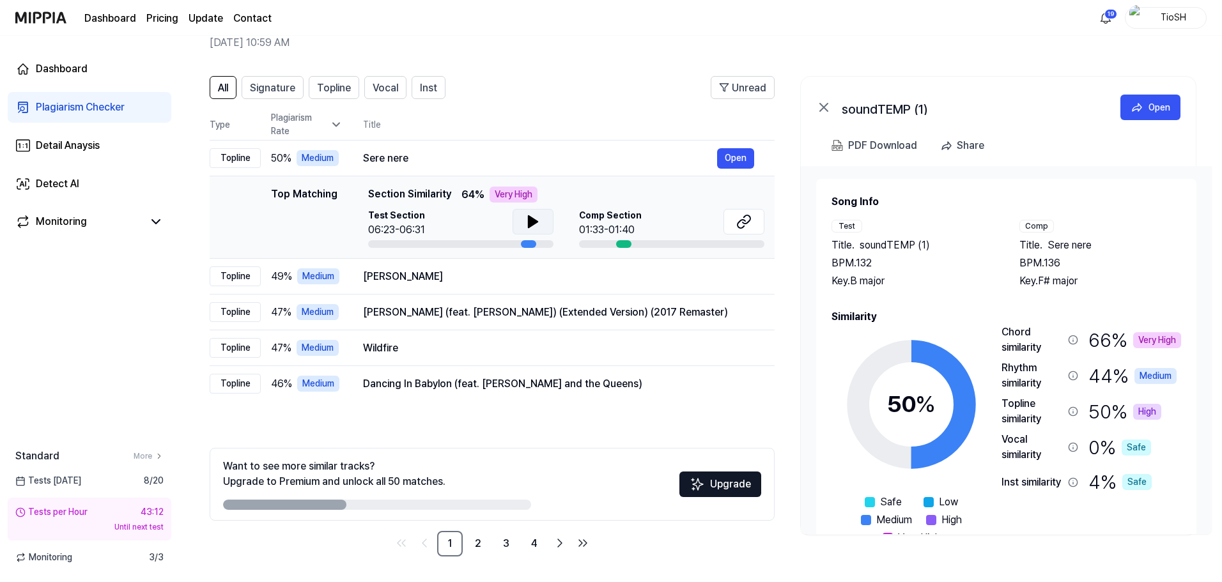
click at [540, 214] on icon at bounding box center [533, 221] width 15 height 15
click at [538, 219] on icon at bounding box center [533, 221] width 15 height 15
click at [491, 158] on div "Sere nere" at bounding box center [540, 158] width 354 height 15
click at [505, 166] on div "Sere nere Open" at bounding box center [558, 158] width 391 height 20
click at [569, 221] on div "Test Section 06:23-06:31 Comp Section 01:33-01:40" at bounding box center [566, 228] width 396 height 39
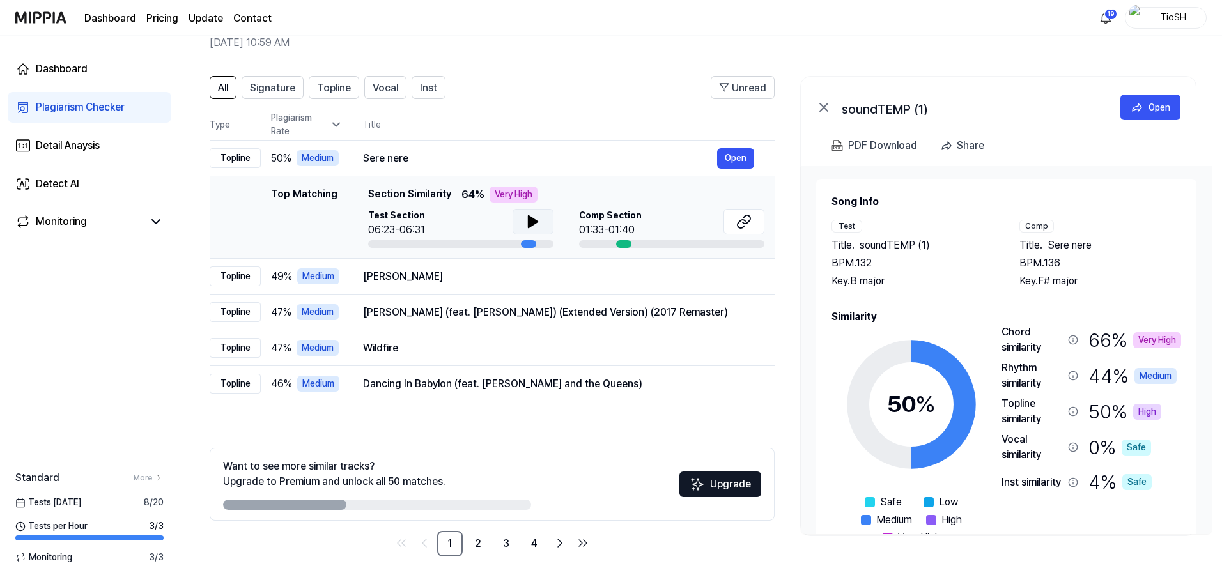
click at [552, 214] on div "Test Section 06:23-06:31 Comp Section 01:33-01:40" at bounding box center [566, 228] width 396 height 39
click at [548, 213] on button at bounding box center [533, 222] width 41 height 26
click at [543, 217] on button at bounding box center [533, 222] width 41 height 26
click at [733, 222] on button at bounding box center [744, 222] width 41 height 26
click at [479, 545] on link "2" at bounding box center [478, 544] width 26 height 26
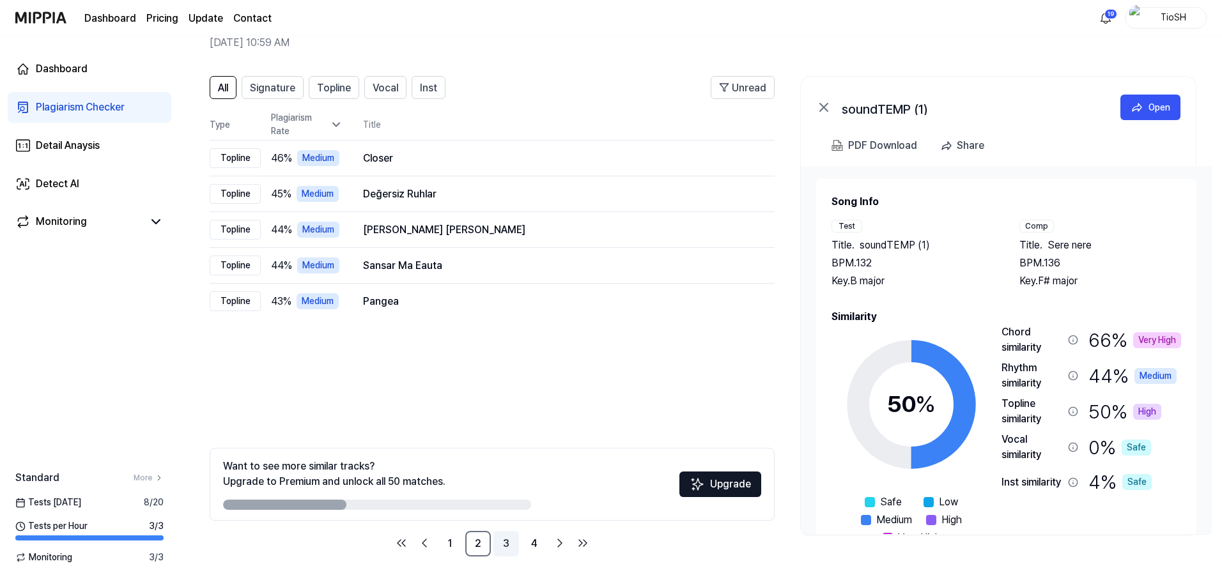
click at [497, 545] on link "3" at bounding box center [507, 544] width 26 height 26
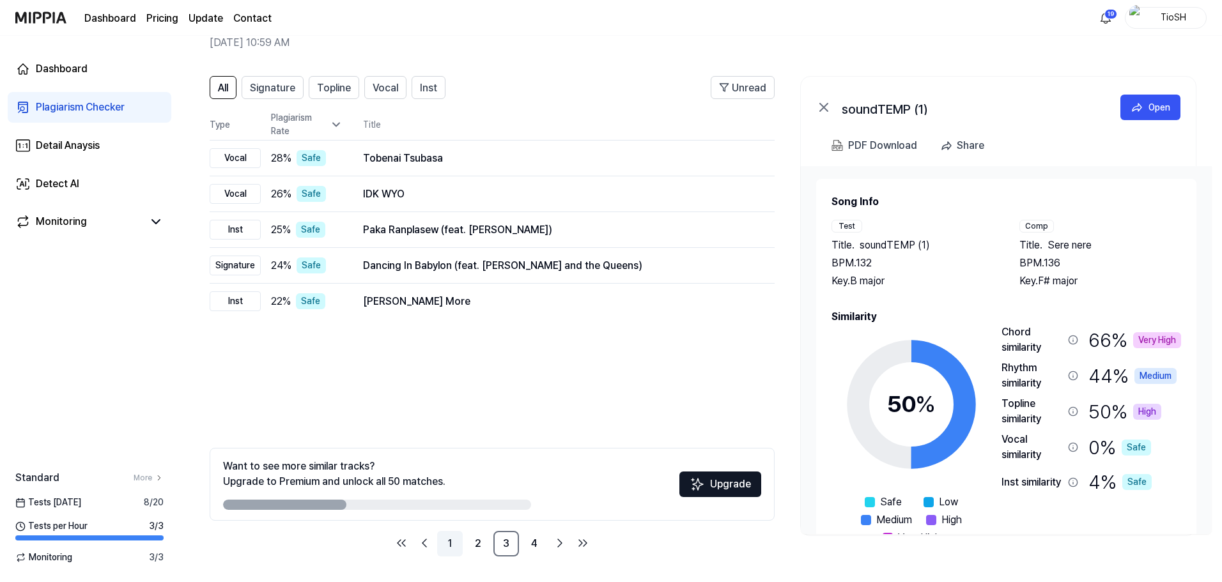
click at [462, 545] on link "1" at bounding box center [450, 544] width 26 height 26
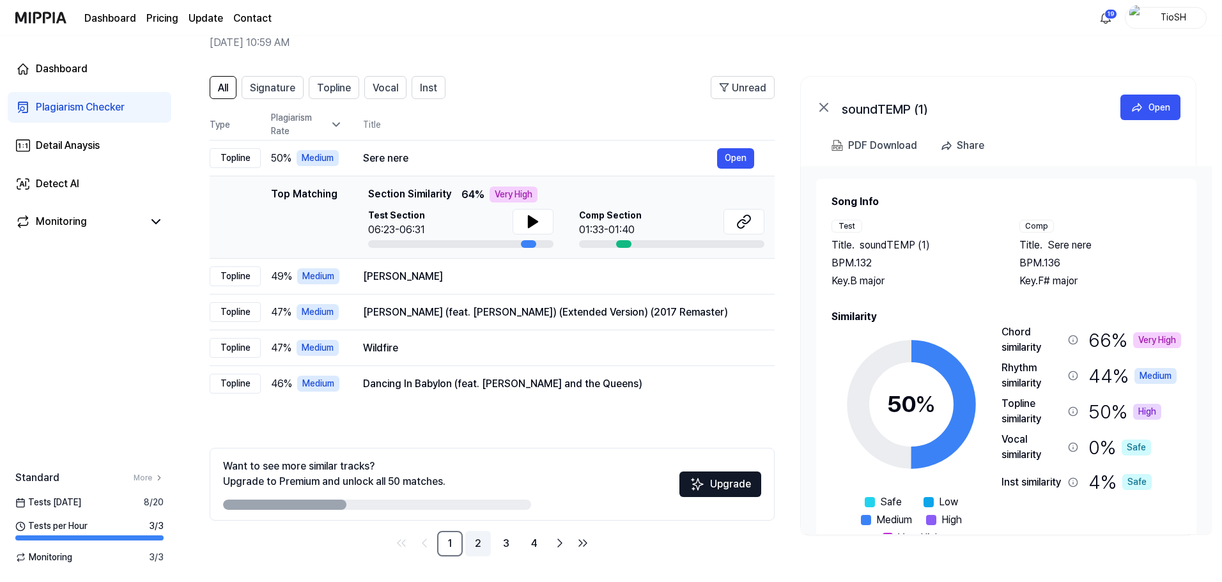
click at [472, 544] on link "2" at bounding box center [478, 544] width 26 height 26
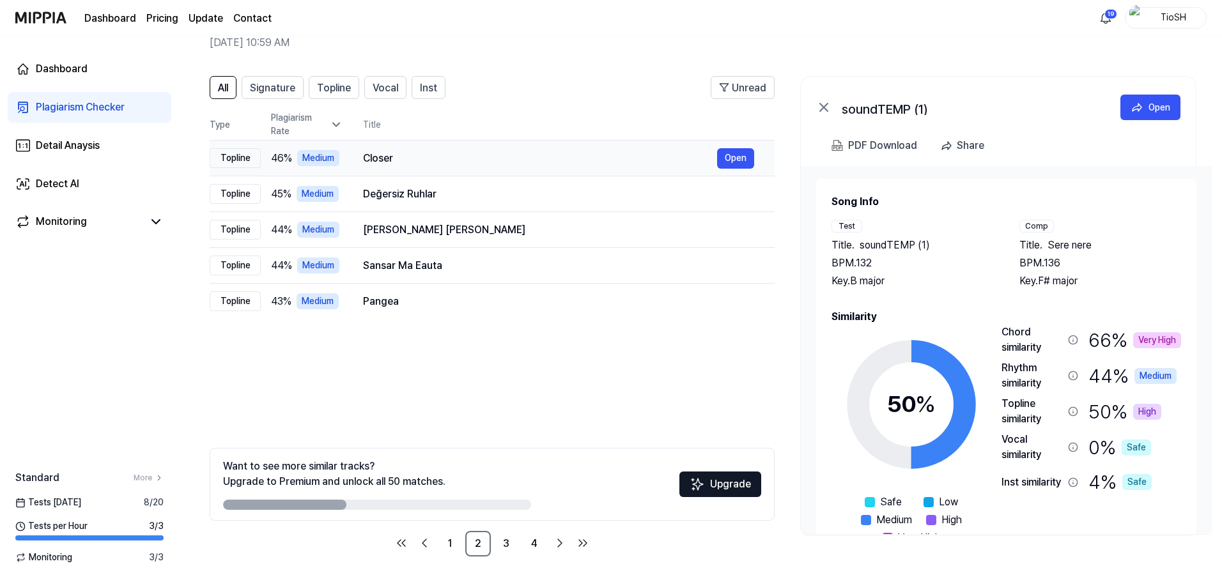
drag, startPoint x: 448, startPoint y: 159, endPoint x: 458, endPoint y: 166, distance: 11.5
click at [448, 159] on div "Closer" at bounding box center [540, 158] width 354 height 15
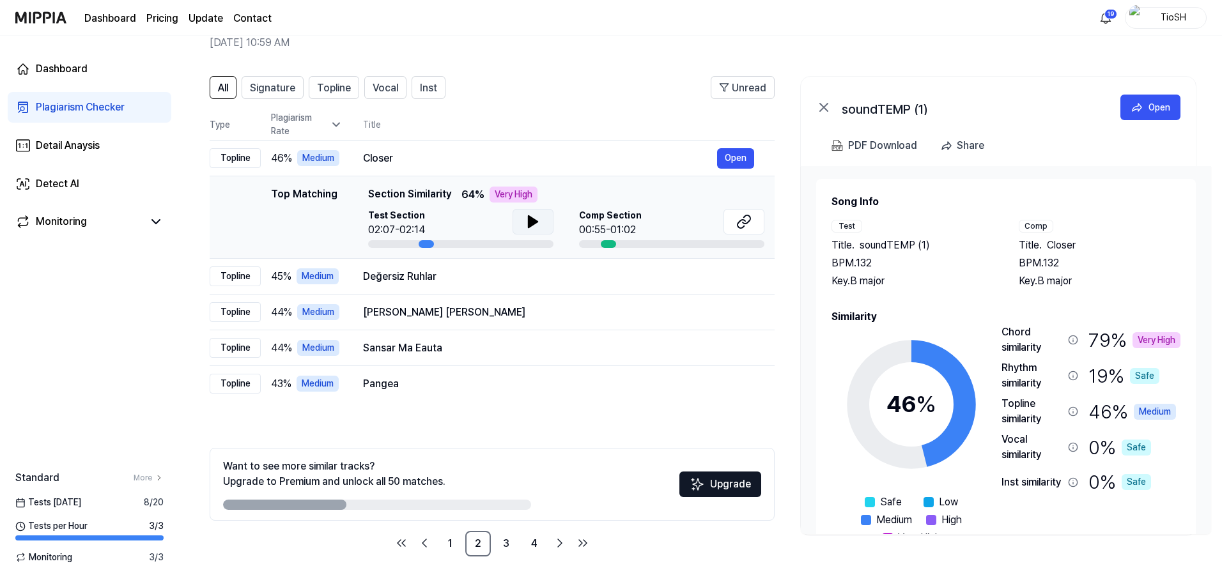
click at [536, 221] on icon at bounding box center [533, 222] width 9 height 12
click at [536, 221] on icon at bounding box center [536, 222] width 3 height 10
click at [757, 219] on button at bounding box center [744, 222] width 41 height 26
click at [510, 543] on link "3" at bounding box center [507, 544] width 26 height 26
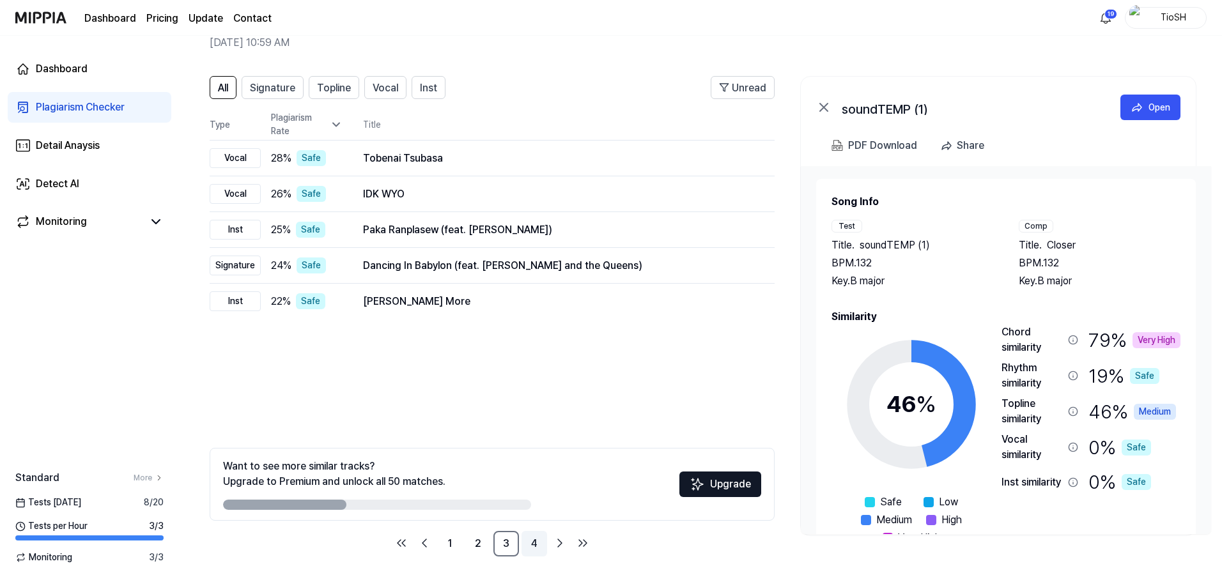
click at [533, 545] on link "4" at bounding box center [535, 544] width 26 height 26
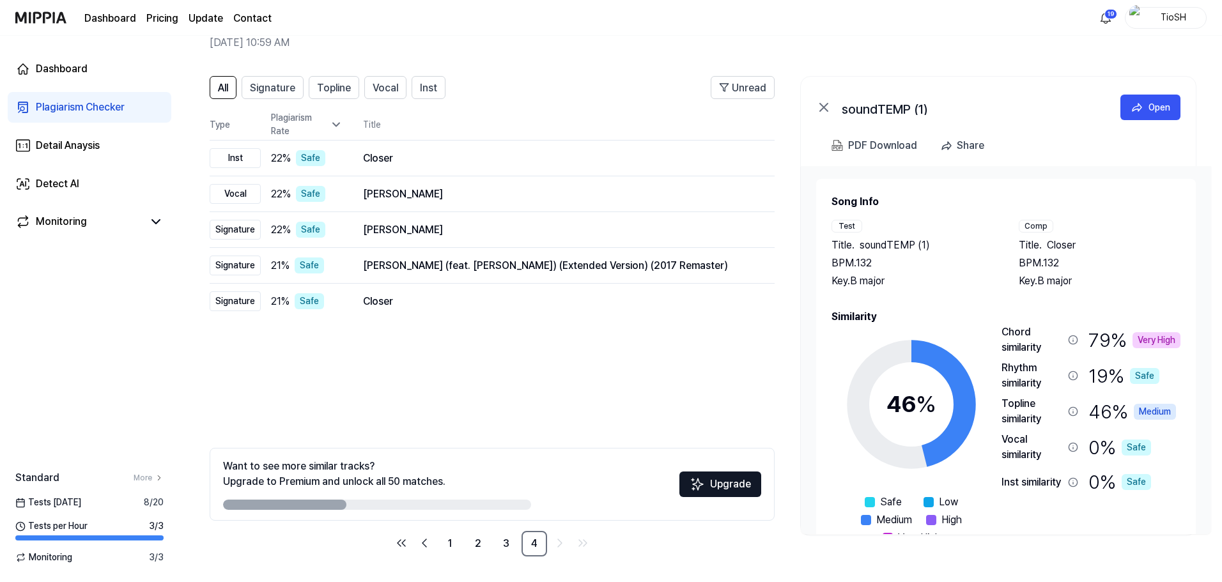
click at [549, 550] on ul "1 2 3 4" at bounding box center [492, 544] width 202 height 26
click at [457, 542] on link "1" at bounding box center [450, 544] width 26 height 26
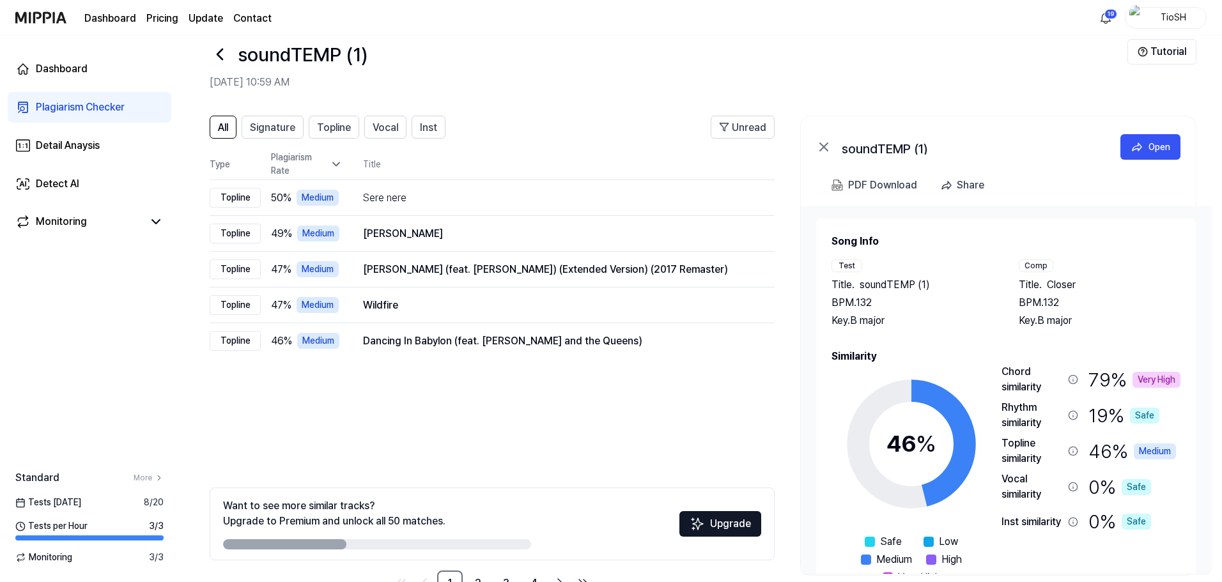
scroll to position [0, 0]
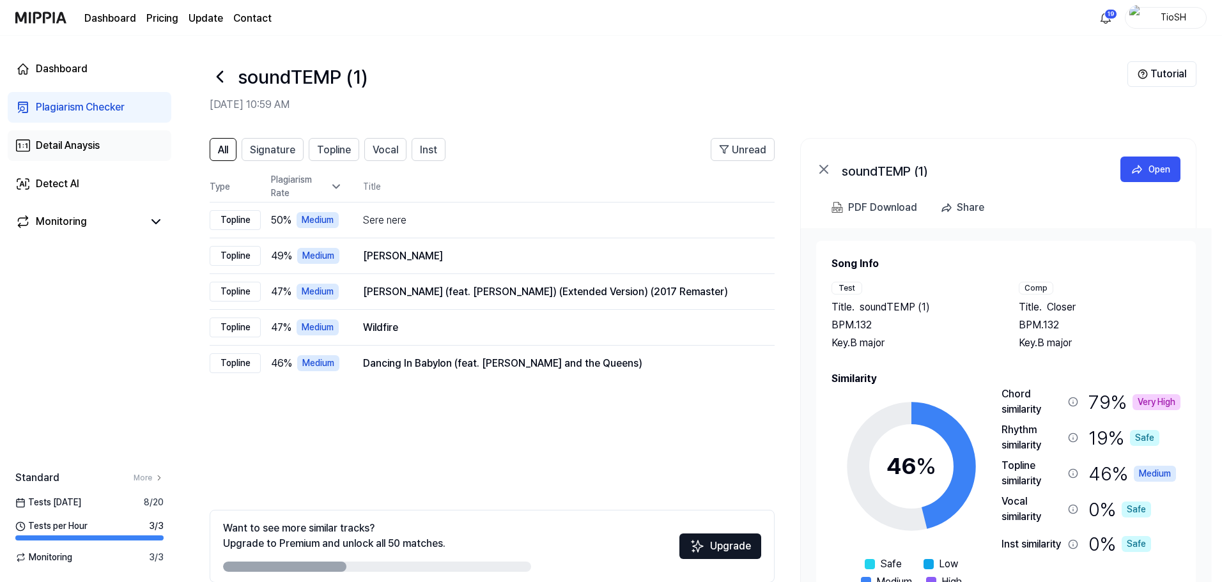
click at [109, 144] on link "Detail Anaysis" at bounding box center [90, 145] width 164 height 31
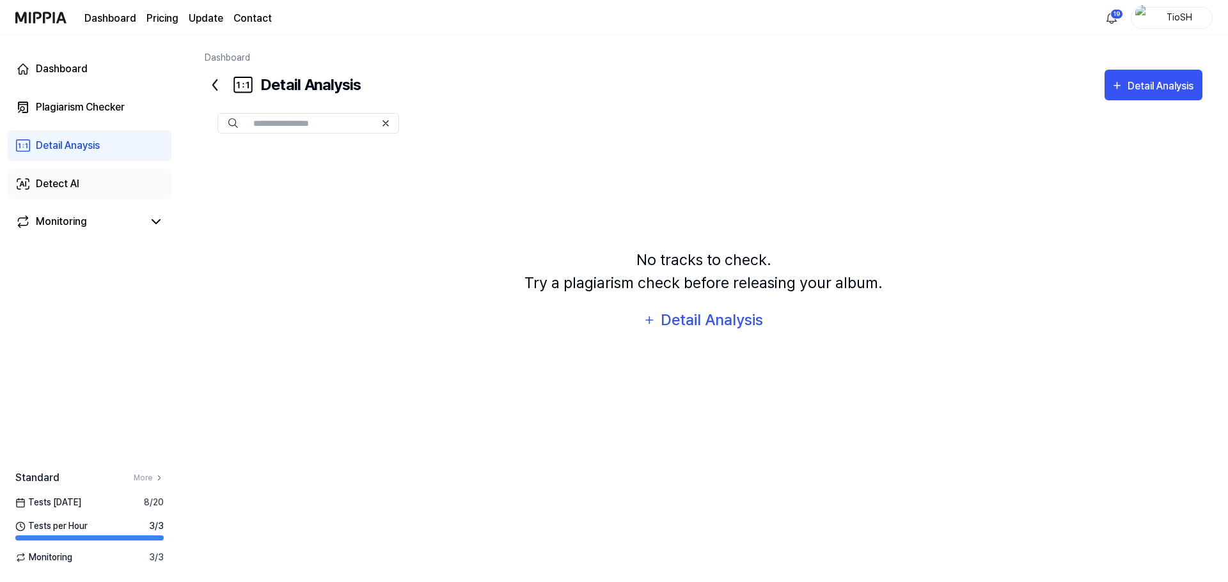
click at [111, 182] on link "Detect AI" at bounding box center [90, 184] width 164 height 31
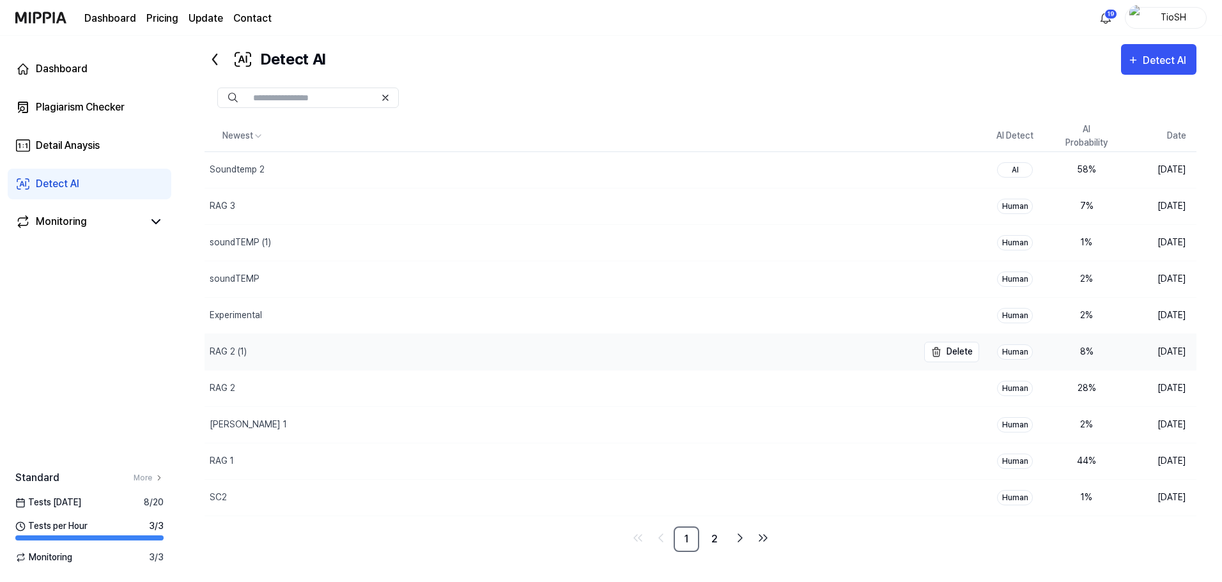
scroll to position [26, 0]
click at [714, 533] on link "2" at bounding box center [715, 539] width 26 height 26
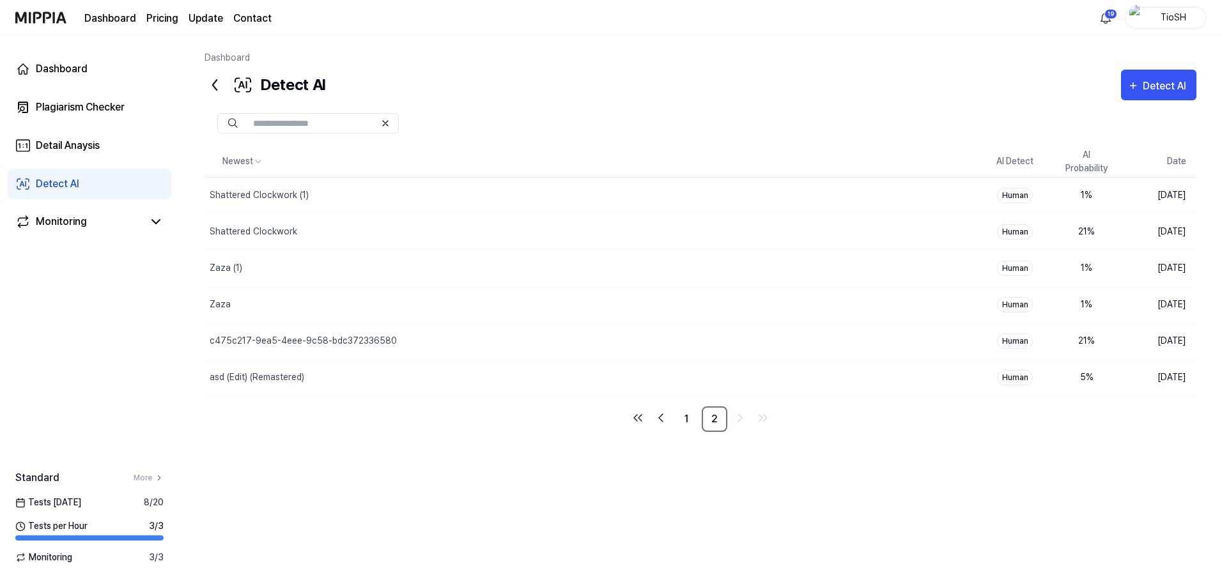
scroll to position [0, 0]
click at [97, 97] on link "Plagiarism Checker" at bounding box center [90, 107] width 164 height 31
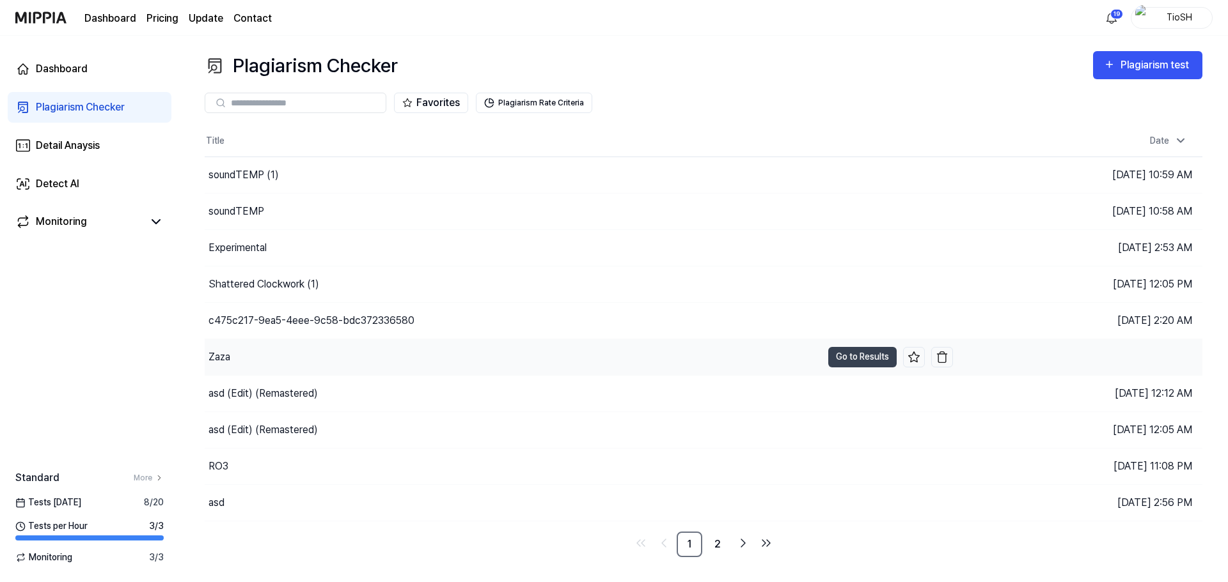
click at [533, 361] on div "Zaza" at bounding box center [513, 358] width 617 height 36
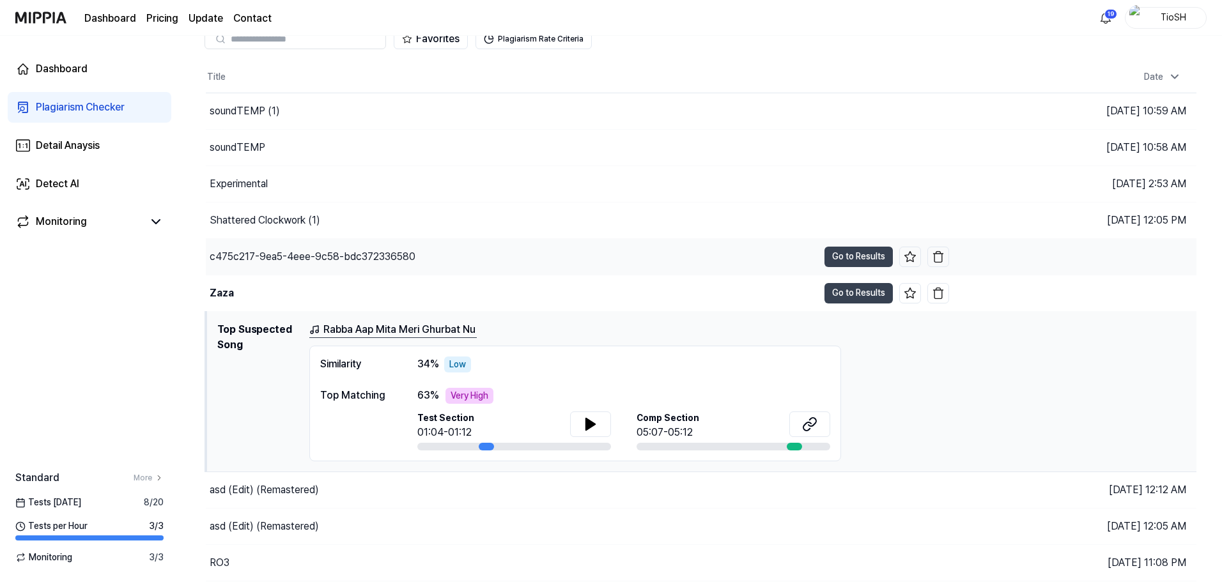
click at [421, 260] on div "c475c217-9ea5-4eee-9c58-bdc372336580" at bounding box center [512, 257] width 613 height 36
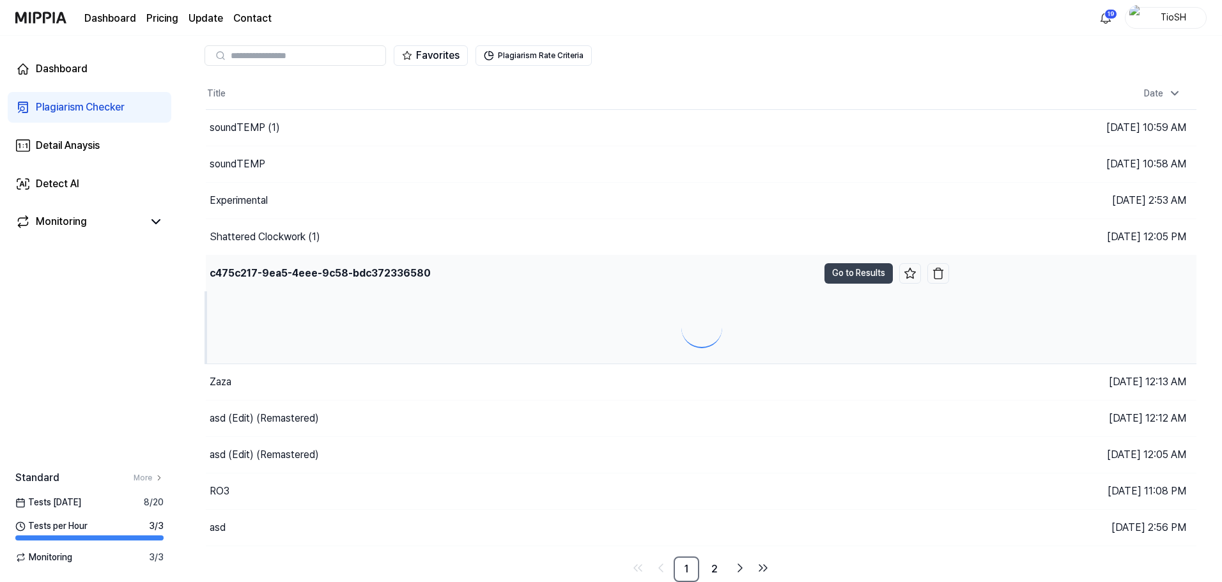
scroll to position [64, 0]
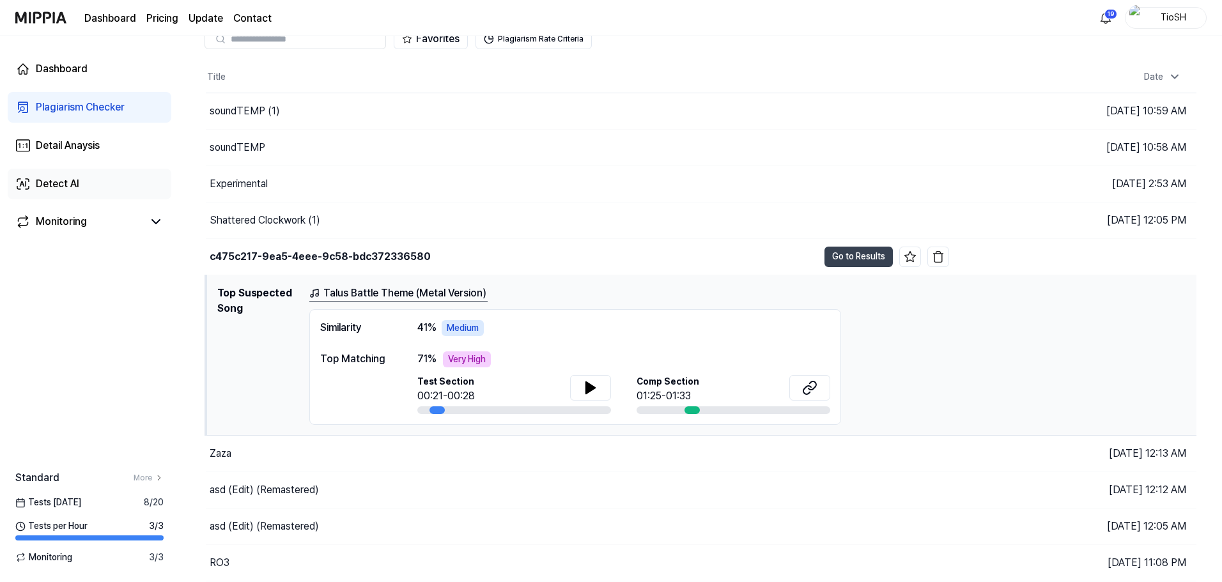
click at [90, 178] on link "Detect AI" at bounding box center [90, 184] width 164 height 31
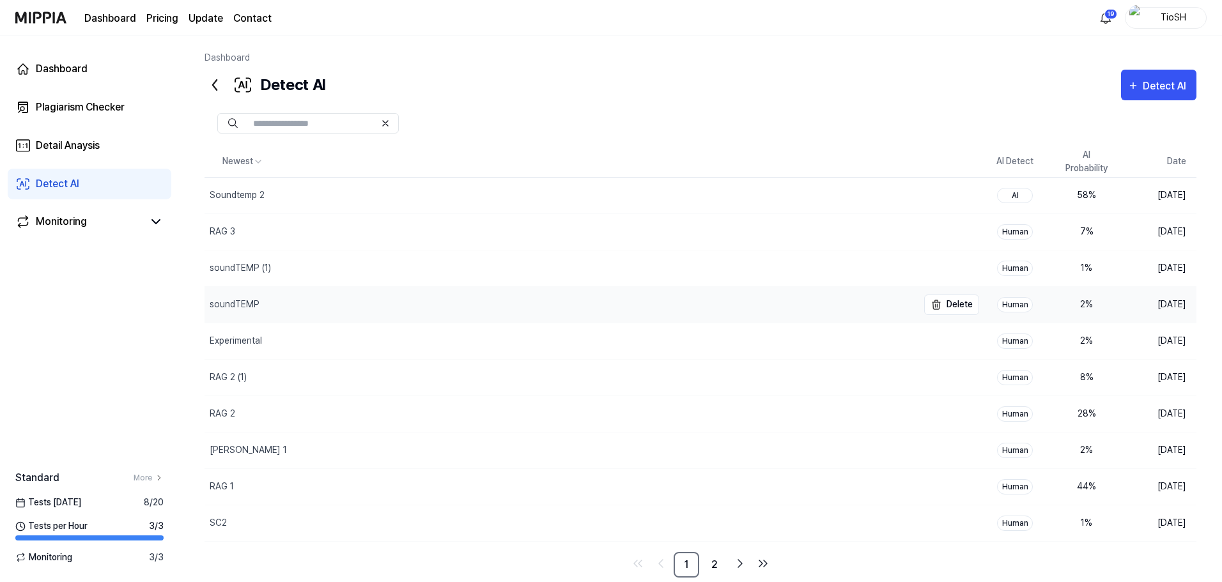
scroll to position [26, 0]
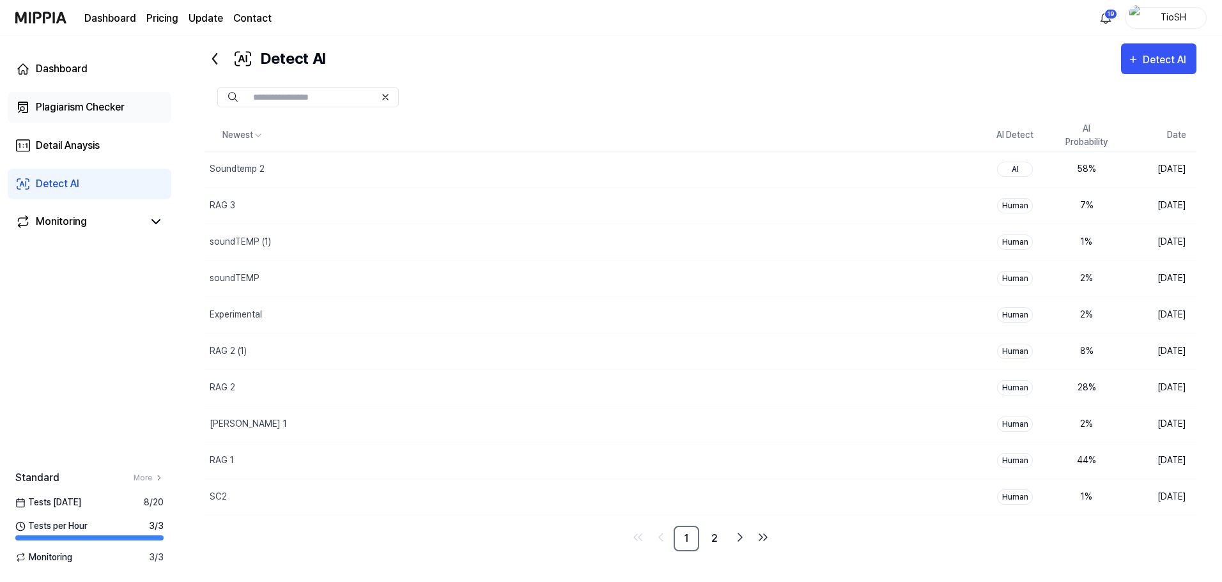
click at [114, 113] on div "Plagiarism Checker" at bounding box center [80, 107] width 89 height 15
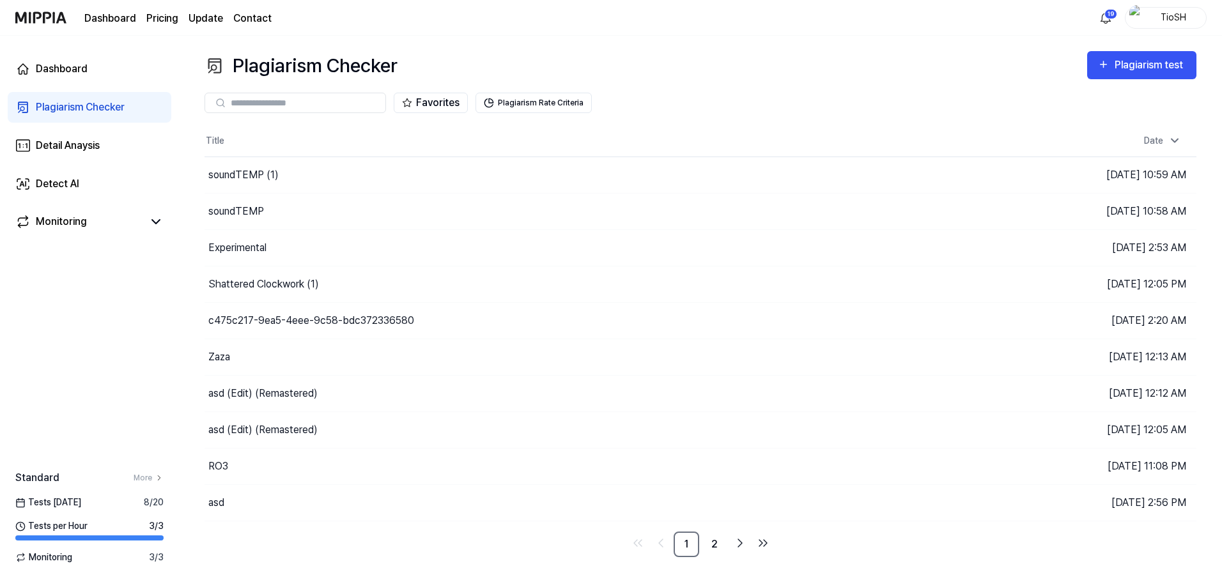
scroll to position [0, 0]
click at [726, 543] on link "2" at bounding box center [718, 545] width 26 height 26
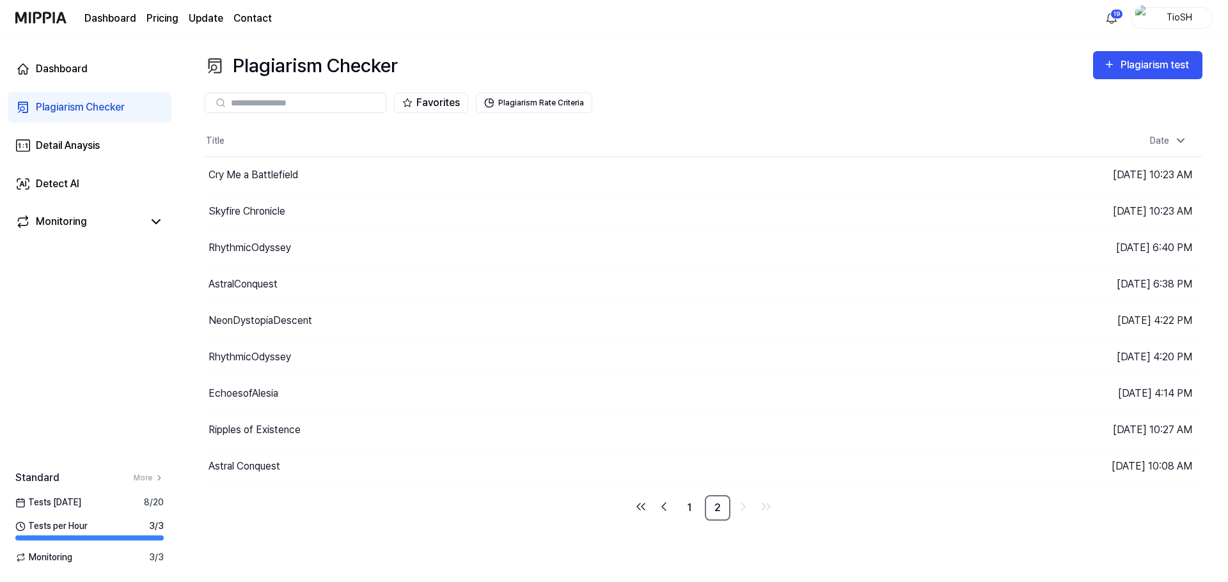
click at [699, 544] on div "Plagiarism Checker Plagiarism test Plagiarism Checker Detail Analysis Detect AI…" at bounding box center [703, 309] width 1049 height 547
click at [690, 503] on link "1" at bounding box center [689, 509] width 26 height 26
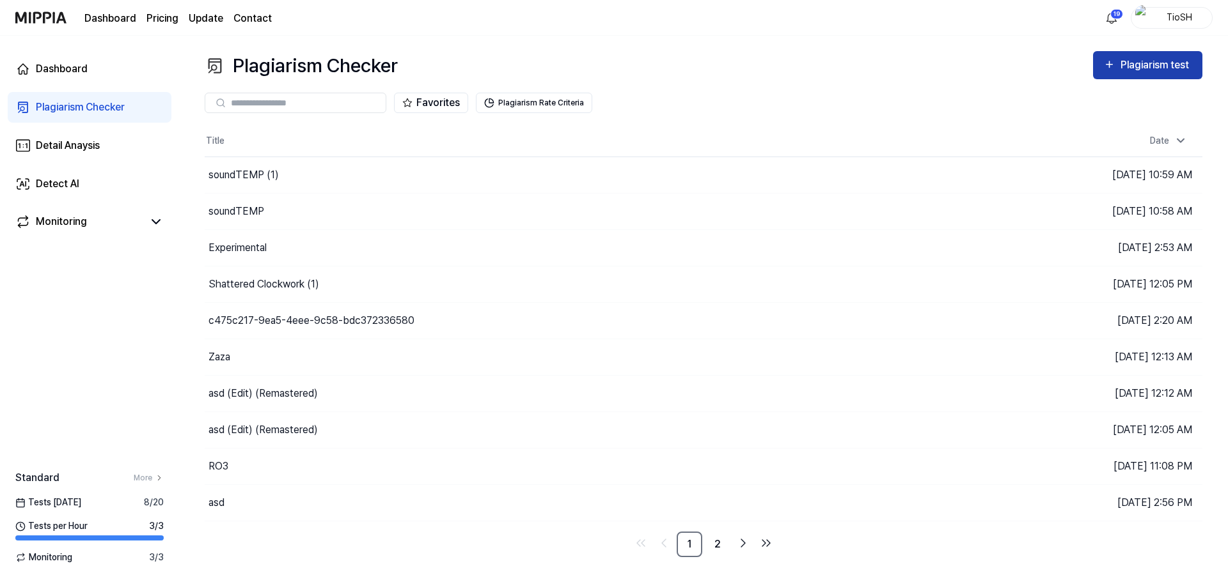
click at [1129, 60] on div "Plagiarism test" at bounding box center [1156, 65] width 72 height 17
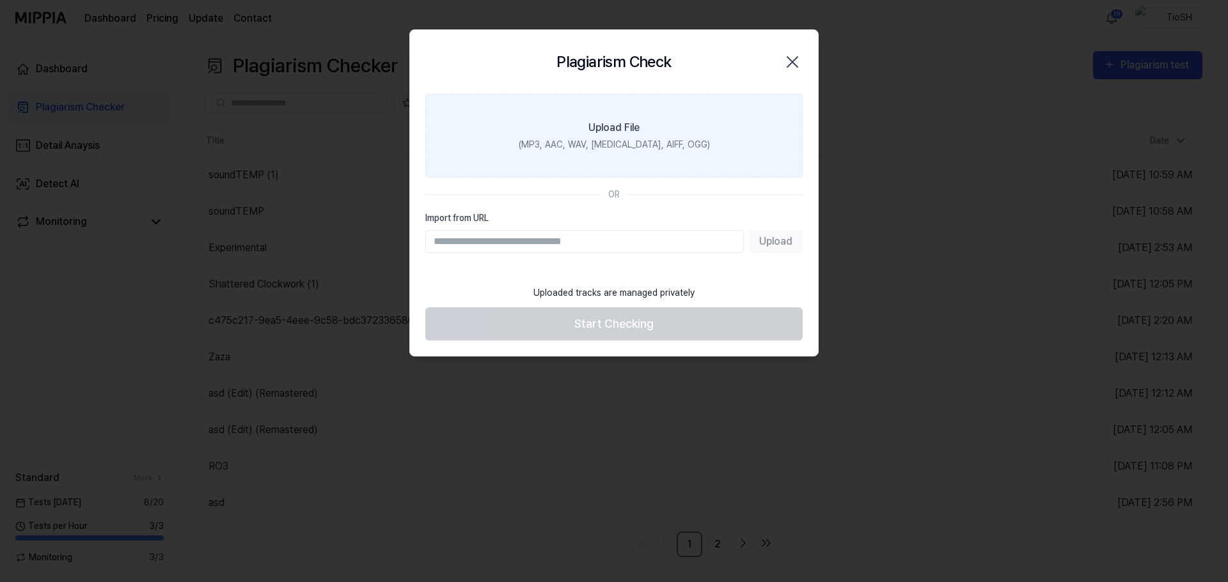
click at [617, 139] on div "(MP3, AAC, WAV, [MEDICAL_DATA], AIFF, OGG)" at bounding box center [614, 144] width 191 height 13
click at [0, 0] on input "Upload File (MP3, AAC, WAV, [MEDICAL_DATA], AIFF, OGG)" at bounding box center [0, 0] width 0 height 0
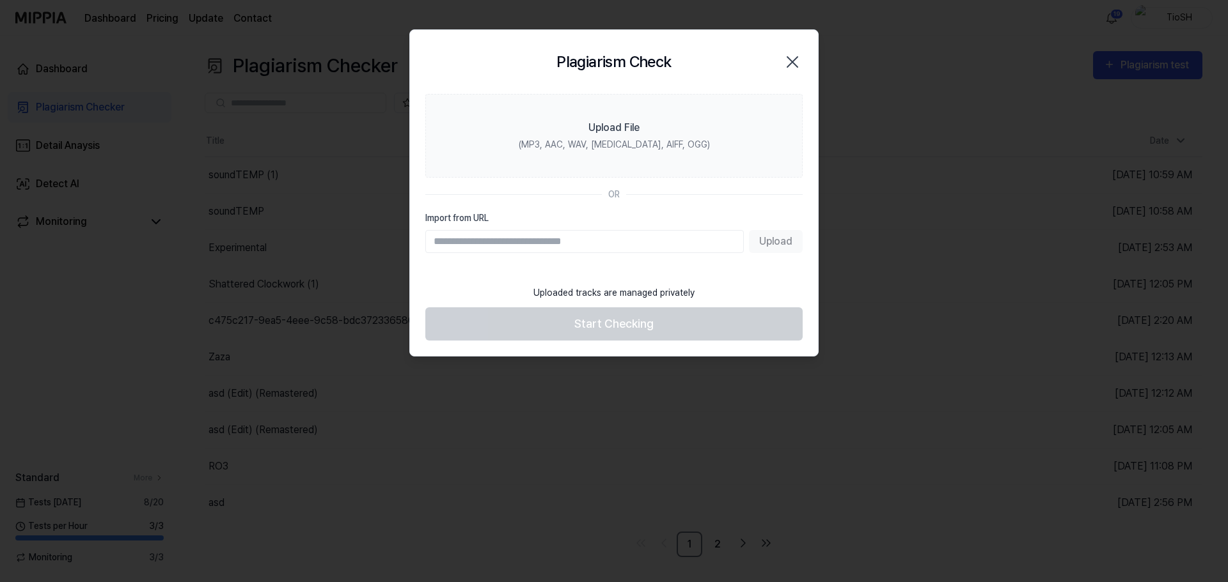
click at [910, 343] on div at bounding box center [614, 291] width 1228 height 582
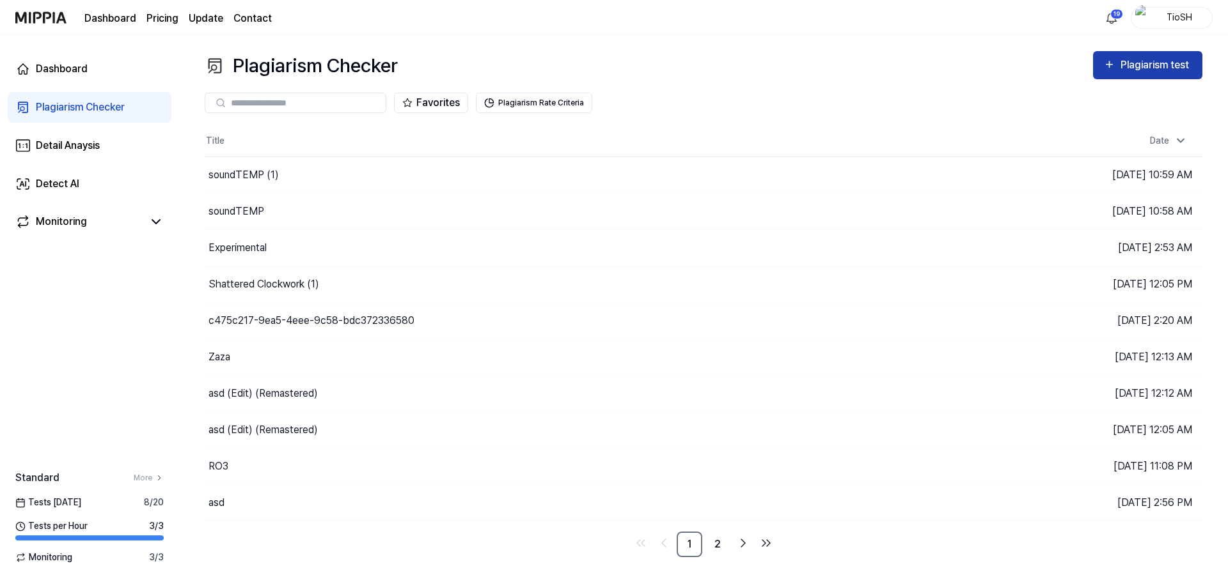
click at [1147, 74] on button "Plagiarism test" at bounding box center [1147, 65] width 109 height 28
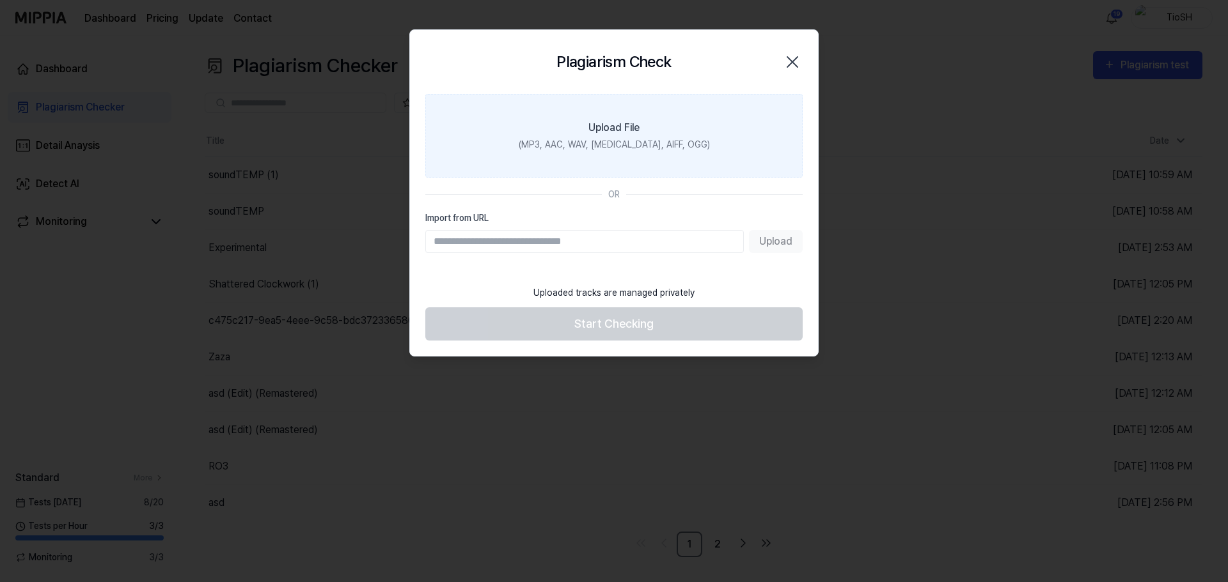
click at [652, 165] on label "Upload File (MP3, AAC, WAV, [MEDICAL_DATA], AIFF, OGG)" at bounding box center [613, 136] width 377 height 84
click at [0, 0] on input "Upload File (MP3, AAC, WAV, [MEDICAL_DATA], AIFF, OGG)" at bounding box center [0, 0] width 0 height 0
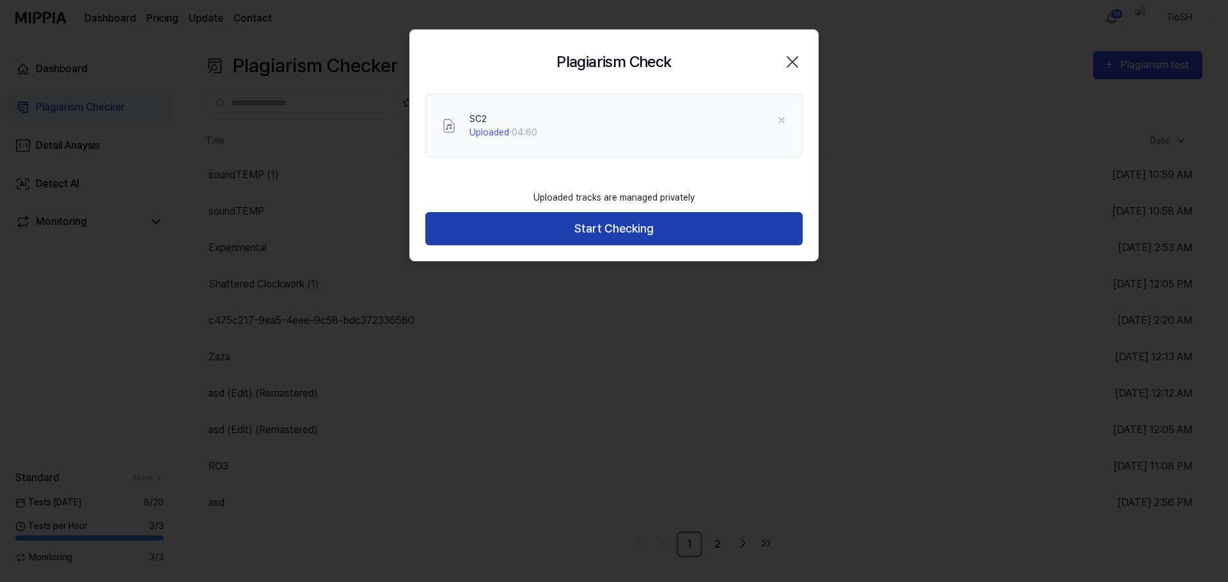
click at [617, 219] on button "Start Checking" at bounding box center [613, 229] width 377 height 34
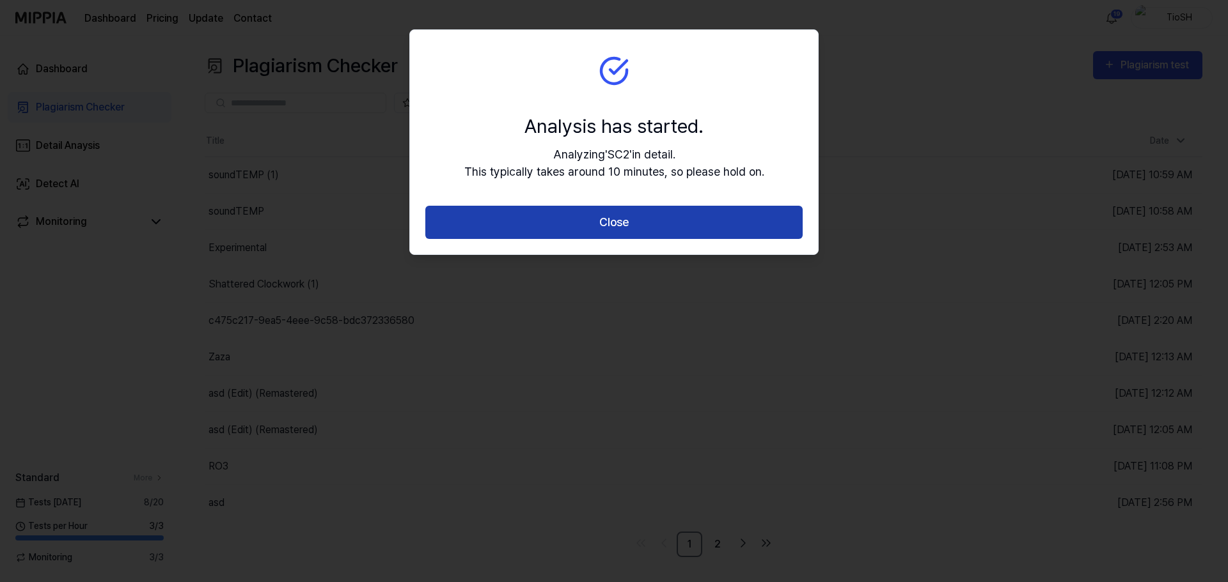
click at [707, 217] on button "Close" at bounding box center [613, 223] width 377 height 34
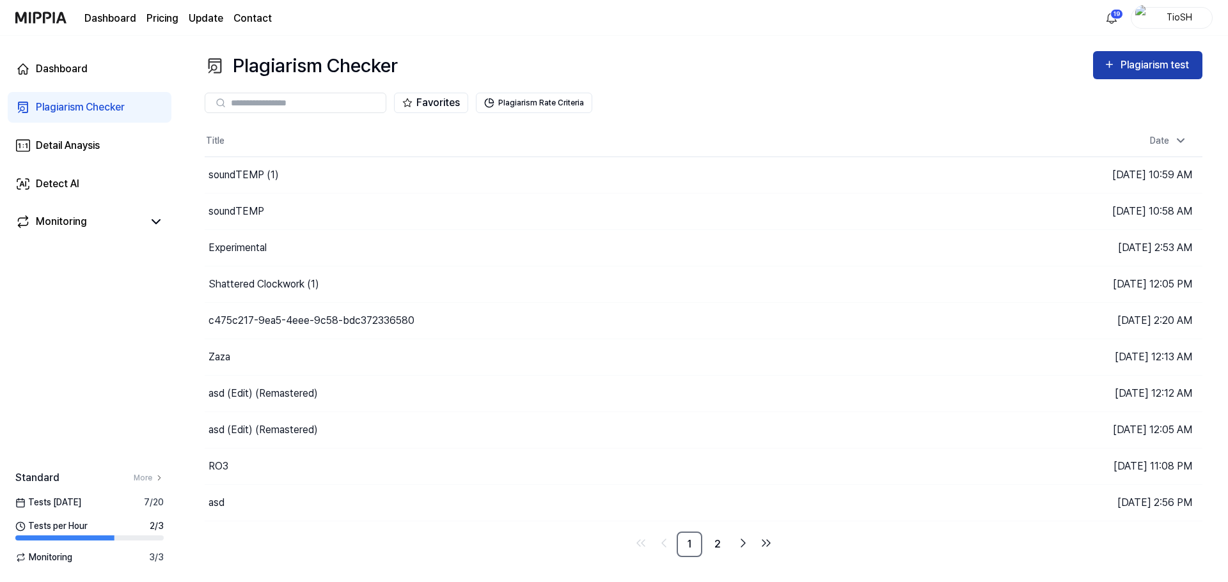
click at [1121, 68] on div "Plagiarism test" at bounding box center [1156, 65] width 72 height 17
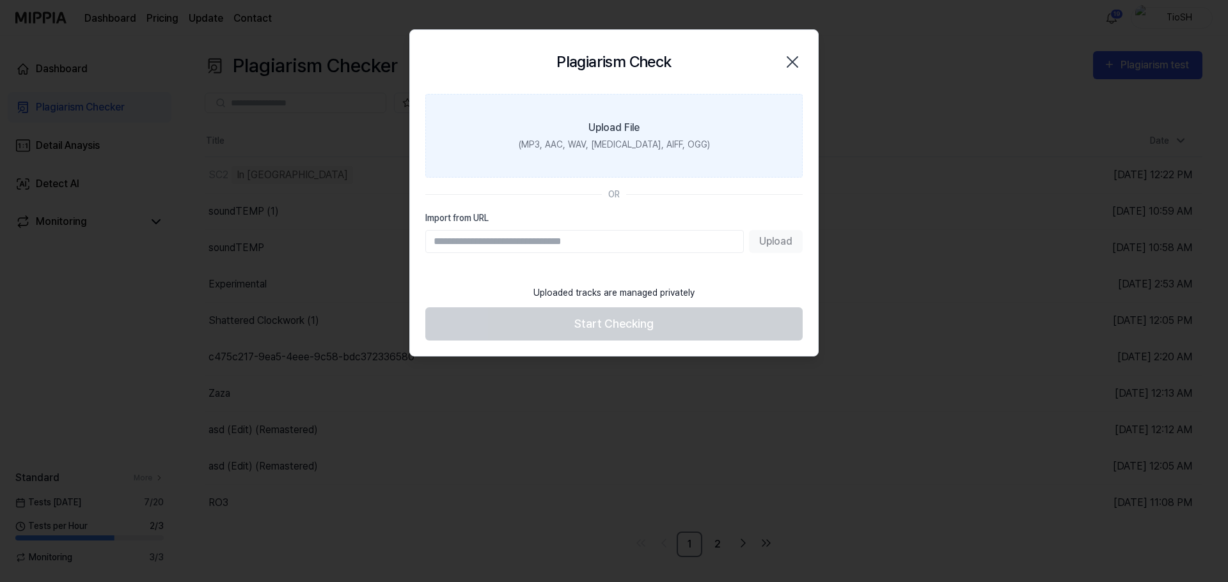
click at [607, 172] on label "Upload File (MP3, AAC, WAV, [MEDICAL_DATA], AIFF, OGG)" at bounding box center [613, 136] width 377 height 84
click at [0, 0] on input "Upload File (MP3, AAC, WAV, [MEDICAL_DATA], AIFF, OGG)" at bounding box center [0, 0] width 0 height 0
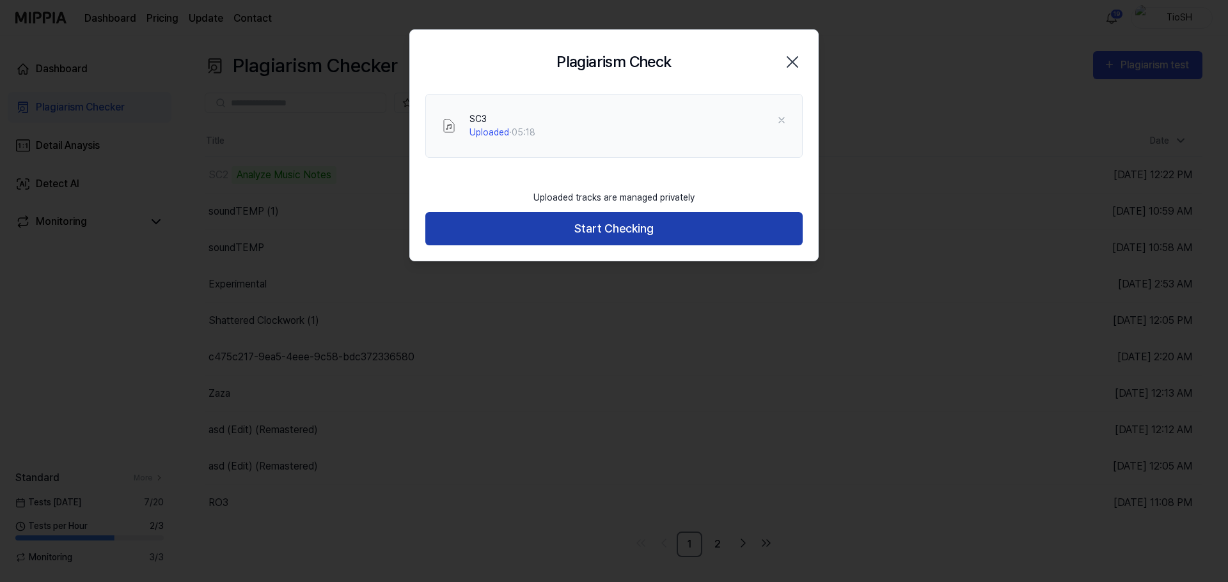
click at [568, 231] on button "Start Checking" at bounding box center [613, 229] width 377 height 34
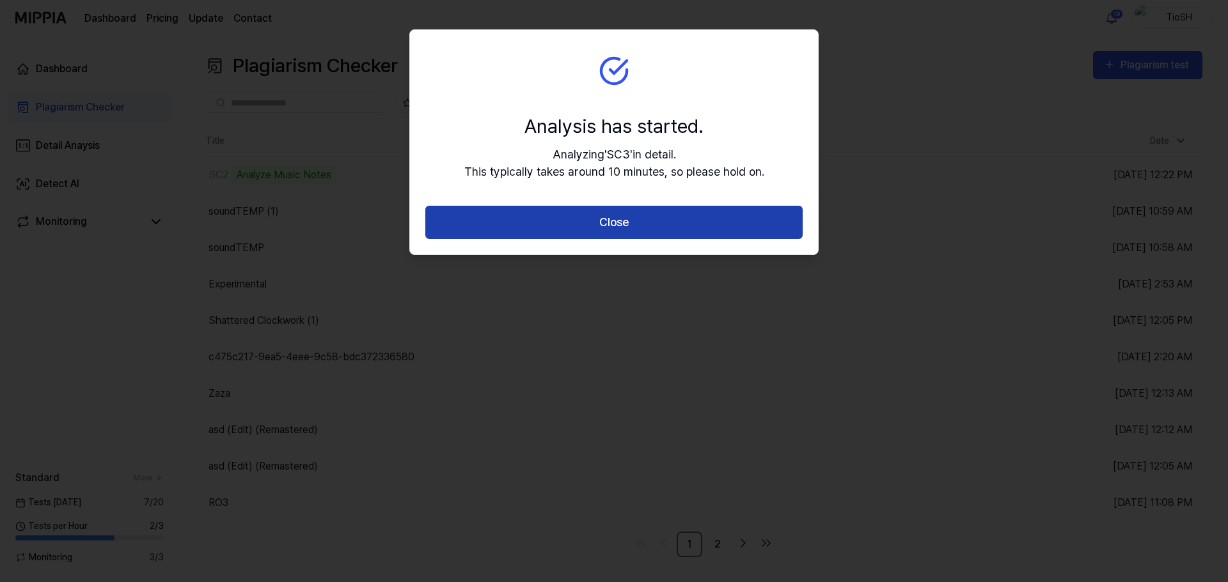
click at [636, 226] on button "Close" at bounding box center [613, 223] width 377 height 34
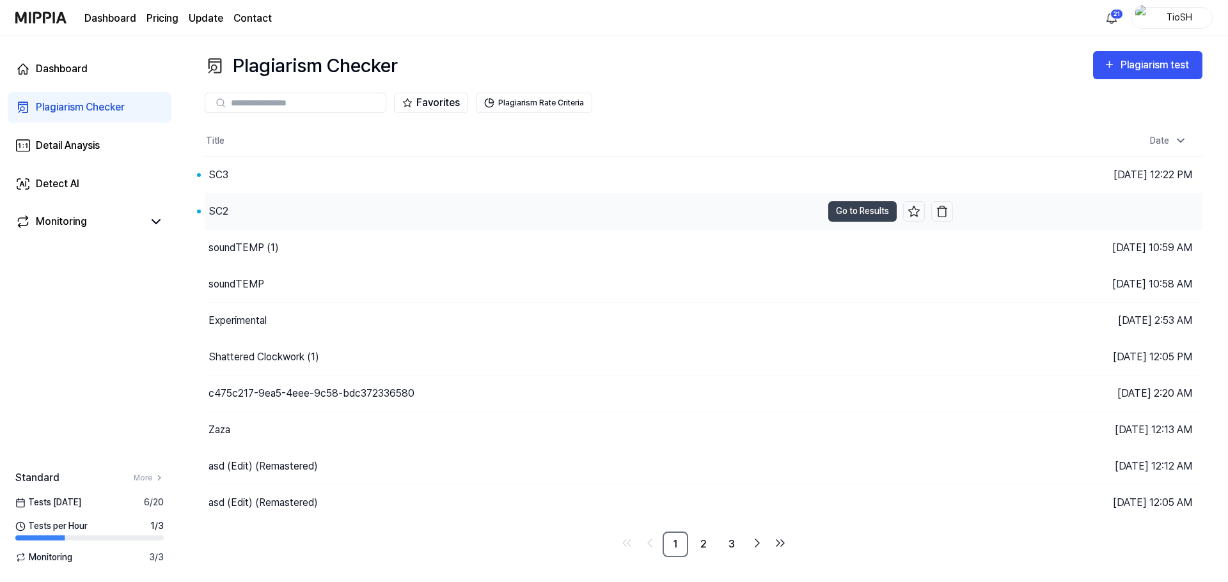
click at [463, 210] on div "SC2" at bounding box center [513, 212] width 617 height 36
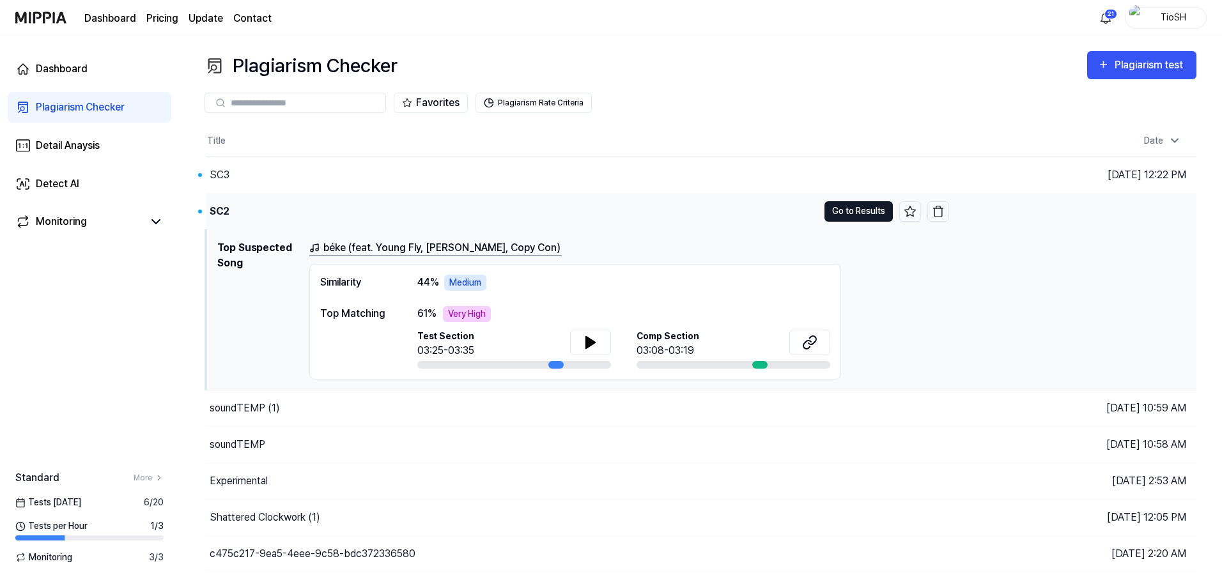
click at [854, 213] on button "Go to Results" at bounding box center [859, 211] width 68 height 20
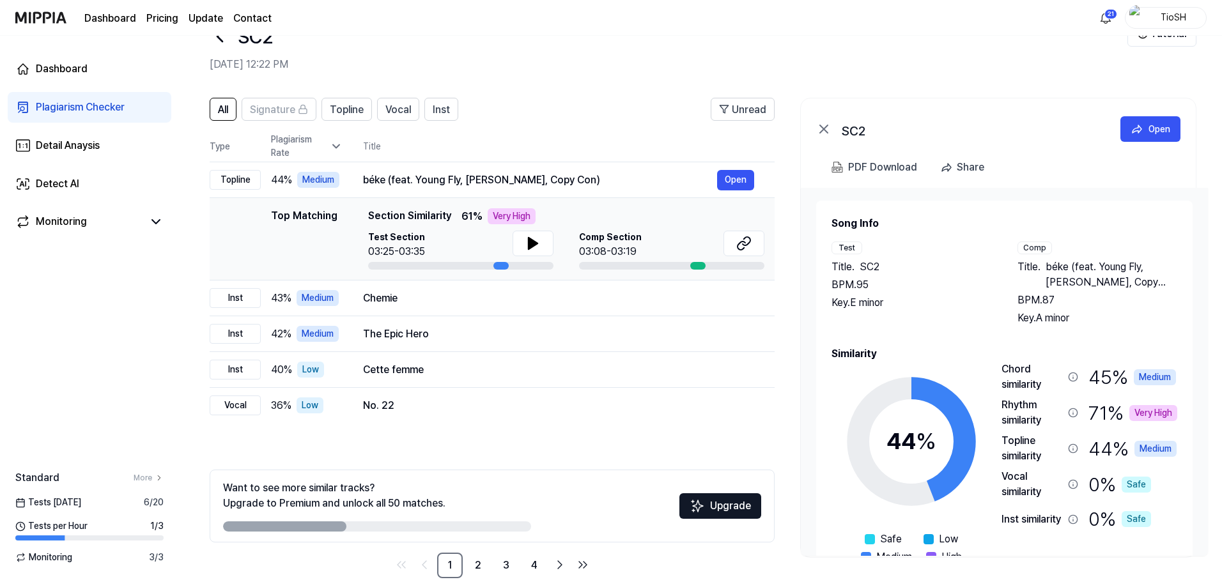
scroll to position [62, 0]
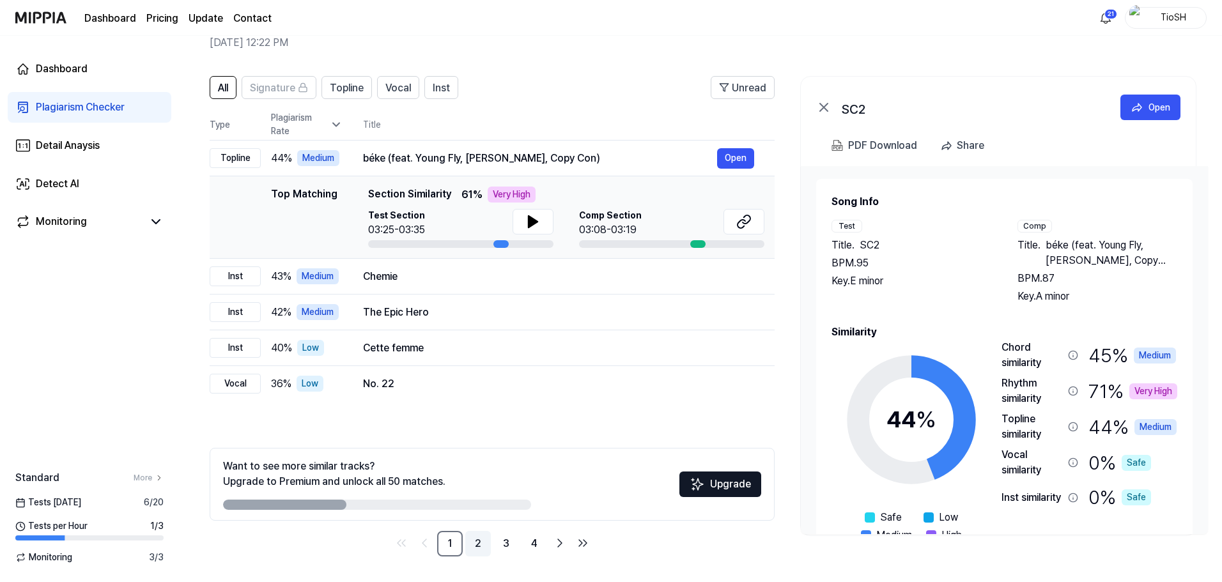
click at [479, 541] on link "2" at bounding box center [478, 544] width 26 height 26
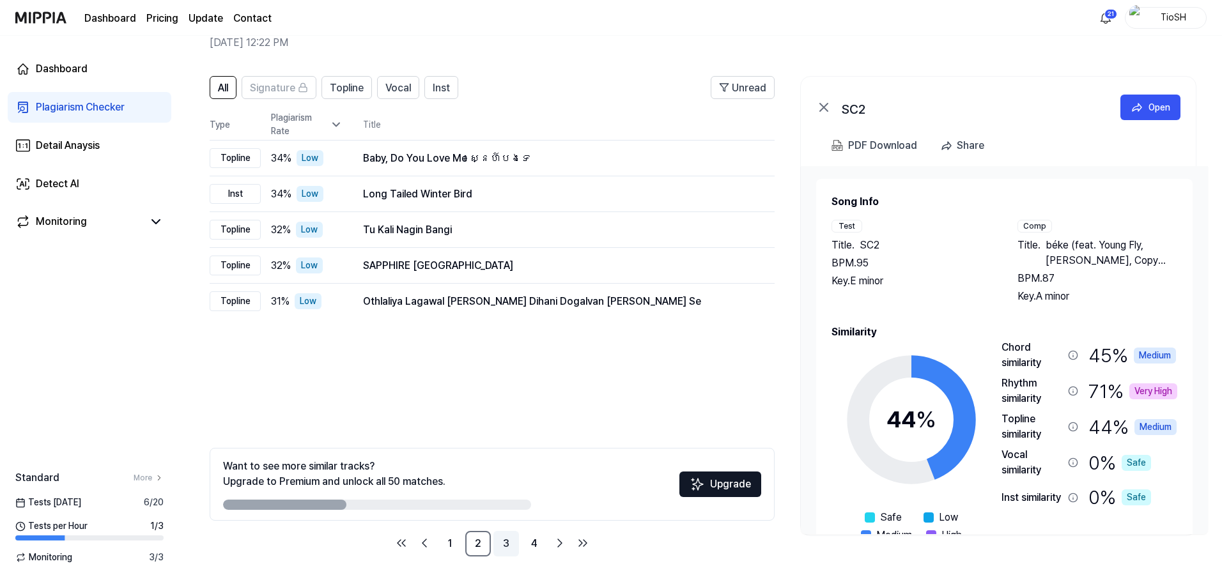
click at [508, 548] on link "3" at bounding box center [507, 544] width 26 height 26
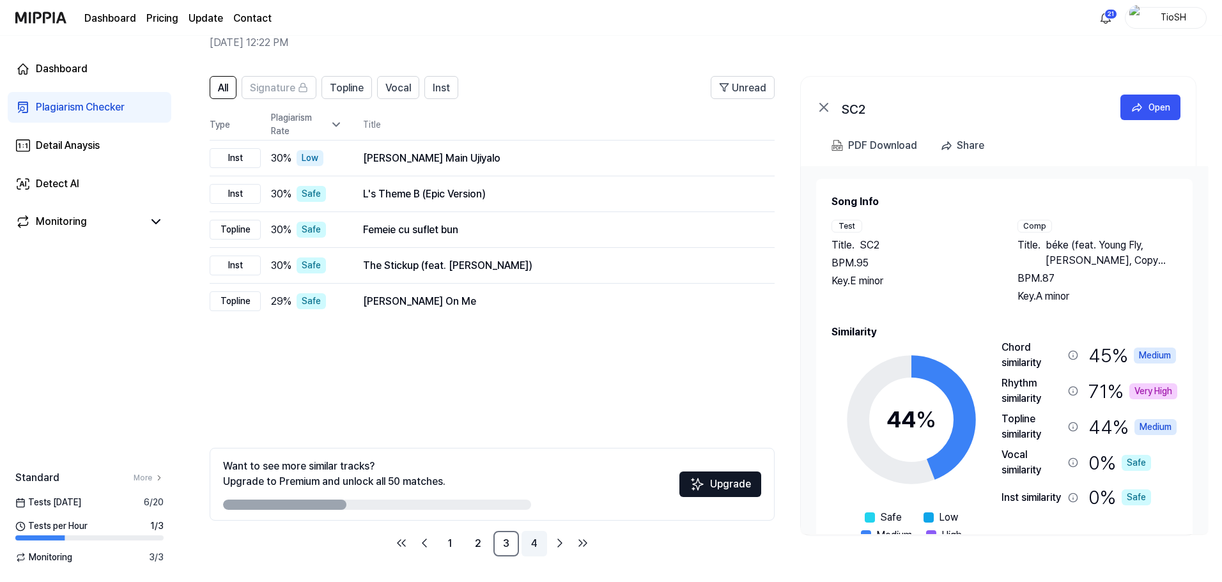
click at [542, 546] on link "4" at bounding box center [535, 544] width 26 height 26
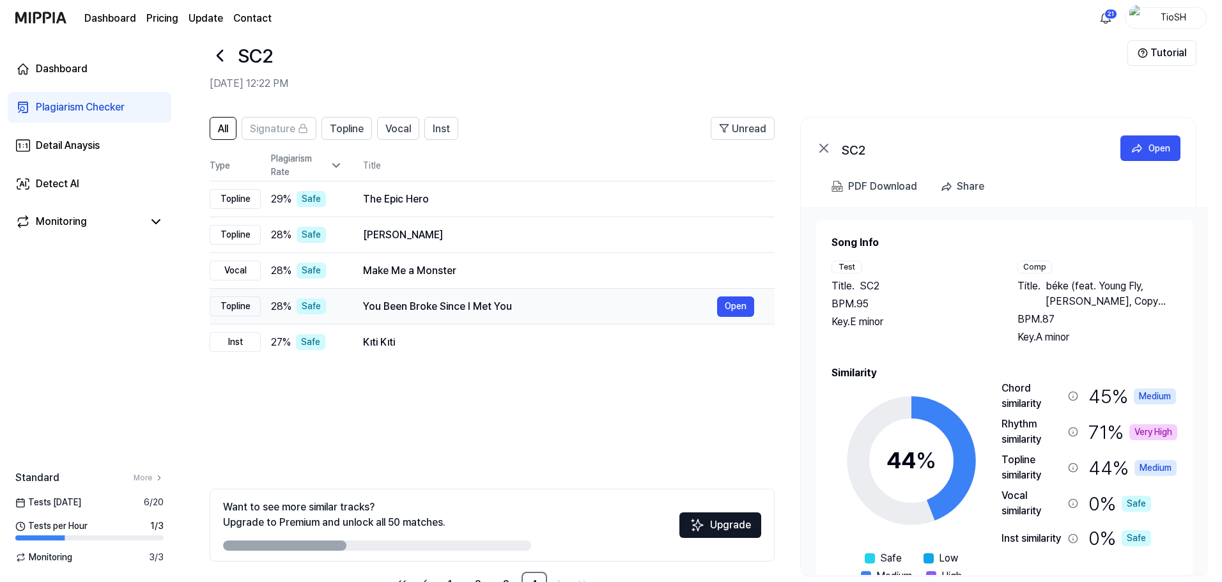
scroll to position [0, 0]
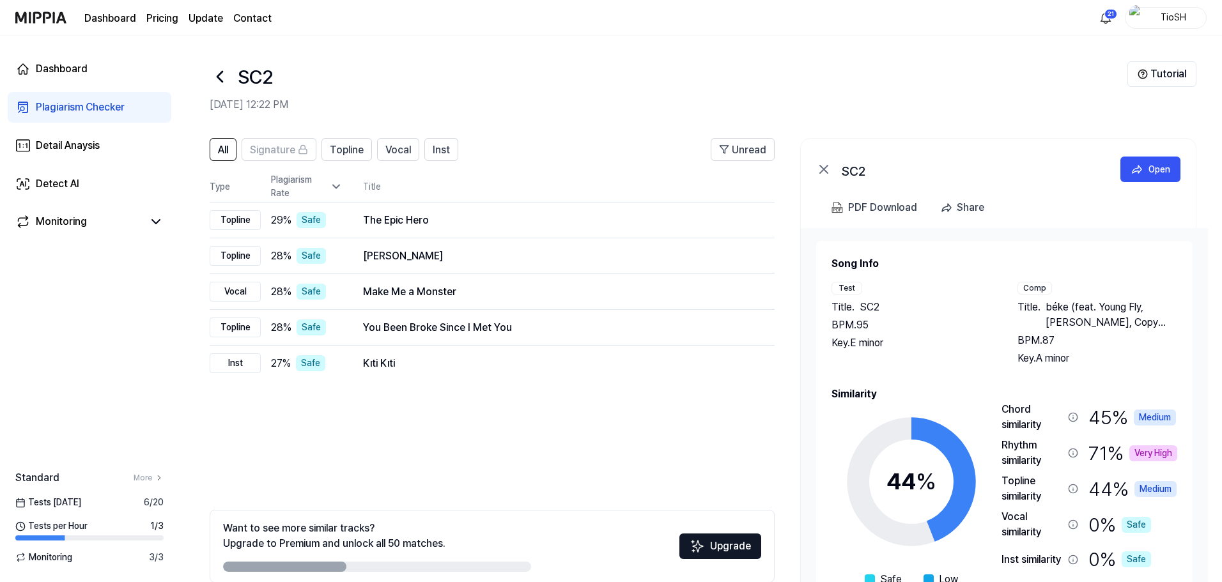
click at [214, 80] on icon at bounding box center [220, 76] width 20 height 20
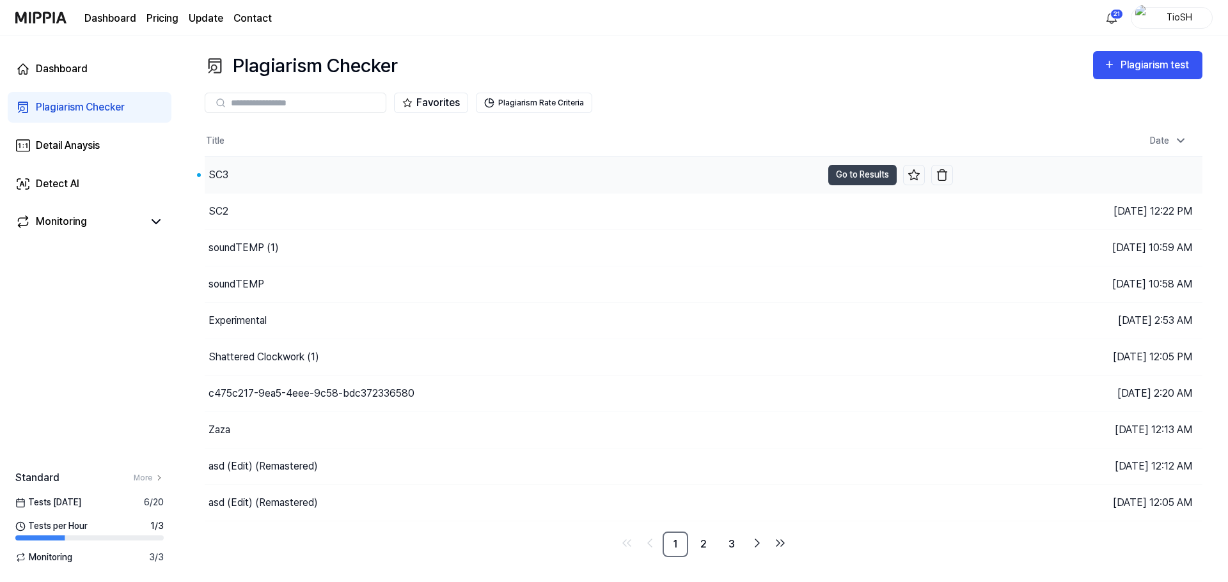
click at [253, 182] on div "SC3" at bounding box center [513, 175] width 617 height 36
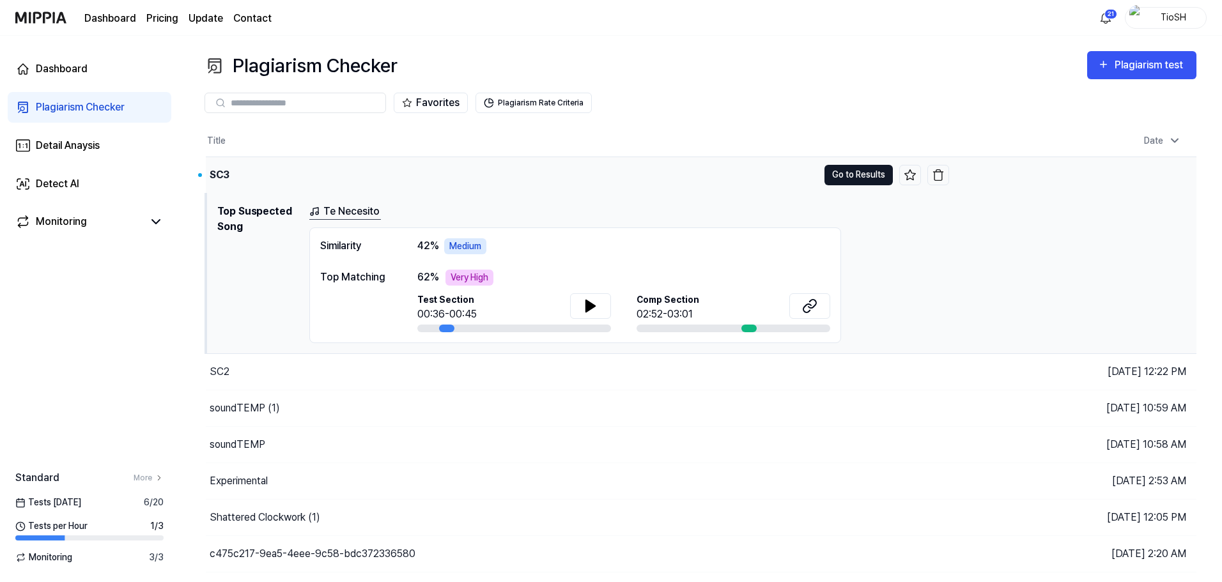
click at [863, 176] on button "Go to Results" at bounding box center [859, 175] width 68 height 20
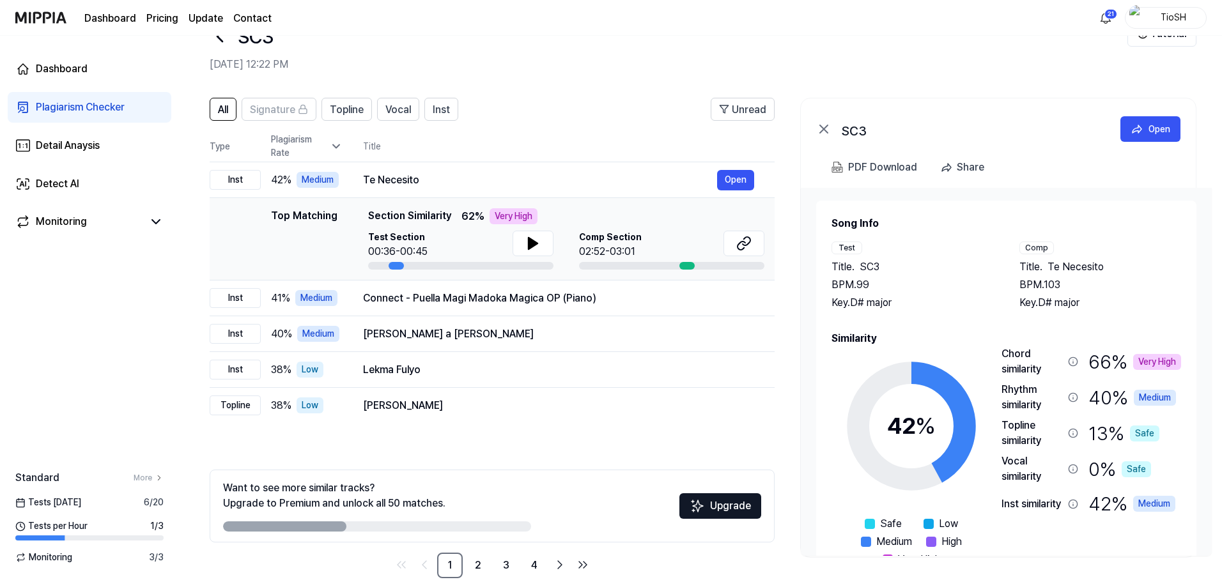
scroll to position [62, 0]
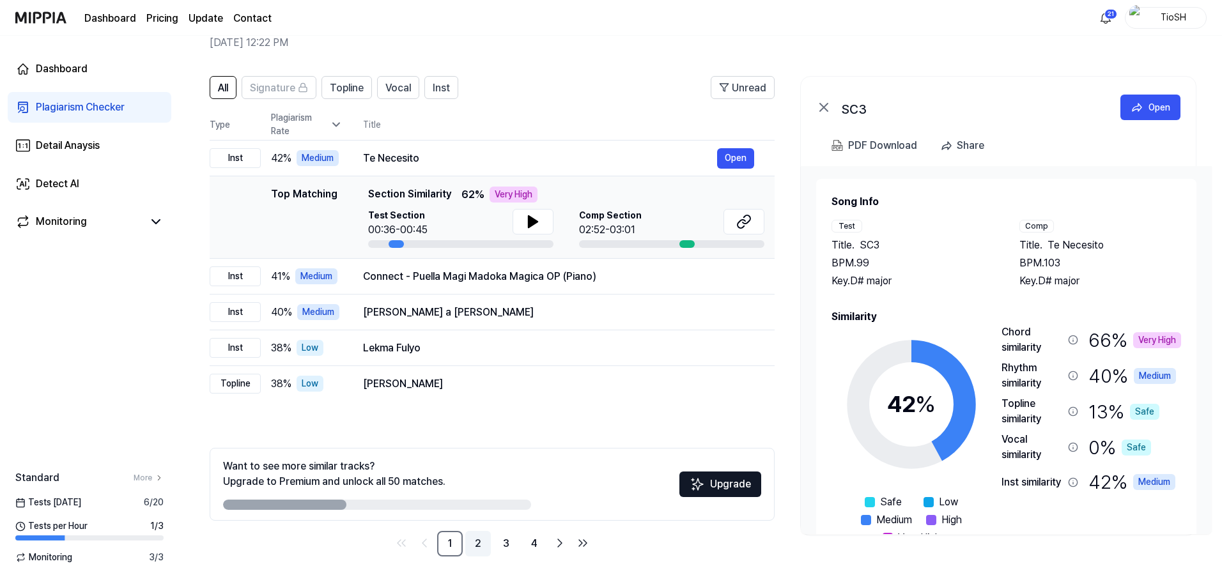
click at [486, 545] on link "2" at bounding box center [478, 544] width 26 height 26
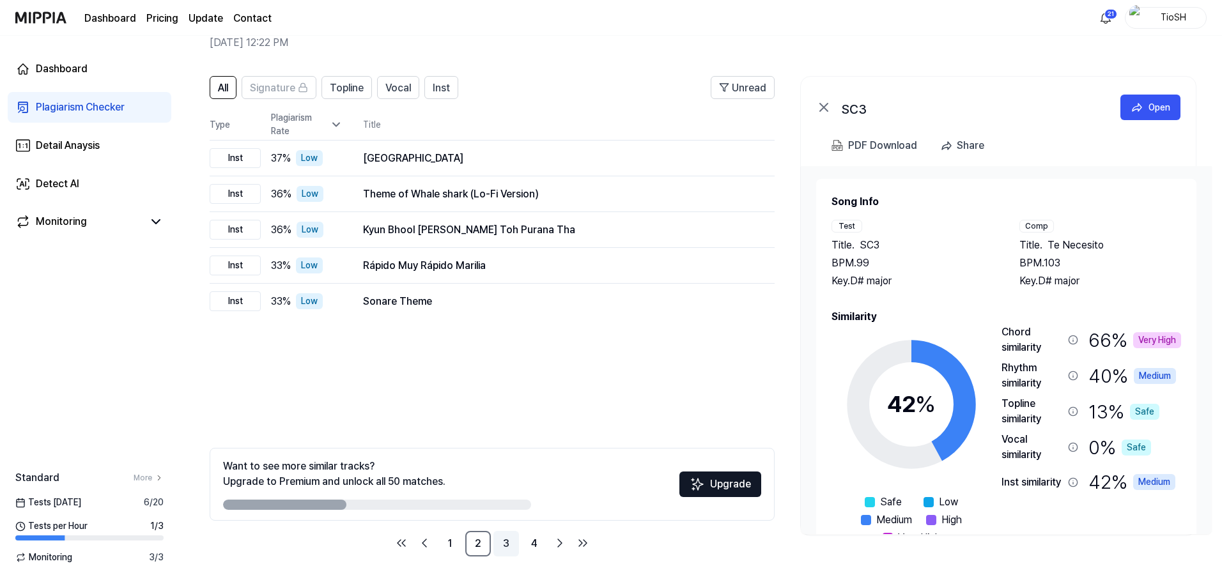
click at [501, 547] on link "3" at bounding box center [507, 544] width 26 height 26
click at [515, 552] on link "3" at bounding box center [507, 544] width 26 height 26
click at [90, 74] on link "Dashboard" at bounding box center [90, 69] width 164 height 31
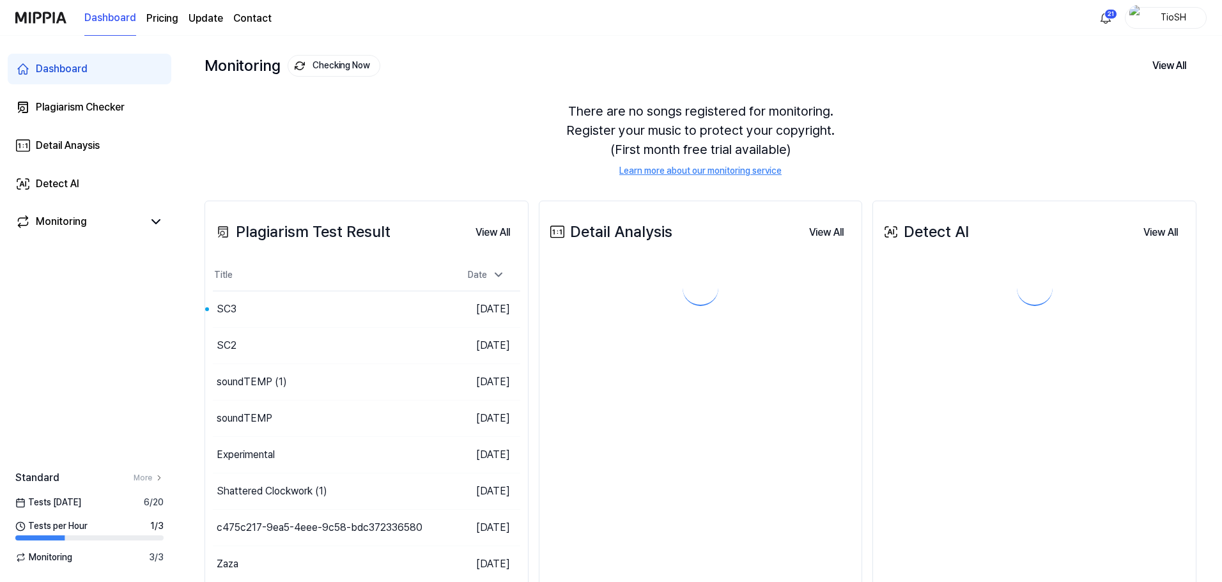
scroll to position [0, 0]
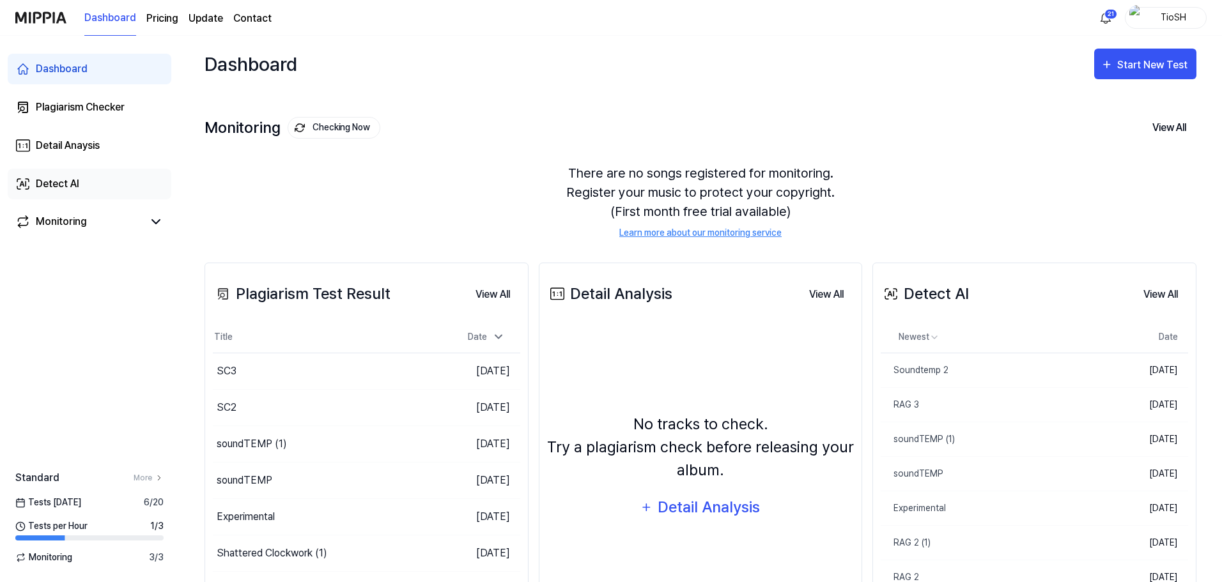
click at [115, 180] on link "Detect AI" at bounding box center [90, 184] width 164 height 31
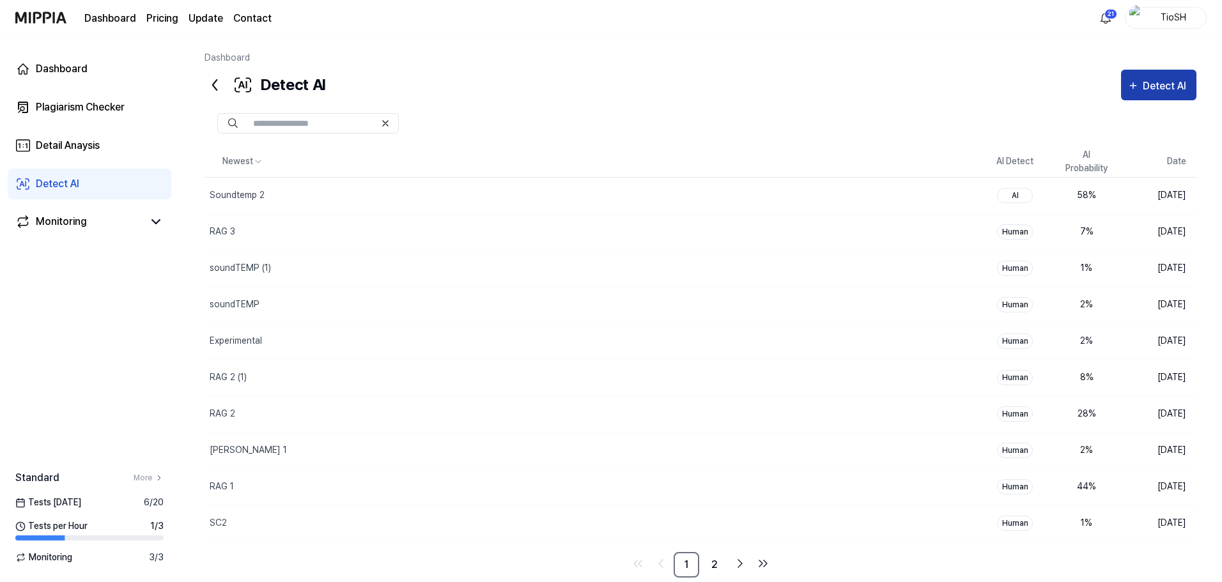
click at [1150, 95] on button "Detect AI" at bounding box center [1158, 85] width 75 height 31
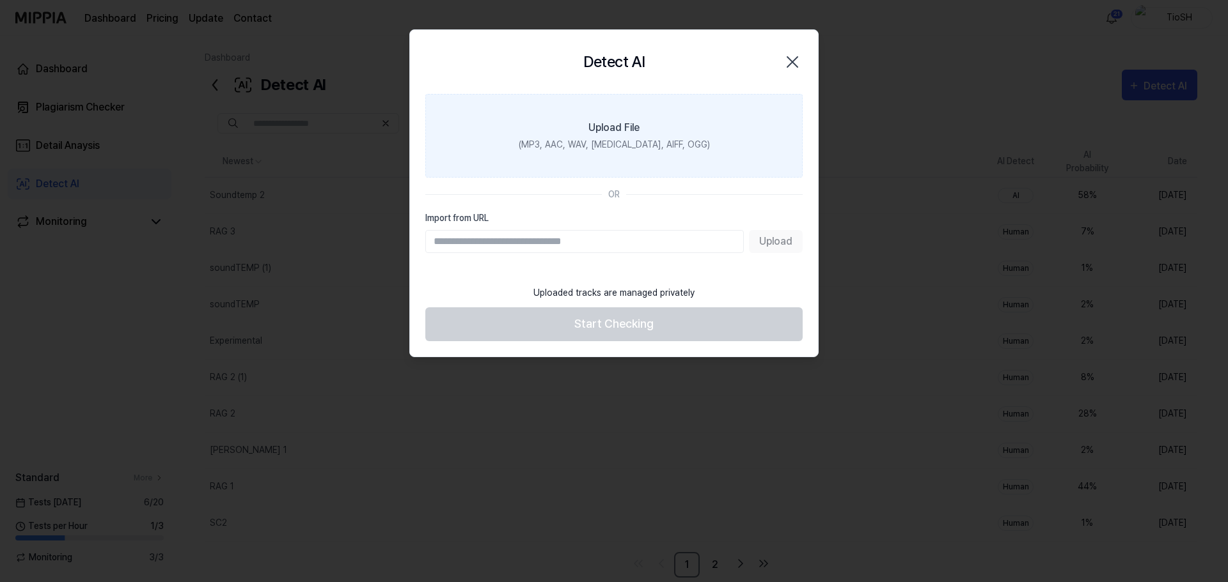
click at [624, 150] on div "(MP3, AAC, WAV, [MEDICAL_DATA], AIFF, OGG)" at bounding box center [614, 144] width 191 height 13
click at [0, 0] on input "Upload File (MP3, AAC, WAV, [MEDICAL_DATA], AIFF, OGG)" at bounding box center [0, 0] width 0 height 0
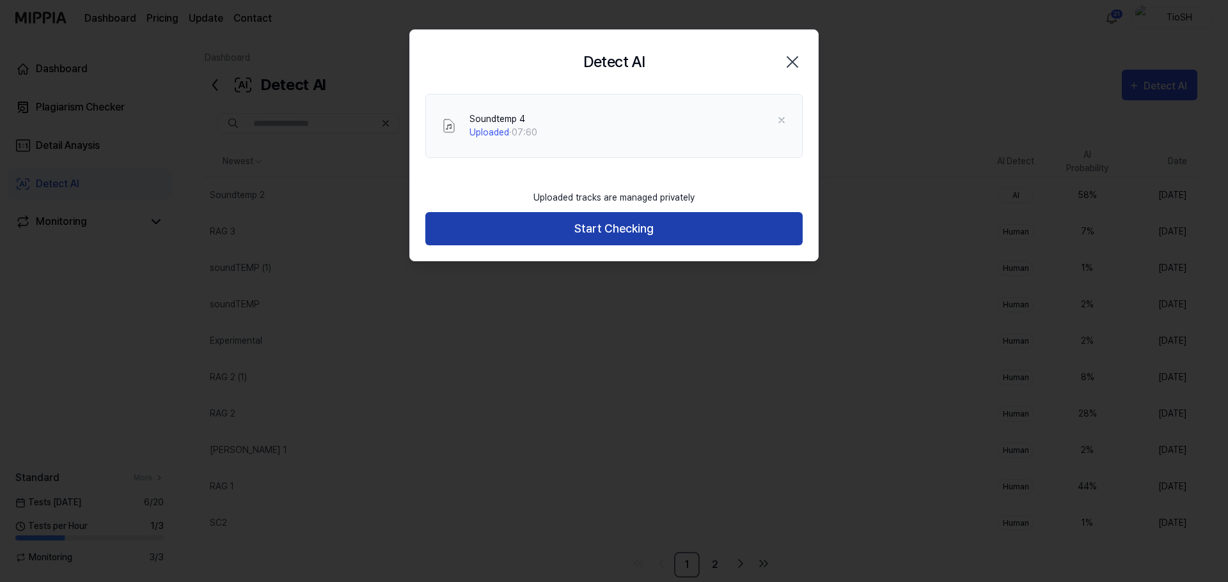
click at [620, 233] on button "Start Checking" at bounding box center [613, 229] width 377 height 34
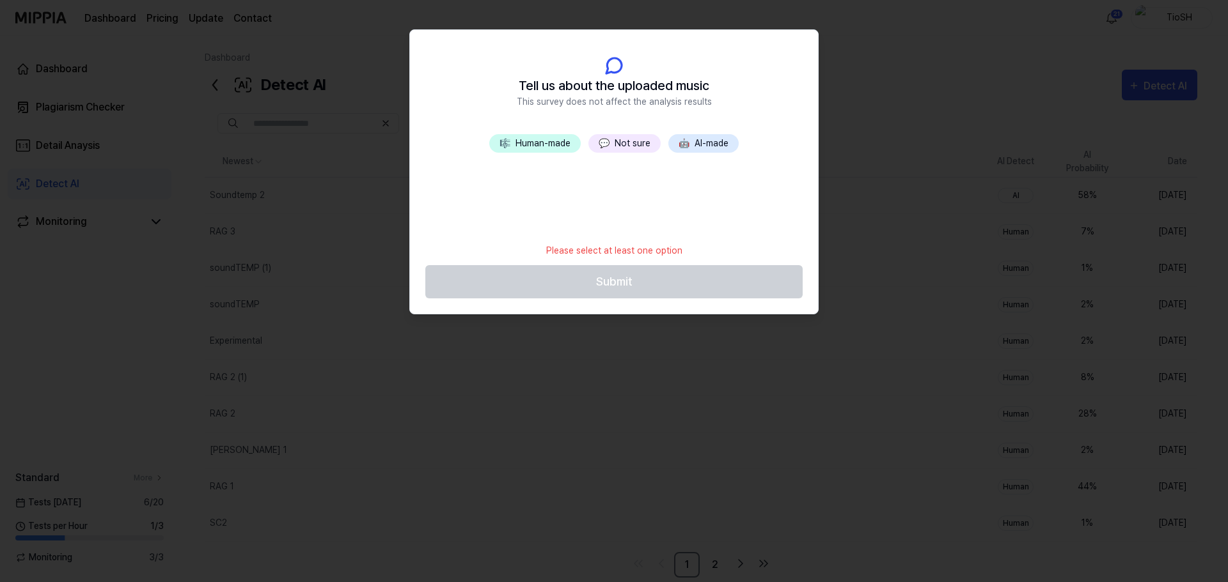
click at [700, 141] on button "🤖 AI-made" at bounding box center [703, 143] width 70 height 19
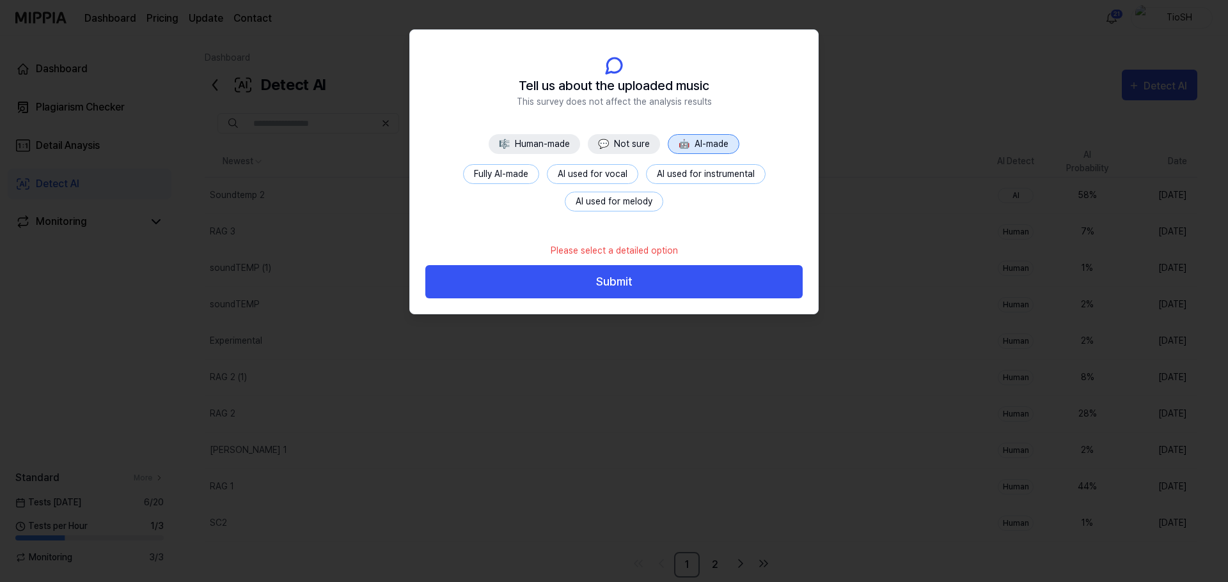
click at [496, 178] on button "Fully AI-made" at bounding box center [501, 174] width 76 height 20
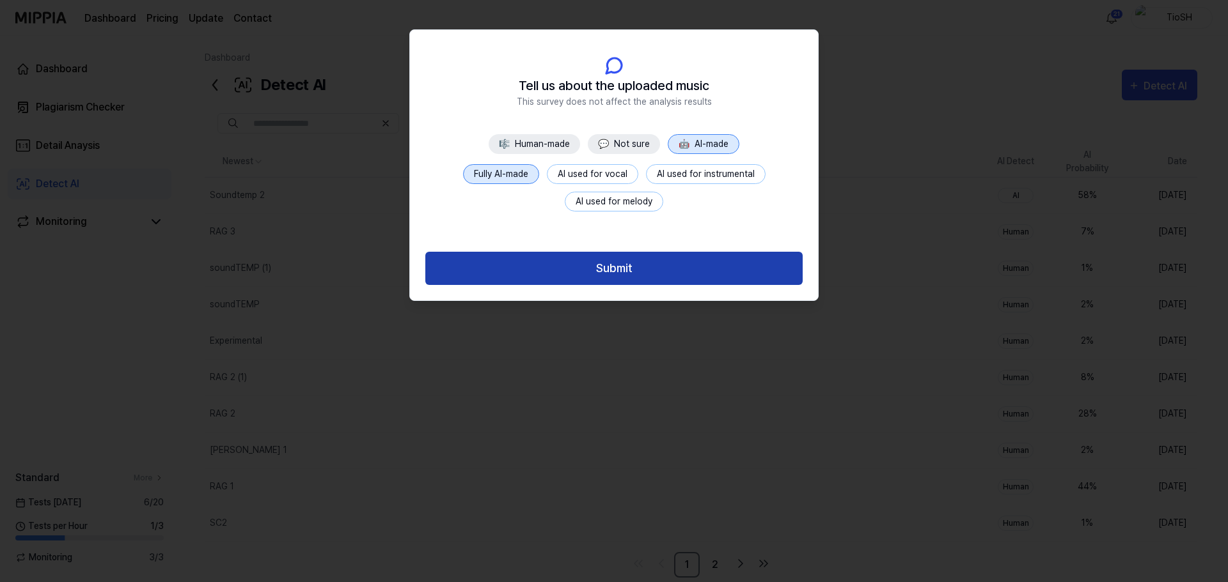
click at [646, 282] on button "Submit" at bounding box center [613, 269] width 377 height 34
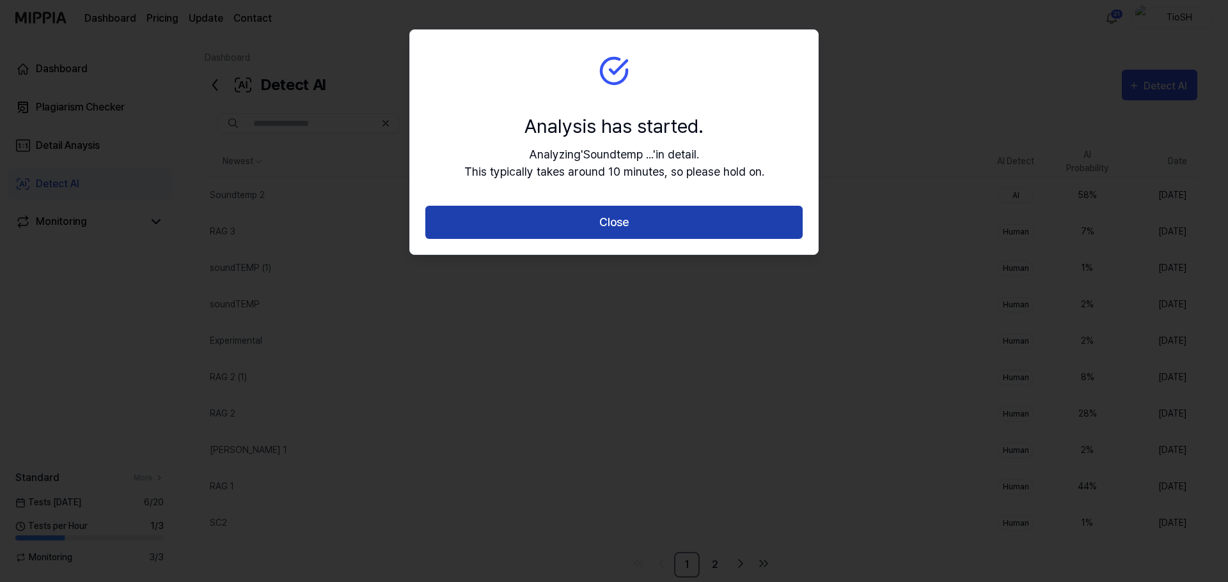
click at [622, 232] on button "Close" at bounding box center [613, 223] width 377 height 34
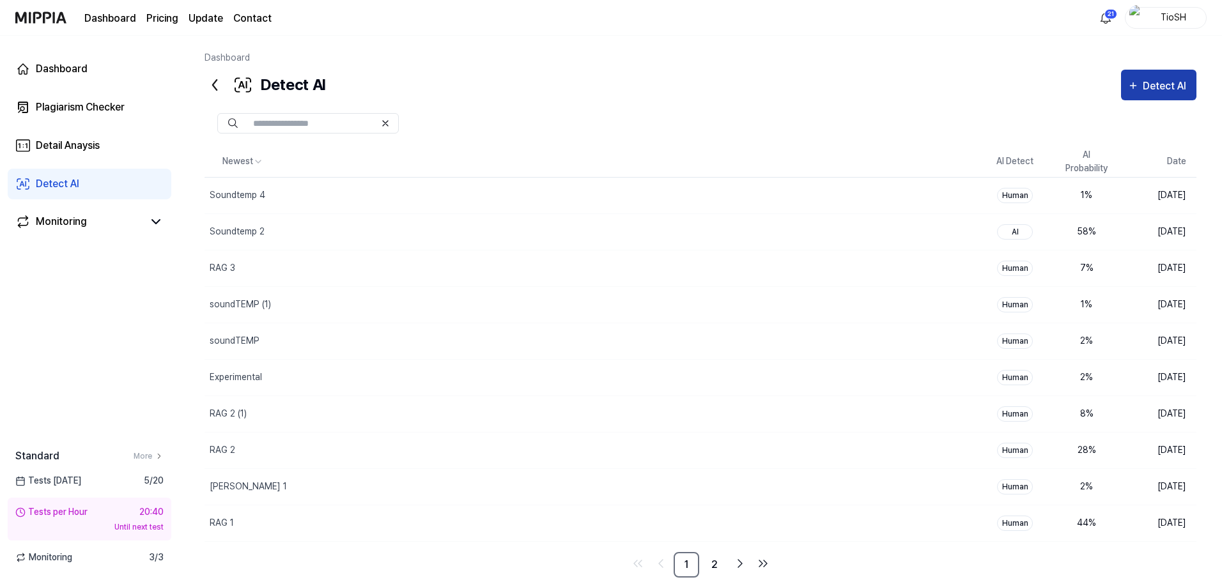
click at [1144, 84] on div "Detect AI" at bounding box center [1166, 86] width 47 height 17
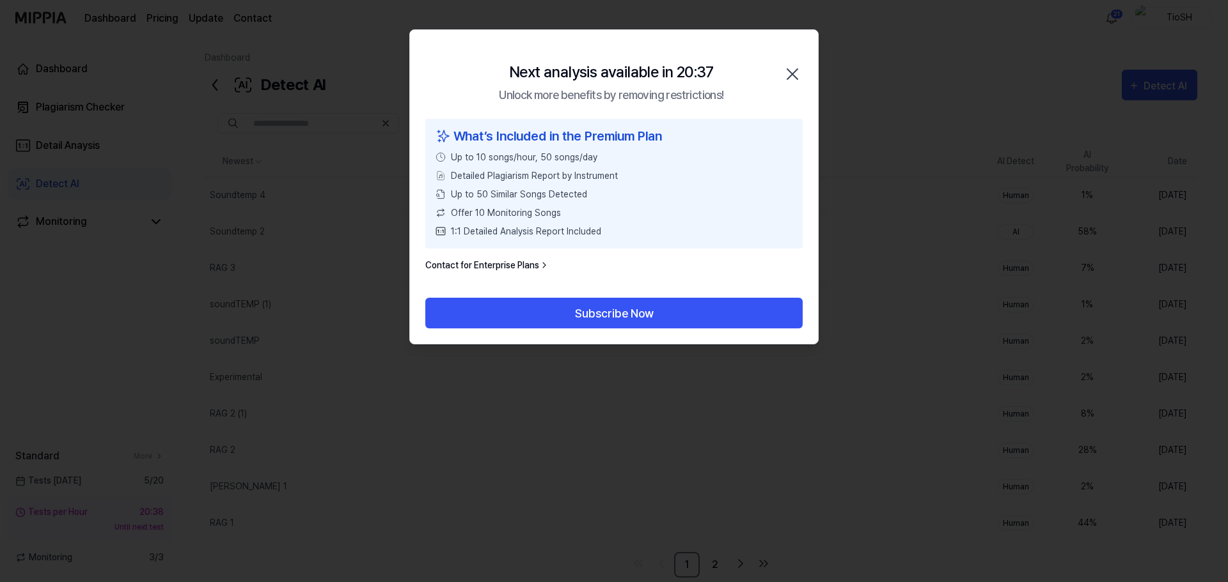
click at [793, 74] on icon "button" at bounding box center [792, 74] width 10 height 10
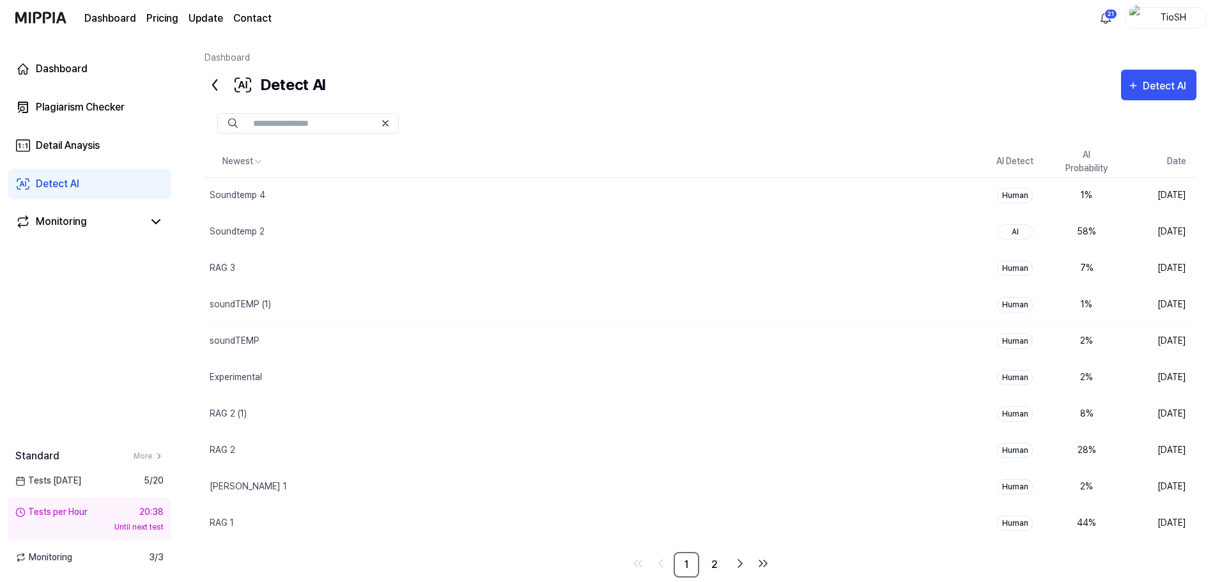
click at [695, 100] on div at bounding box center [701, 123] width 992 height 46
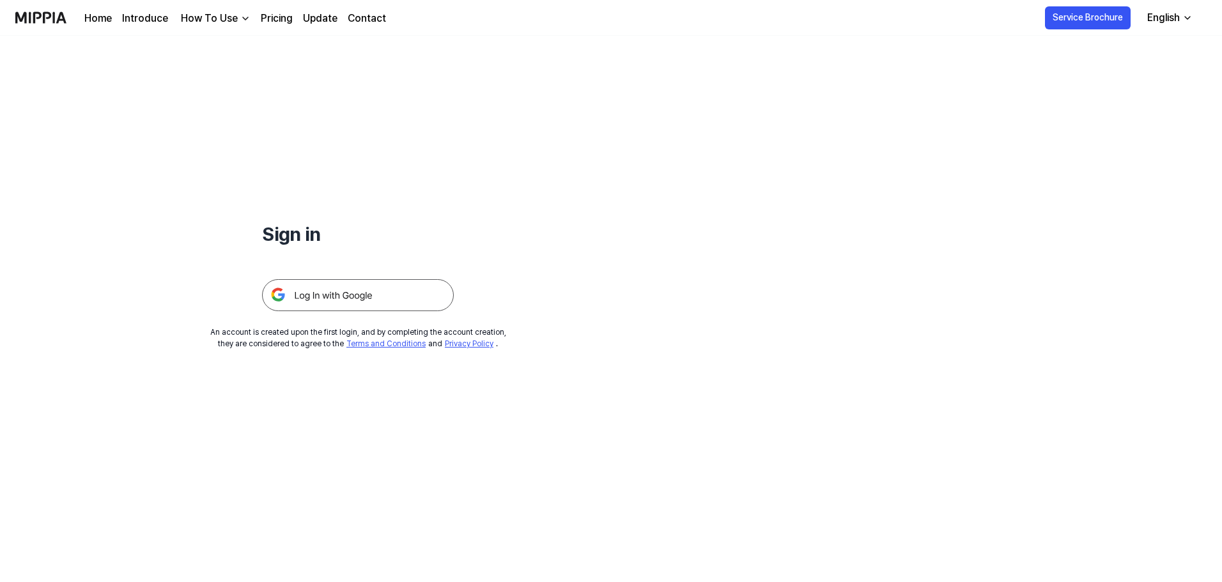
click at [391, 297] on img at bounding box center [358, 295] width 192 height 32
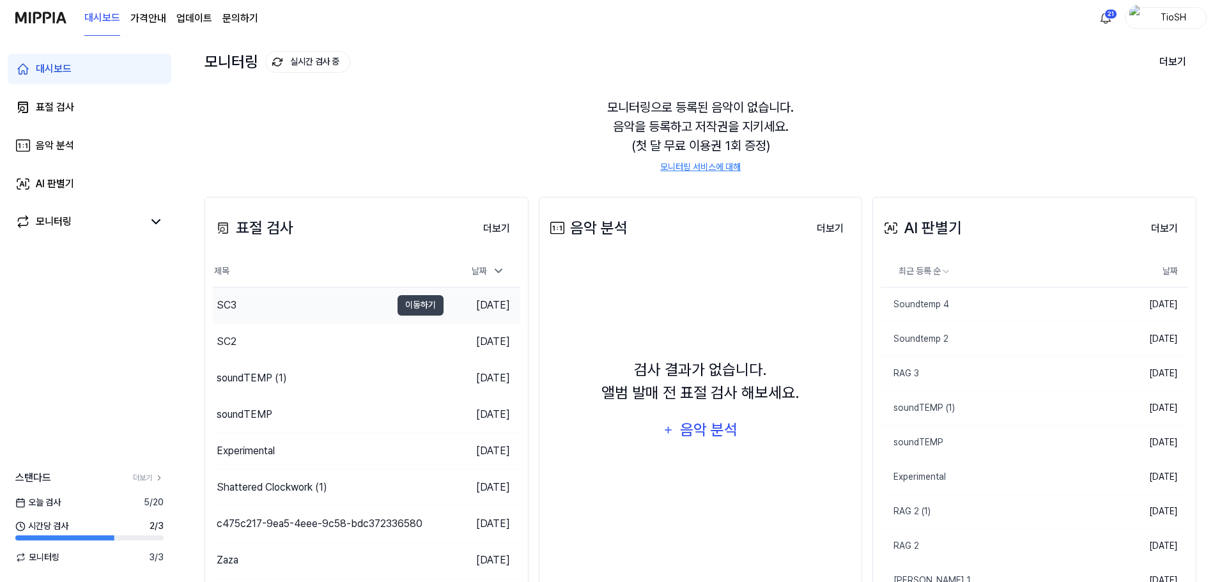
scroll to position [128, 0]
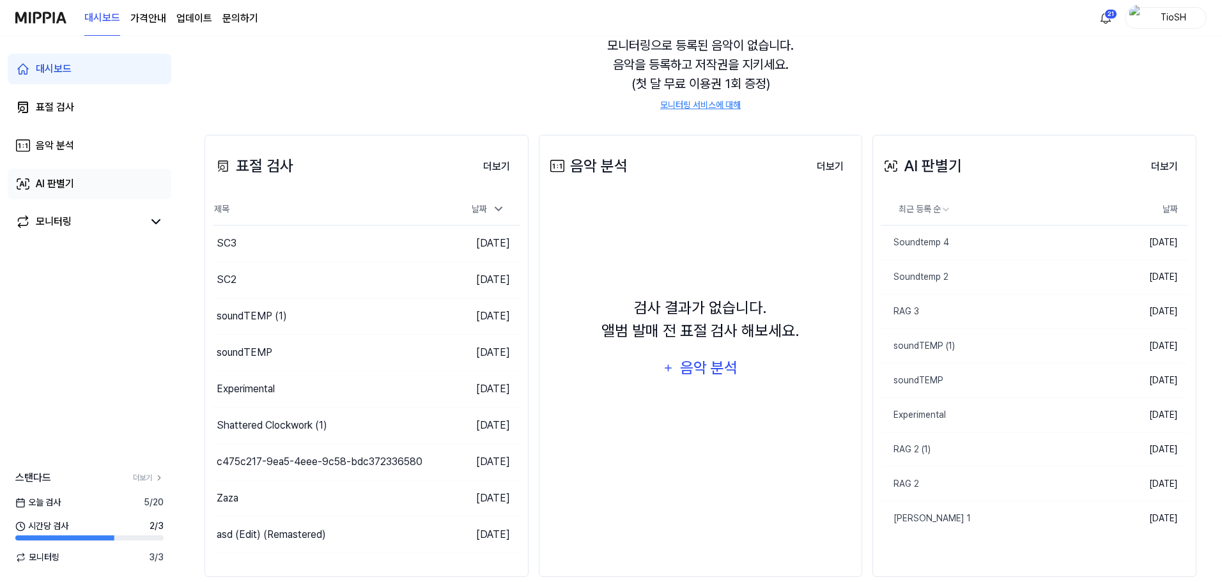
click at [94, 177] on link "AI 판별기" at bounding box center [90, 184] width 164 height 31
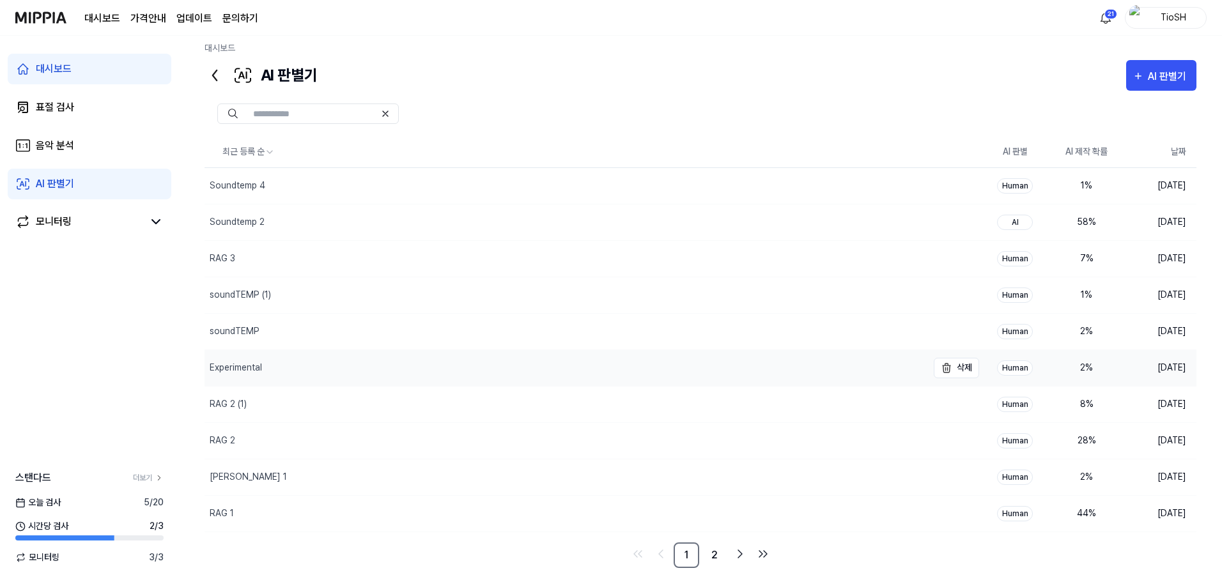
scroll to position [0, 0]
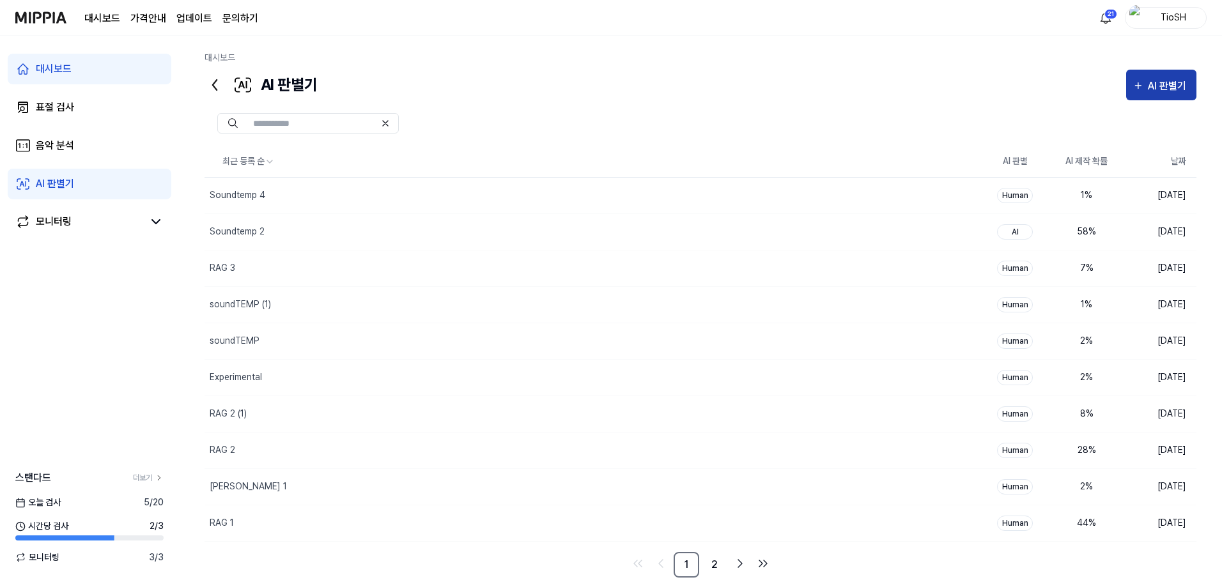
click at [1167, 81] on div "AI 판별기" at bounding box center [1169, 86] width 42 height 17
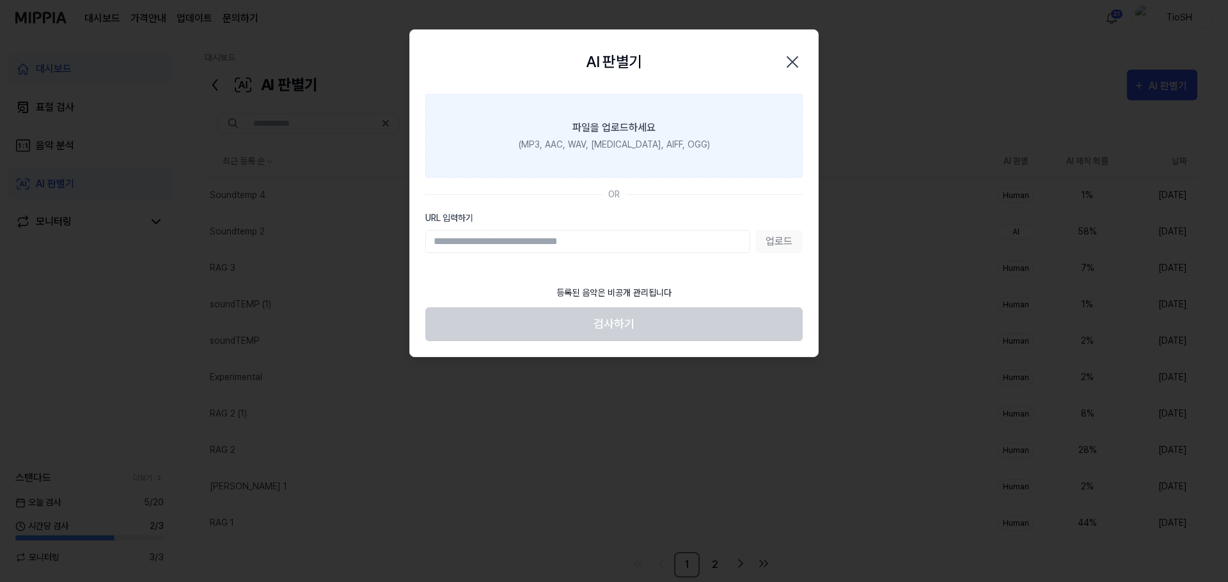
click at [607, 122] on div "파일을 업로드하세요" at bounding box center [613, 127] width 83 height 15
click at [0, 0] on input "파일을 업로드하세요 (MP3, AAC, WAV, FLAC, AIFF, OGG)" at bounding box center [0, 0] width 0 height 0
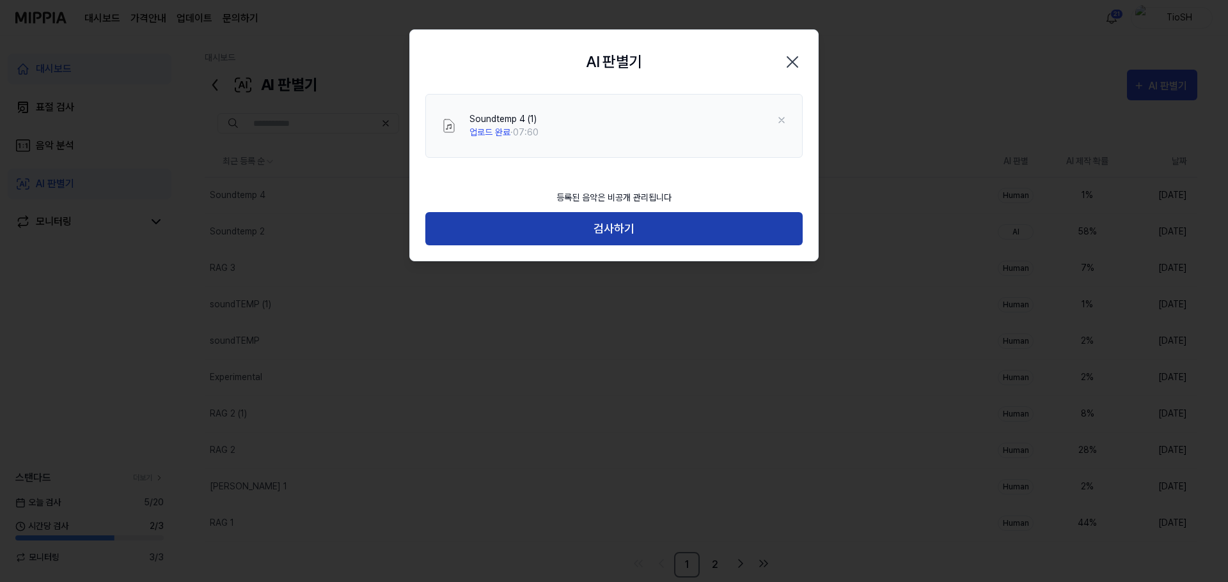
click at [586, 222] on button "검사하기" at bounding box center [613, 229] width 377 height 34
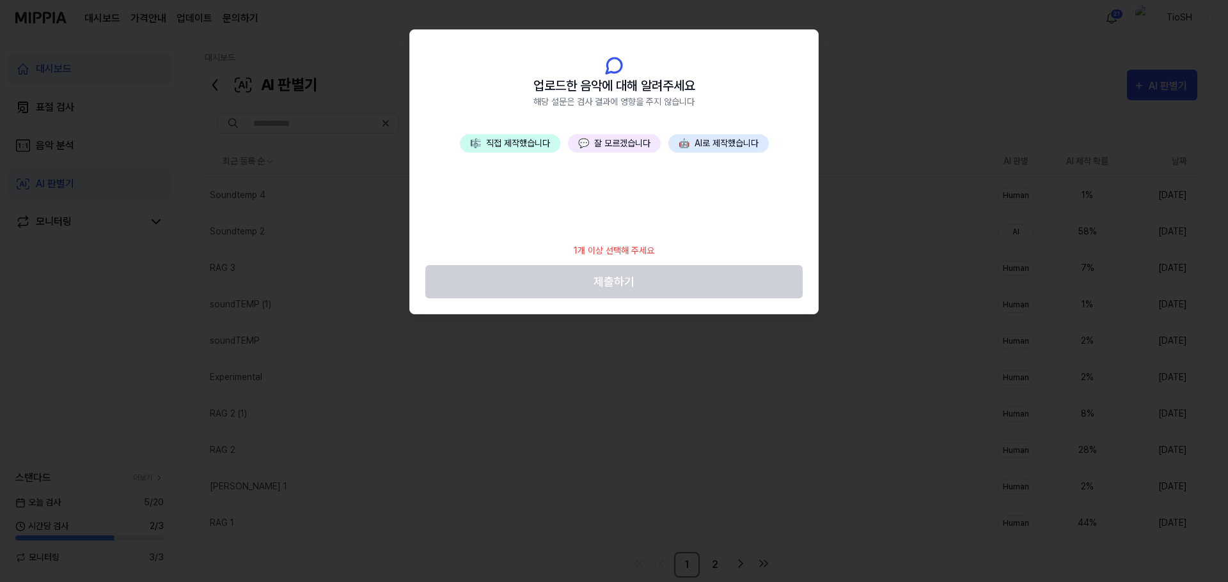
click at [707, 145] on button "🤖 AI로 제작했습니다" at bounding box center [718, 143] width 100 height 19
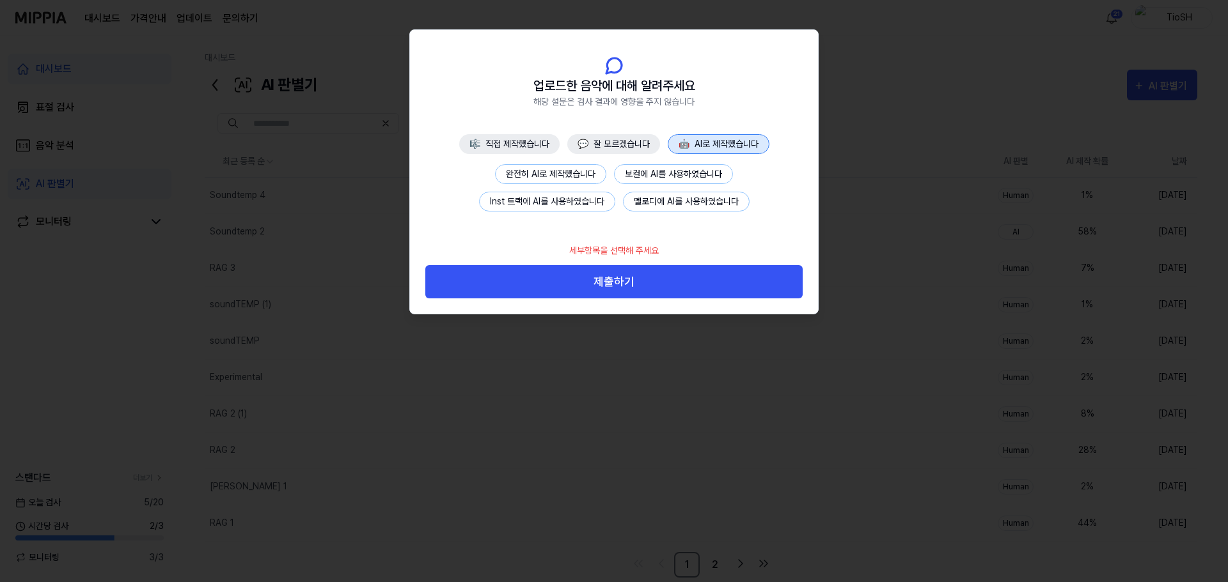
click at [522, 179] on button "완전히 AI로 제작했습니다" at bounding box center [550, 174] width 111 height 20
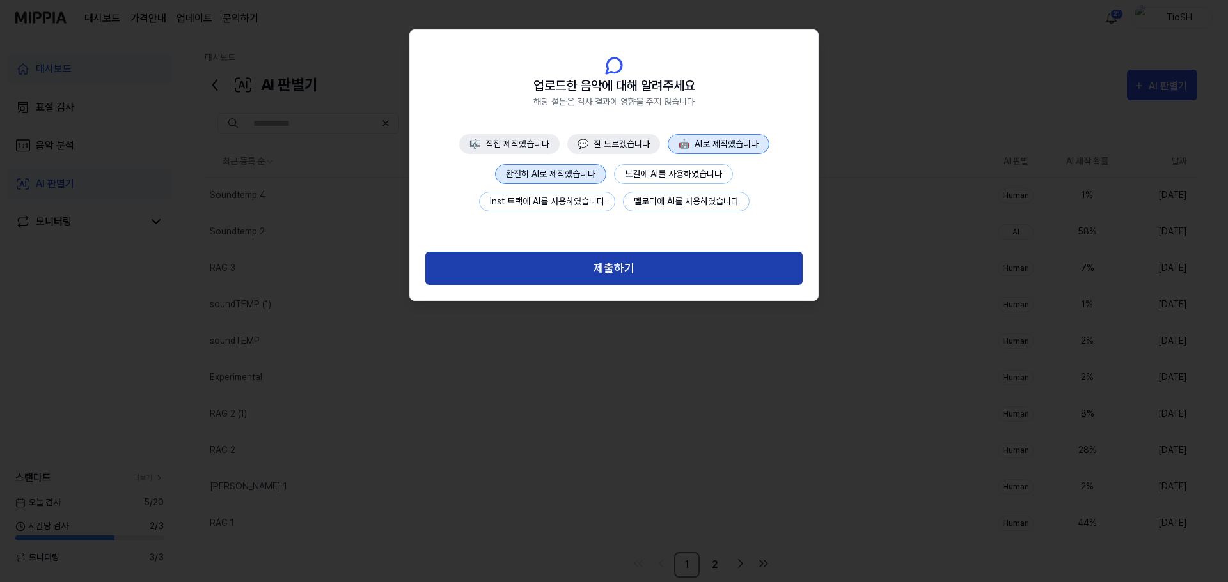
click at [595, 260] on button "제출하기" at bounding box center [613, 269] width 377 height 34
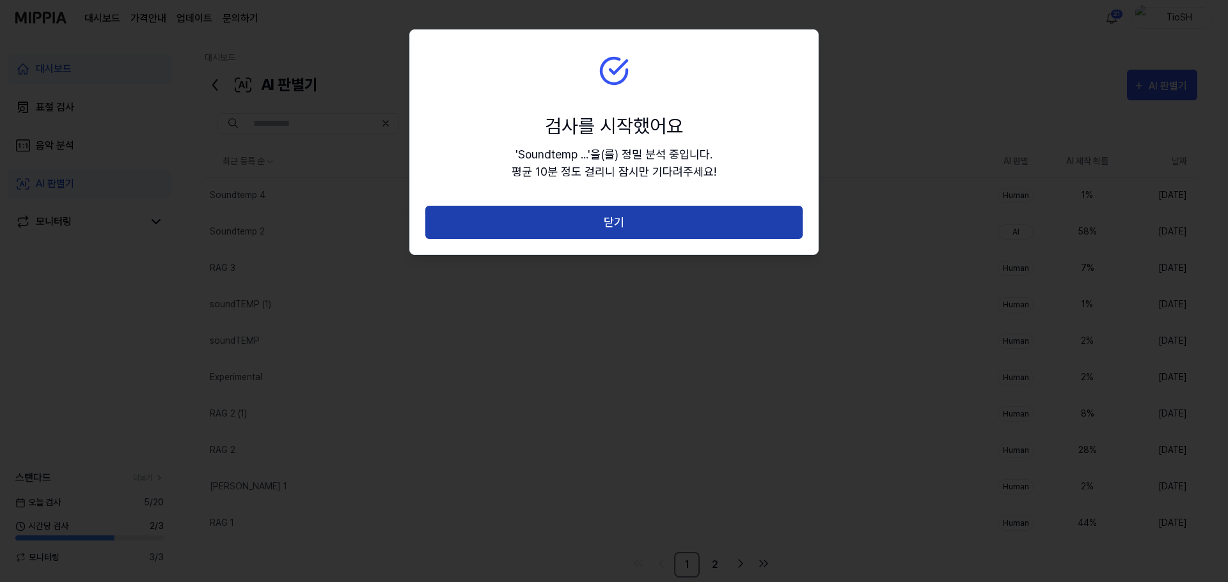
click at [619, 224] on button "닫기" at bounding box center [613, 223] width 377 height 34
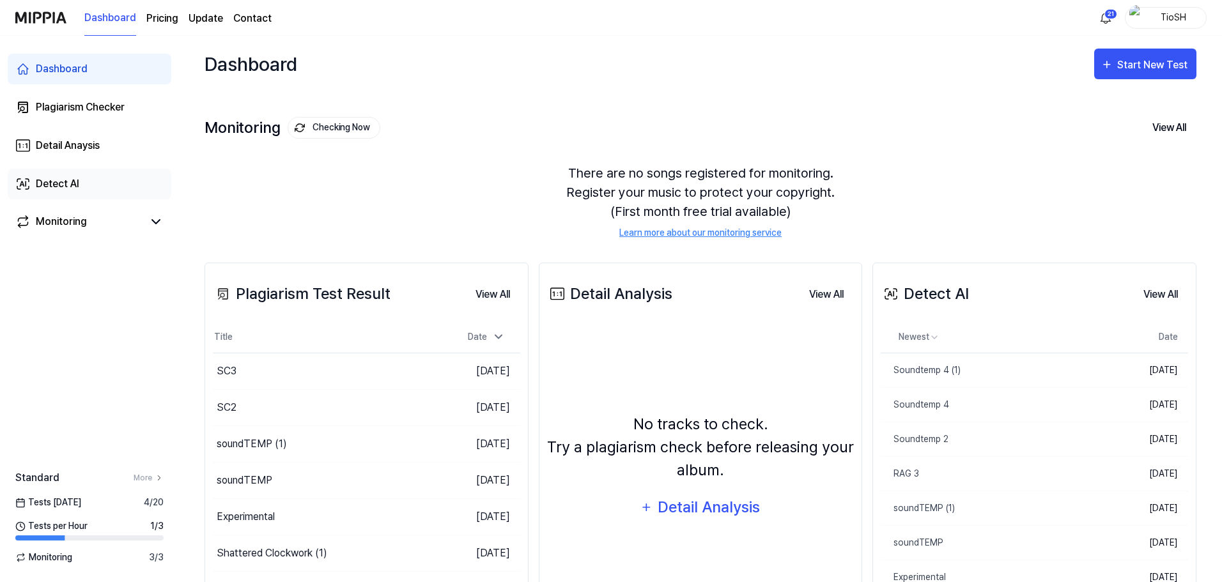
click at [92, 174] on link "Detect AI" at bounding box center [90, 184] width 164 height 31
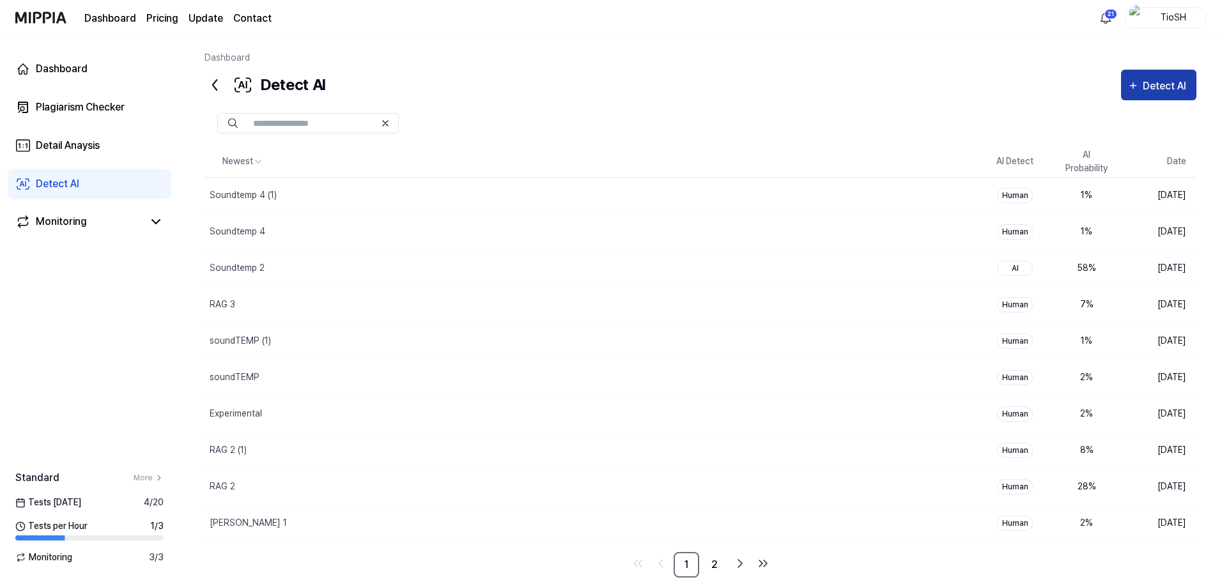
click at [1144, 93] on div "Detect AI" at bounding box center [1166, 86] width 47 height 17
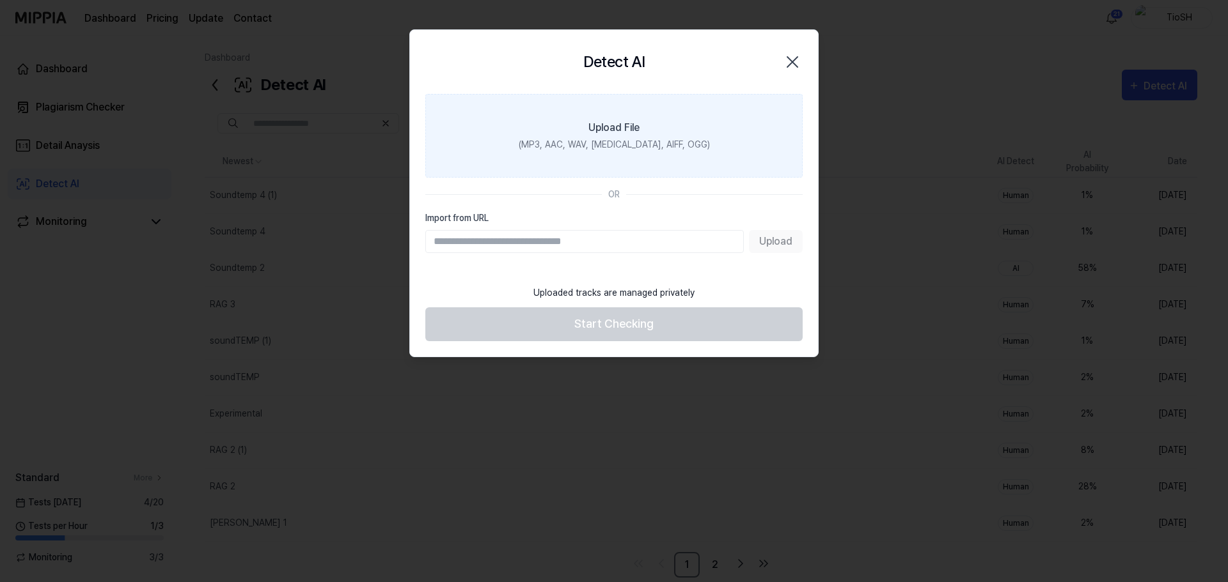
click at [643, 157] on label "Upload File (MP3, AAC, WAV, [MEDICAL_DATA], AIFF, OGG)" at bounding box center [613, 136] width 377 height 84
click at [0, 0] on input "Upload File (MP3, AAC, WAV, [MEDICAL_DATA], AIFF, OGG)" at bounding box center [0, 0] width 0 height 0
